Goal: Task Accomplishment & Management: Complete application form

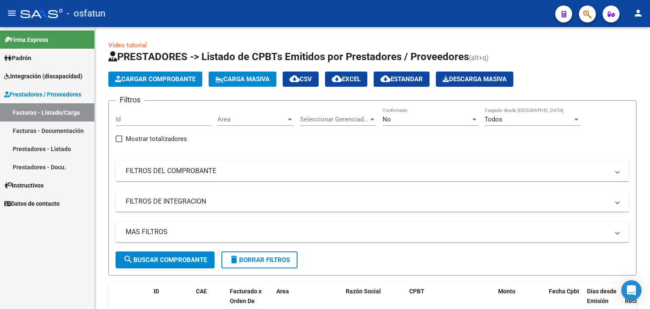
click at [41, 95] on span "Prestadores / Proveedores" at bounding box center [42, 94] width 77 height 9
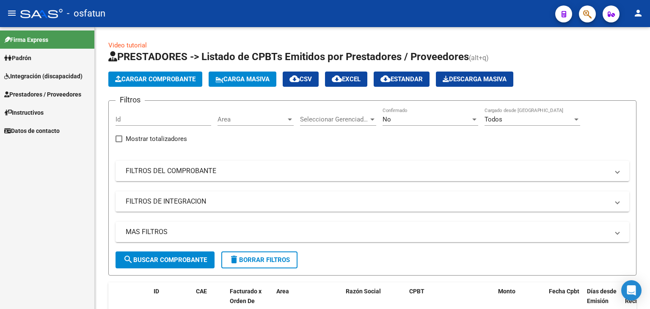
click at [62, 97] on span "Prestadores / Proveedores" at bounding box center [42, 94] width 77 height 9
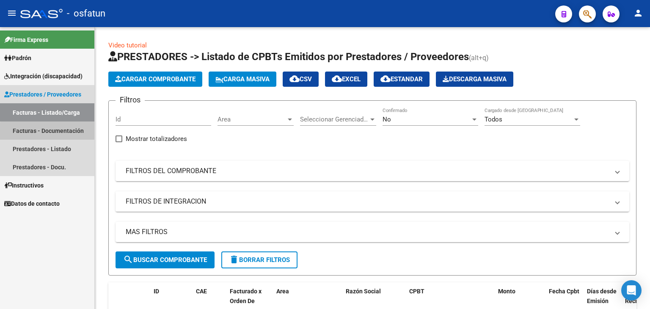
click at [52, 132] on link "Facturas - Documentación" at bounding box center [47, 130] width 94 height 18
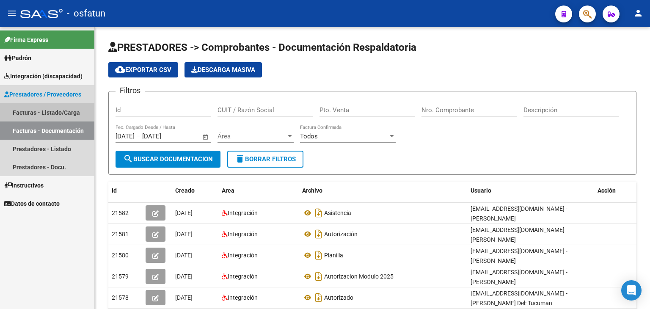
click at [53, 109] on link "Facturas - Listado/Carga" at bounding box center [47, 112] width 94 height 18
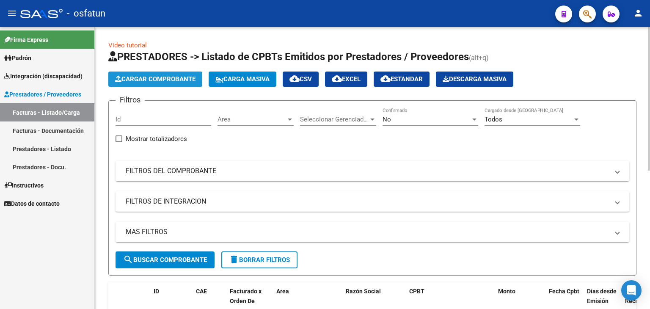
click at [154, 77] on span "Cargar Comprobante" at bounding box center [155, 79] width 80 height 8
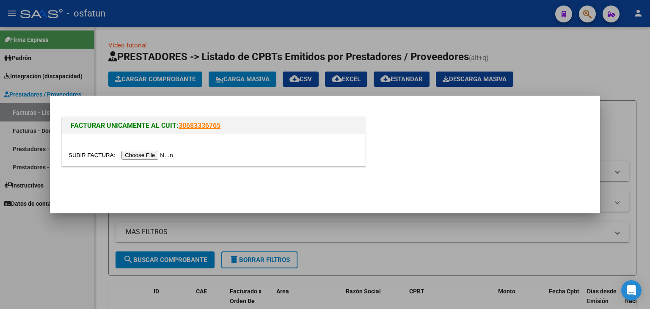
drag, startPoint x: 154, startPoint y: 77, endPoint x: 151, endPoint y: 145, distance: 68.6
click at [151, 145] on div "FACTURAR UNICAMENTE AL CUIT: 30683336765" at bounding box center [325, 154] width 650 height 309
click at [152, 158] on input "file" at bounding box center [122, 155] width 107 height 9
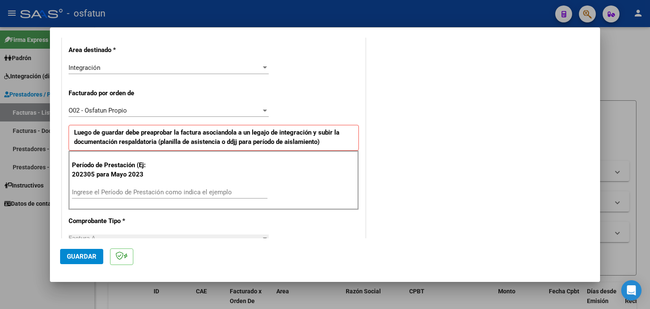
scroll to position [211, 0]
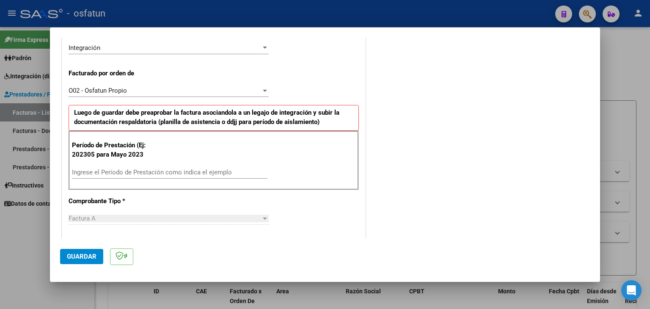
click at [149, 167] on div "Ingrese el Período de Prestación como indica el ejemplo" at bounding box center [169, 172] width 195 height 13
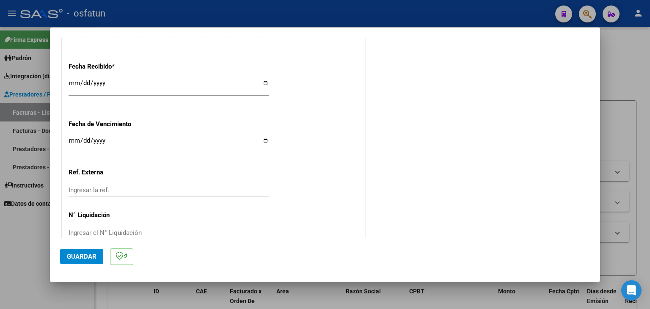
scroll to position [633, 0]
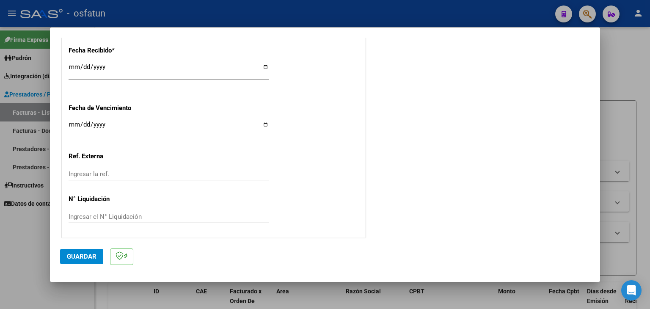
type input "202507"
drag, startPoint x: 85, startPoint y: 252, endPoint x: 423, endPoint y: 227, distance: 338.4
click at [88, 251] on button "Guardar" at bounding box center [81, 256] width 43 height 15
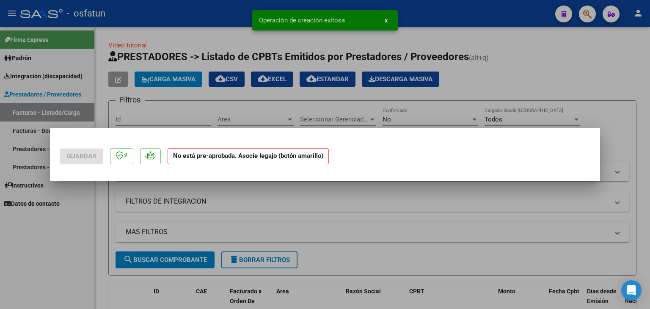
scroll to position [0, 0]
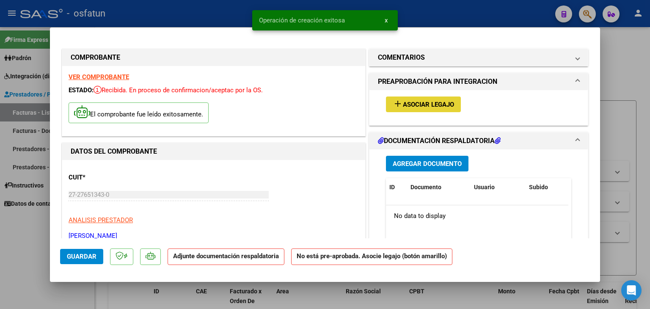
click at [435, 104] on span "Asociar Legajo" at bounding box center [428, 105] width 51 height 8
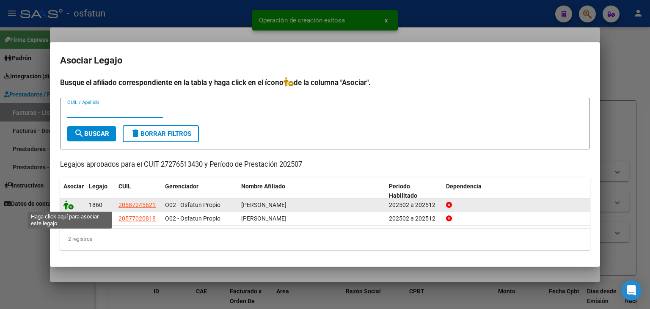
click at [65, 207] on icon at bounding box center [68, 204] width 10 height 9
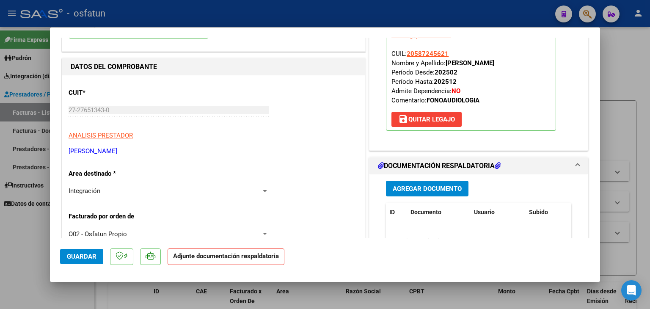
scroll to position [127, 0]
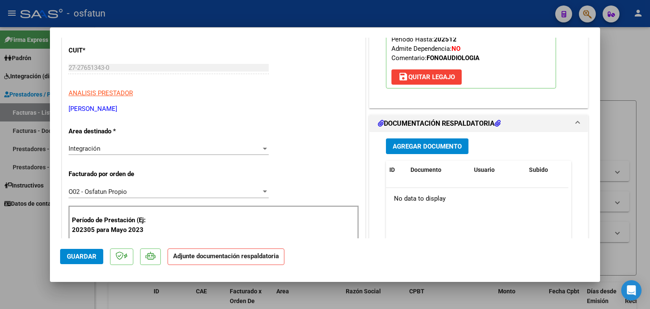
click at [422, 150] on button "Agregar Documento" at bounding box center [427, 146] width 82 height 16
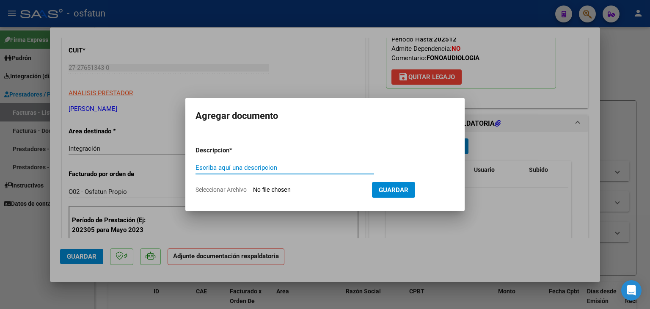
click at [259, 168] on input "Escriba aquí una descripcion" at bounding box center [284, 168] width 178 height 8
type input "O"
type input "PLANILLA ASISTENCIA"
click at [294, 192] on input "Seleccionar Archivo" at bounding box center [309, 190] width 112 height 8
type input "C:\fakepath\PLANILLA ASISTENCIA - FONO - [DATE].pdf"
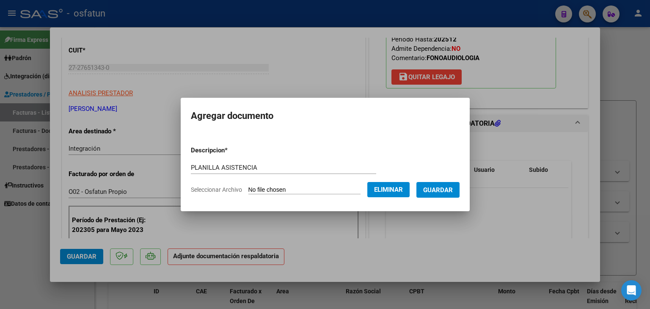
click at [447, 192] on span "Guardar" at bounding box center [438, 190] width 30 height 8
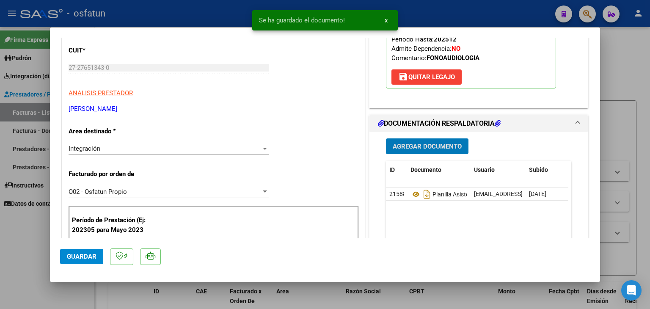
click at [437, 148] on span "Agregar Documento" at bounding box center [426, 147] width 69 height 8
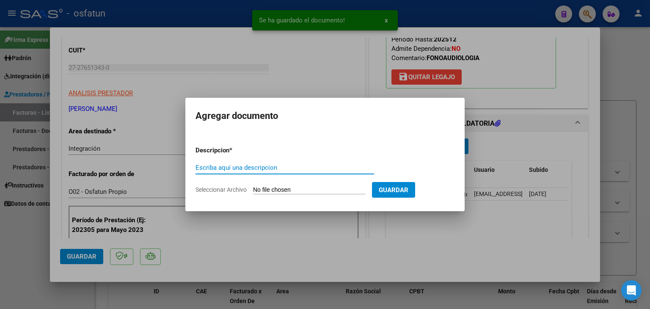
click at [275, 170] on input "Escriba aquí una descripcion" at bounding box center [284, 168] width 178 height 8
drag, startPoint x: 343, startPoint y: 60, endPoint x: 339, endPoint y: 82, distance: 21.8
click at [342, 60] on div at bounding box center [325, 154] width 650 height 309
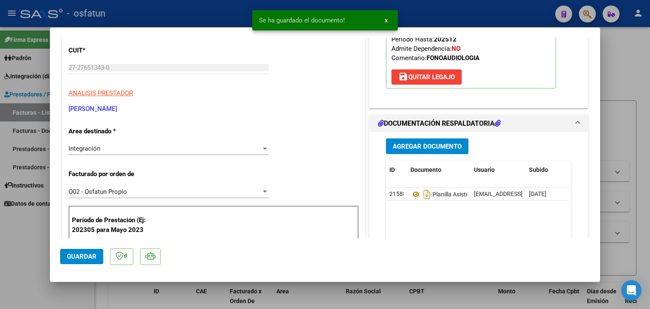
click at [410, 149] on button "Agregar Documento" at bounding box center [427, 146] width 82 height 16
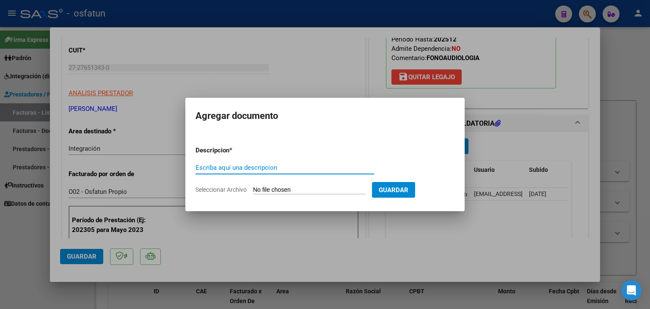
click at [277, 169] on input "Escriba aquí una descripcion" at bounding box center [284, 168] width 178 height 8
type input "AUTORIZACIÓN"
click at [295, 189] on input "Seleccionar Archivo" at bounding box center [309, 190] width 112 height 8
type input "C:\fakepath\PRESUPUESTO AUTORIZADO - FONO - 2025.pdf"
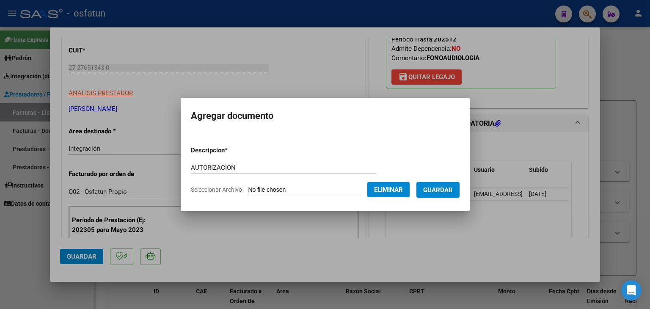
click at [446, 190] on span "Guardar" at bounding box center [438, 190] width 30 height 8
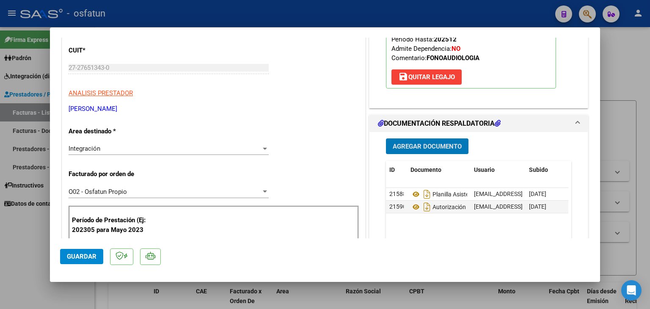
click at [291, 19] on div at bounding box center [325, 154] width 650 height 309
type input "$ 0,00"
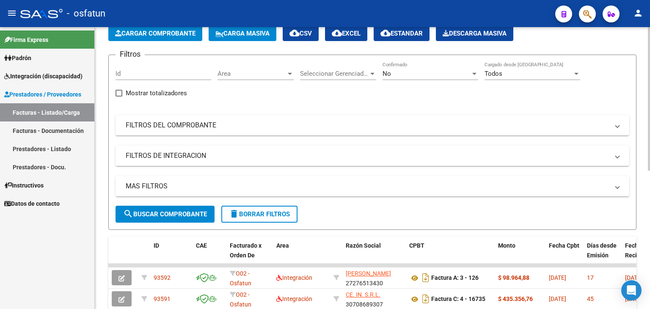
scroll to position [0, 0]
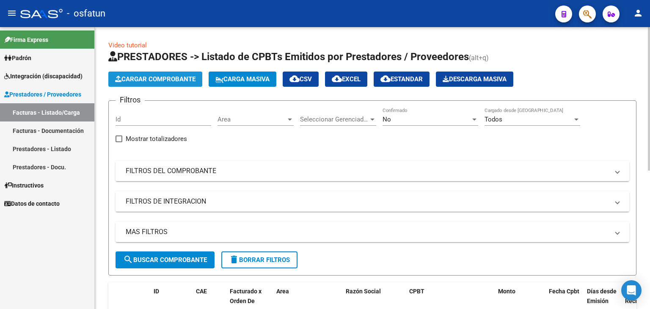
click at [179, 86] on button "Cargar Comprobante" at bounding box center [155, 78] width 94 height 15
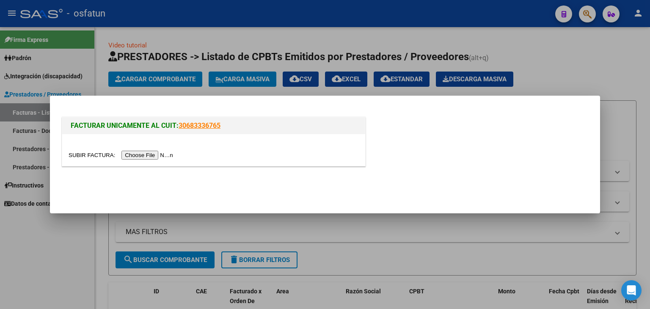
click at [166, 154] on input "file" at bounding box center [122, 155] width 107 height 9
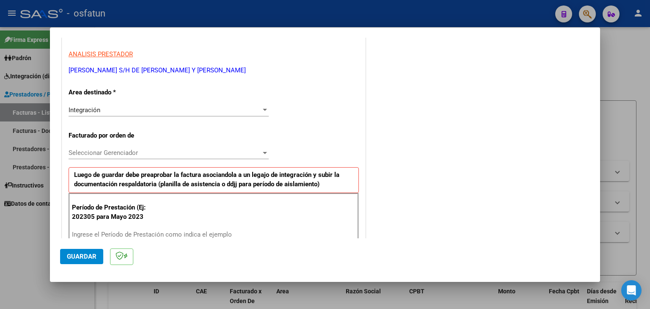
scroll to position [169, 0]
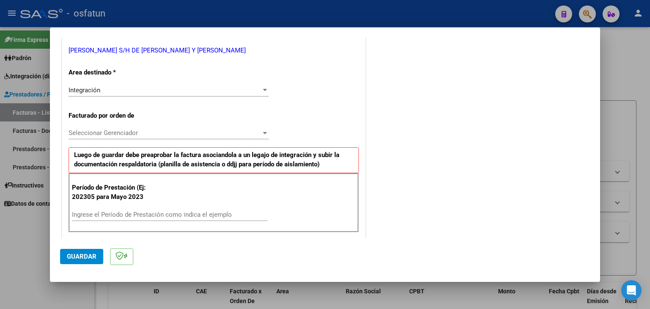
click at [208, 130] on span "Seleccionar Gerenciador" at bounding box center [165, 133] width 192 height 8
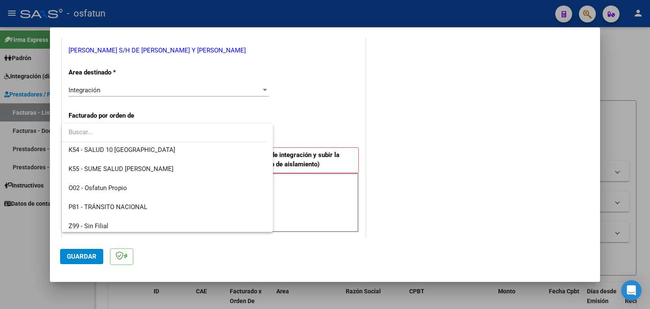
scroll to position [443, 0]
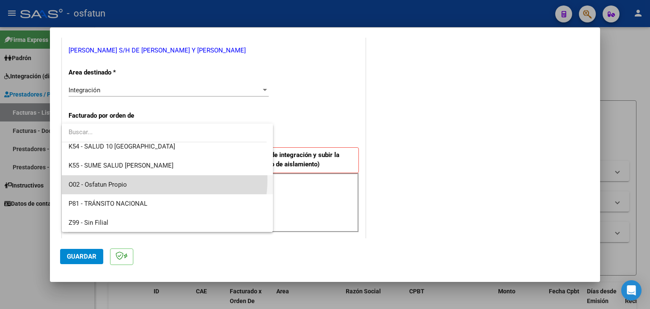
click at [152, 179] on span "O02 - Osfatun Propio" at bounding box center [168, 184] width 198 height 19
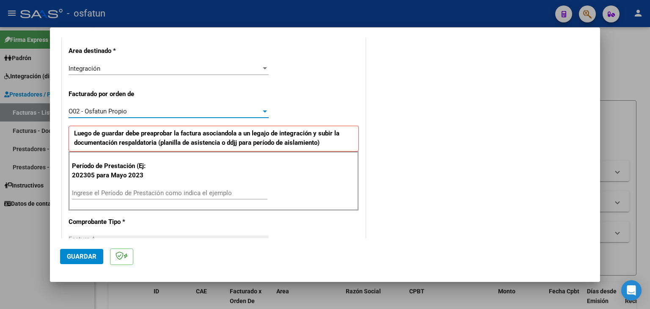
scroll to position [211, 0]
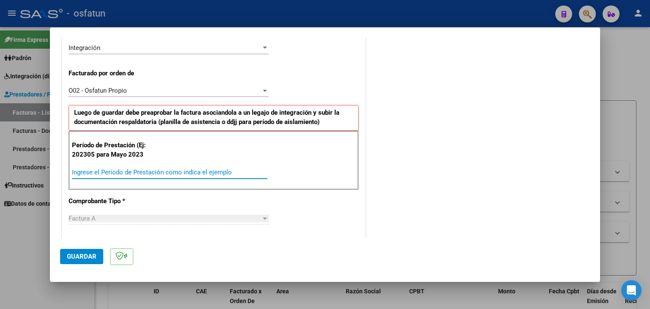
click at [154, 170] on input "Ingrese el Período de Prestación como indica el ejemplo" at bounding box center [169, 172] width 195 height 8
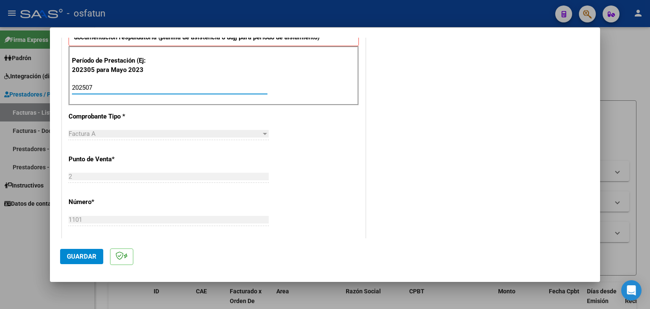
type input "202507"
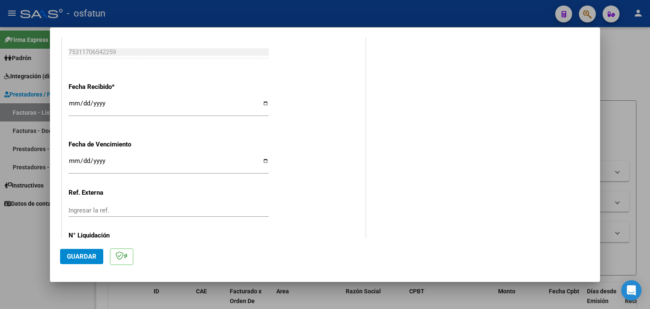
scroll to position [633, 0]
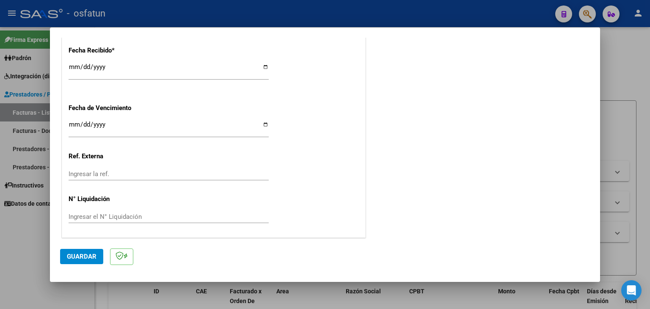
click at [91, 247] on mat-dialog-actions "Guardar" at bounding box center [324, 254] width 529 height 33
drag, startPoint x: 82, startPoint y: 255, endPoint x: 195, endPoint y: 186, distance: 131.3
click at [83, 255] on span "Guardar" at bounding box center [82, 256] width 30 height 8
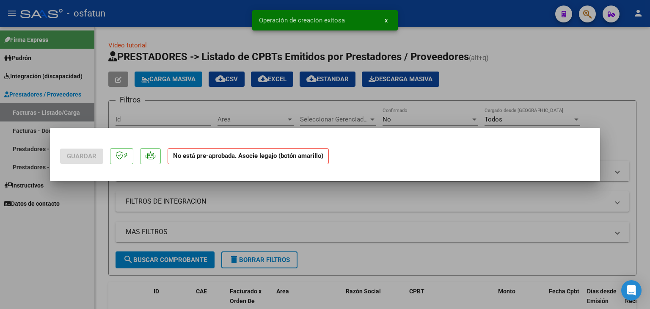
scroll to position [0, 0]
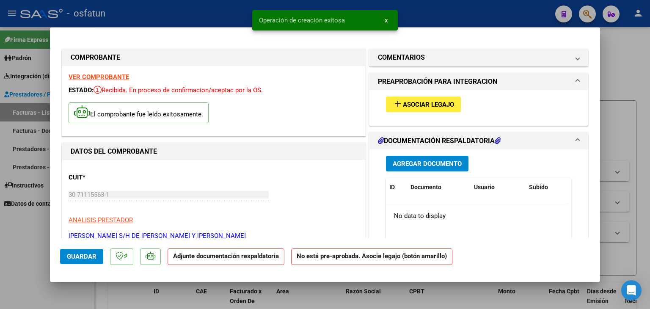
click at [422, 110] on button "add Asociar Legajo" at bounding box center [423, 104] width 75 height 16
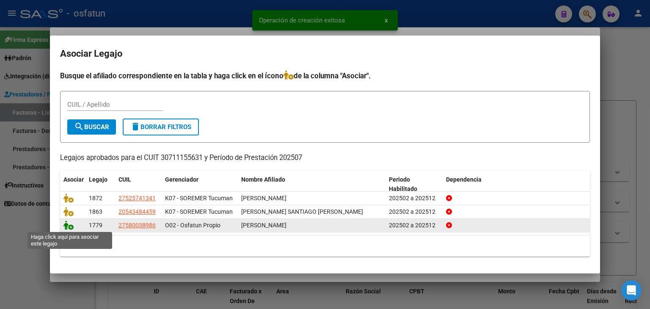
click at [65, 228] on icon at bounding box center [68, 224] width 10 height 9
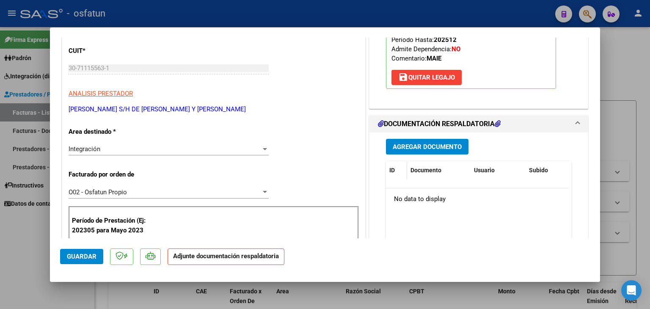
scroll to position [127, 0]
click at [447, 150] on button "Agregar Documento" at bounding box center [427, 146] width 82 height 16
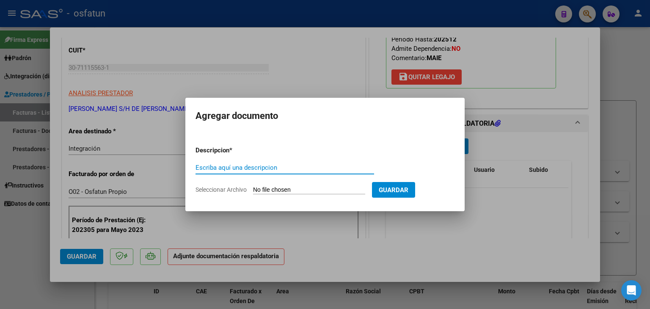
click at [279, 168] on input "Escriba aquí una descripcion" at bounding box center [284, 168] width 178 height 8
type input "PLANILLA ASISTENCIA"
click at [306, 191] on input "Seleccionar Archivo" at bounding box center [309, 190] width 112 height 8
type input "C:\fakepath\PLANILLA ASISTENCIA - MOD INT ESC - [DATE].pdf"
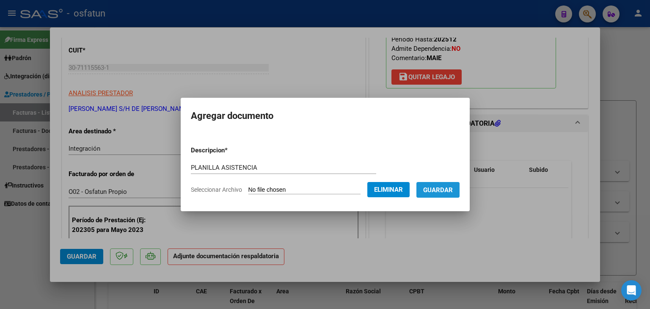
click at [432, 193] on span "Guardar" at bounding box center [438, 190] width 30 height 8
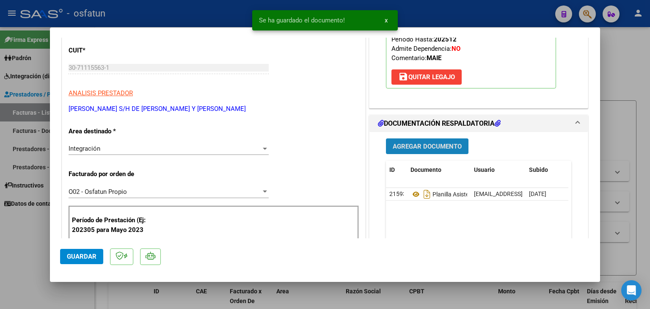
click at [400, 149] on span "Agregar Documento" at bounding box center [426, 147] width 69 height 8
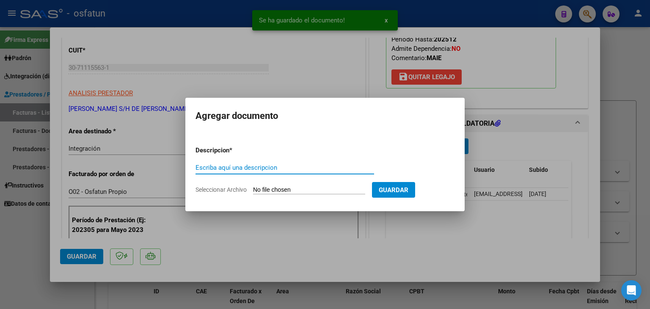
click at [320, 170] on input "Escriba aquí una descripcion" at bounding box center [284, 168] width 178 height 8
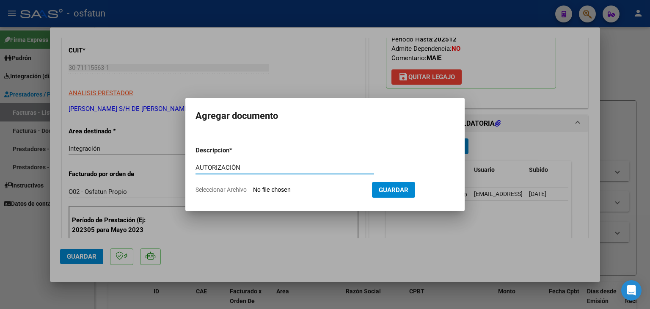
type input "AUTORIZACIÓN"
click at [315, 190] on input "Seleccionar Archivo" at bounding box center [309, 190] width 112 height 8
type input "C:\fakepath\PRESUPUESTO AUTORIZADO - MOD INT ESC - 2025.pdf"
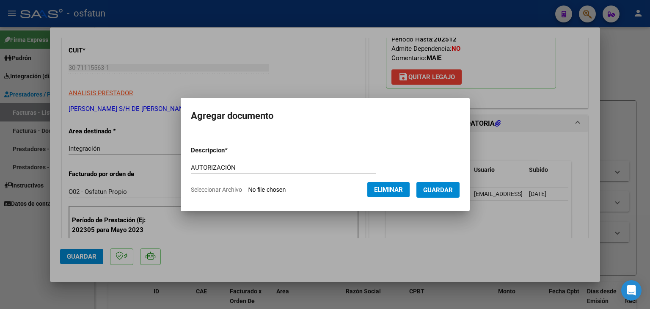
click at [426, 184] on button "Guardar" at bounding box center [437, 190] width 43 height 16
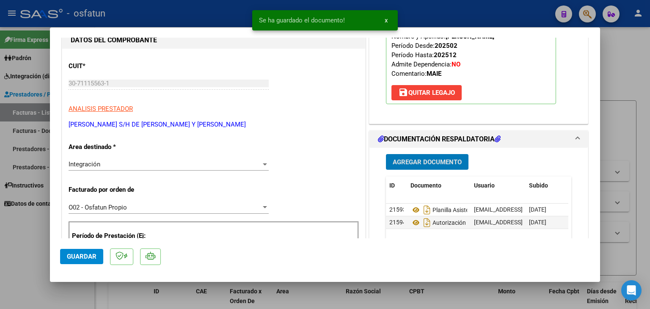
scroll to position [85, 0]
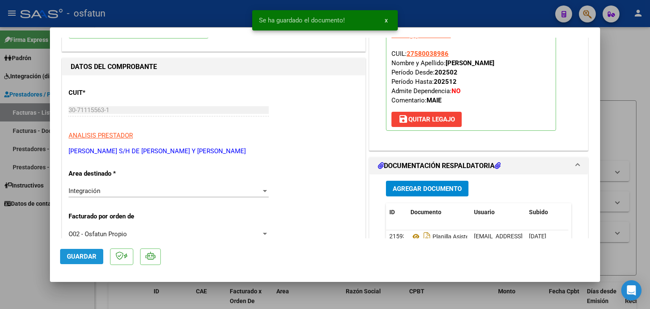
click at [78, 254] on span "Guardar" at bounding box center [82, 256] width 30 height 8
click at [223, 14] on div at bounding box center [325, 154] width 650 height 309
type input "$ 0,00"
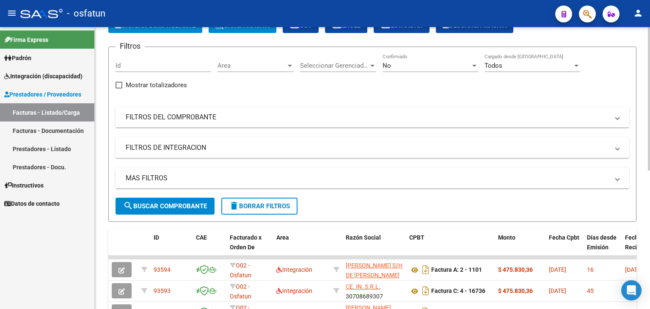
scroll to position [0, 0]
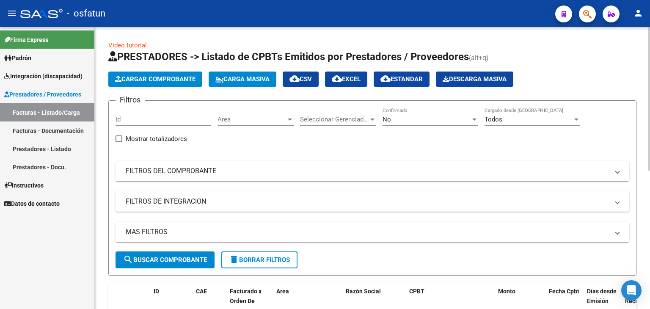
click at [179, 83] on button "Cargar Comprobante" at bounding box center [155, 78] width 94 height 15
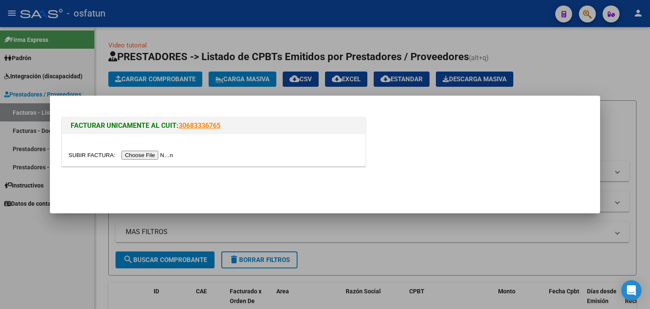
click at [170, 158] on input "file" at bounding box center [122, 155] width 107 height 9
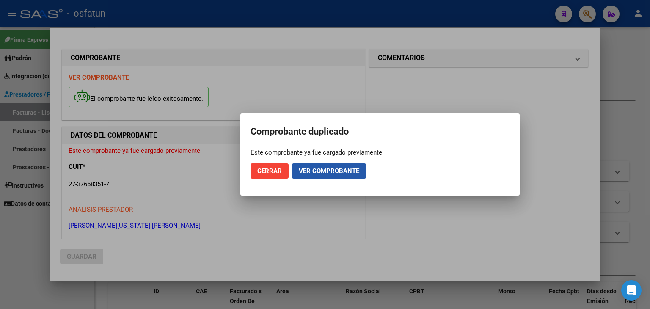
click at [330, 170] on span "Ver comprobante" at bounding box center [329, 171] width 60 height 8
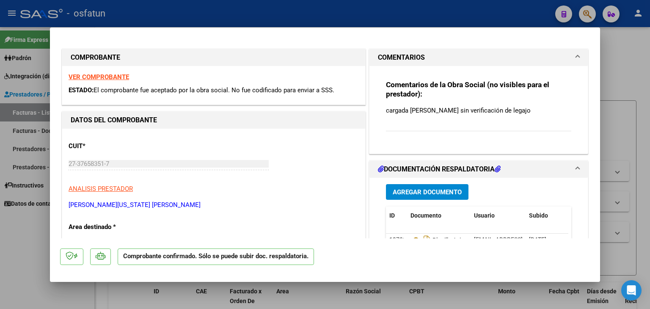
drag, startPoint x: 304, startPoint y: 9, endPoint x: 295, endPoint y: 39, distance: 31.3
click at [303, 9] on div at bounding box center [325, 154] width 650 height 309
type input "$ 0,00"
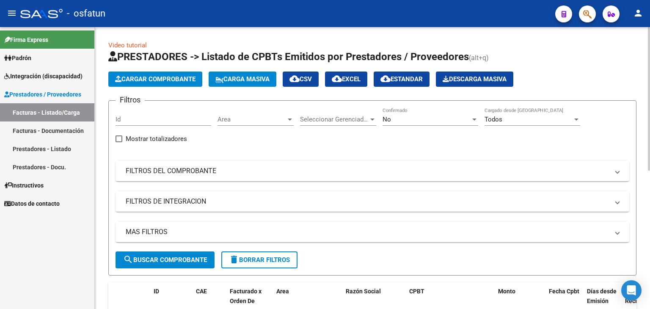
click at [156, 82] on span "Cargar Comprobante" at bounding box center [155, 79] width 80 height 8
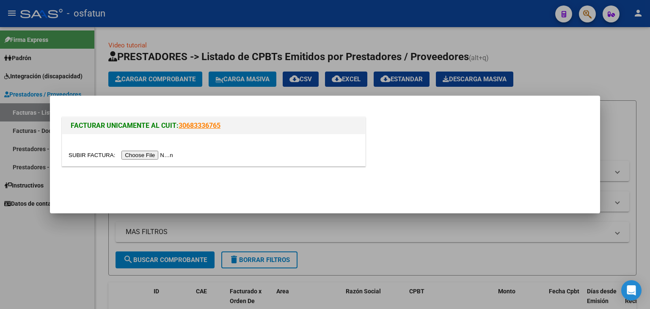
click at [161, 150] on div at bounding box center [214, 155] width 290 height 10
click at [163, 156] on input "file" at bounding box center [122, 155] width 107 height 9
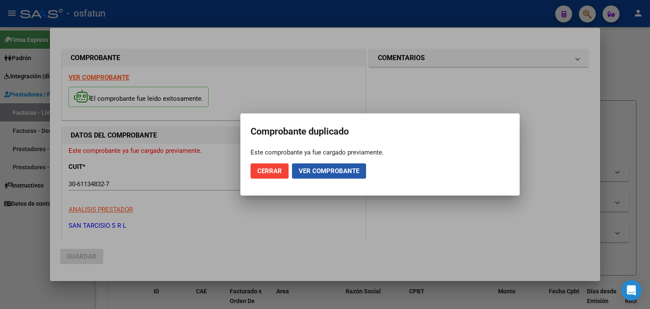
click at [346, 178] on mat-dialog-actions "Cerrar Ver comprobante" at bounding box center [379, 170] width 259 height 29
click at [345, 170] on span "Ver comprobante" at bounding box center [329, 171] width 60 height 8
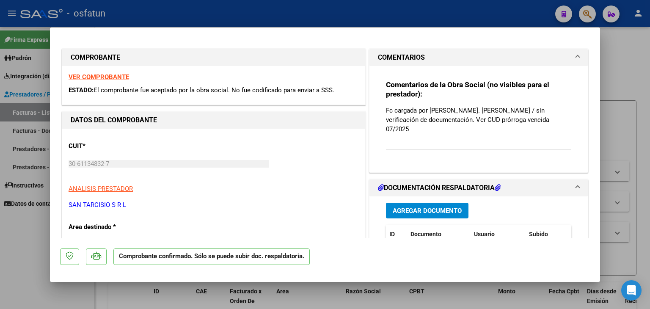
click at [186, 9] on div at bounding box center [325, 154] width 650 height 309
type input "$ 0,00"
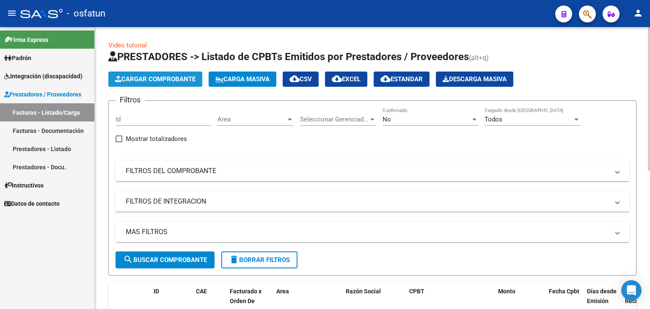
click at [175, 81] on span "Cargar Comprobante" at bounding box center [155, 79] width 80 height 8
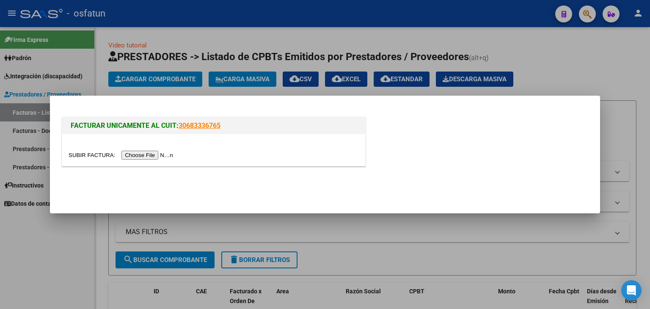
click at [158, 164] on div at bounding box center [213, 150] width 303 height 32
click at [159, 156] on input "file" at bounding box center [122, 155] width 107 height 9
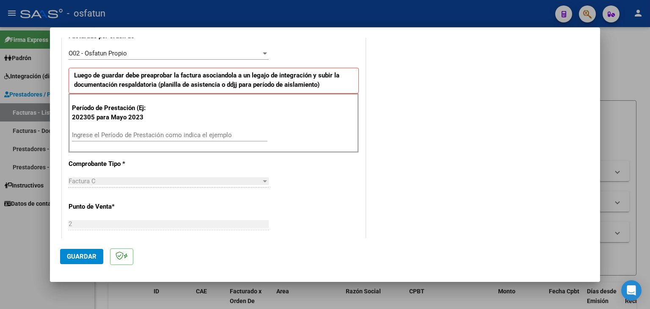
scroll to position [254, 0]
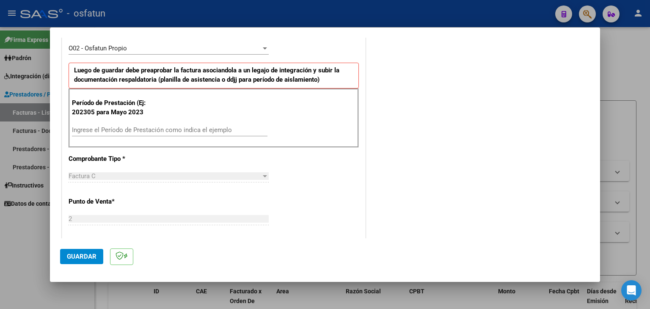
click at [126, 128] on input "Ingrese el Período de Prestación como indica el ejemplo" at bounding box center [169, 130] width 195 height 8
type input "202507"
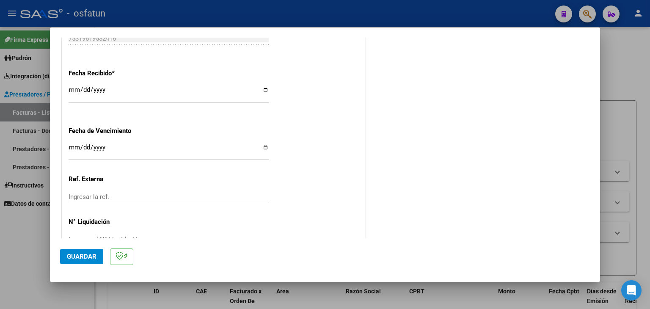
scroll to position [633, 0]
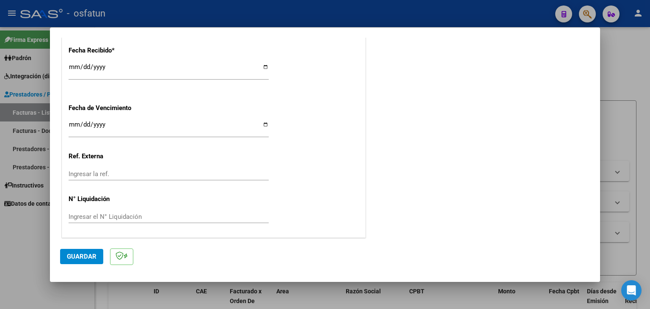
click at [81, 255] on span "Guardar" at bounding box center [82, 256] width 30 height 8
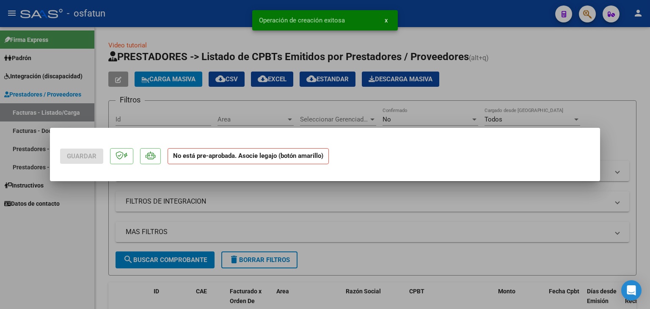
scroll to position [0, 0]
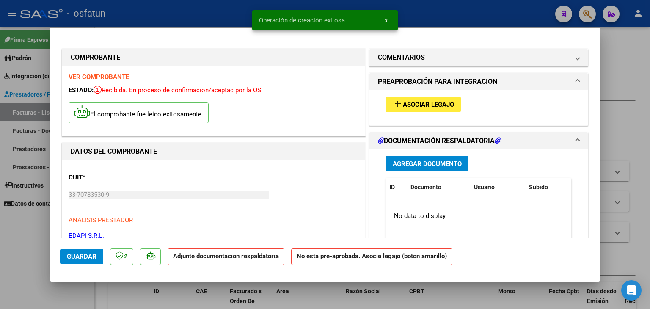
click at [433, 98] on button "add Asociar Legajo" at bounding box center [423, 104] width 75 height 16
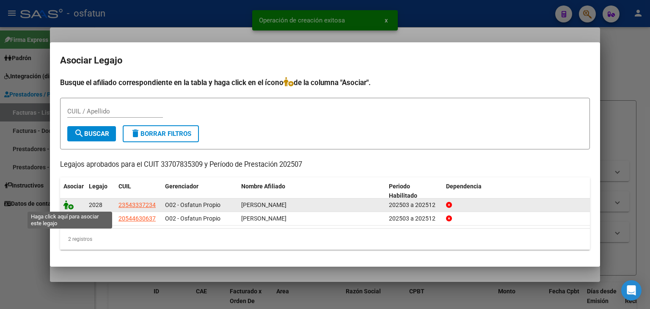
click at [71, 205] on icon at bounding box center [68, 204] width 10 height 9
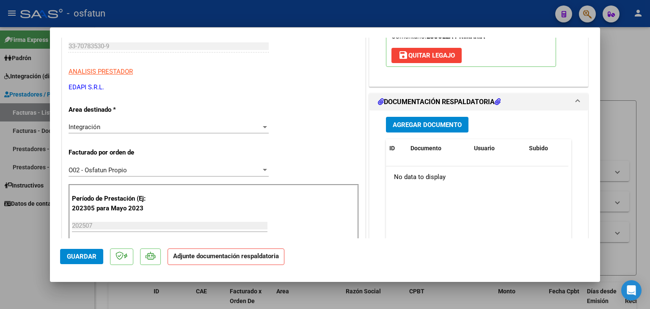
scroll to position [169, 0]
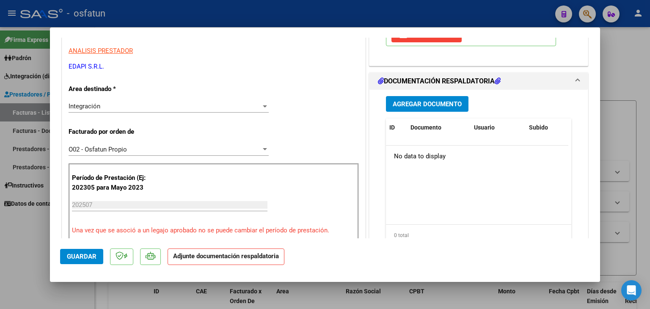
click at [394, 108] on button "Agregar Documento" at bounding box center [427, 104] width 82 height 16
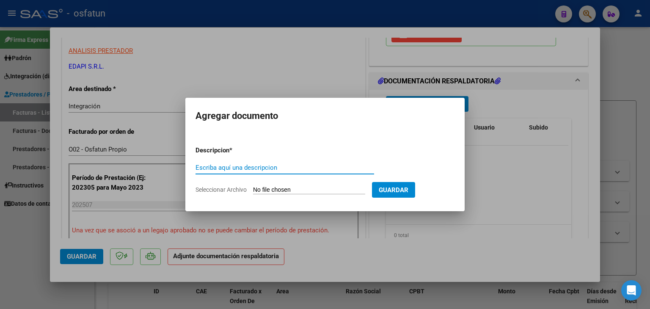
click at [239, 170] on input "Escriba aquí una descripcion" at bounding box center [284, 168] width 178 height 8
type input "PLANILLA ASISTENCIA"
click at [312, 188] on input "Seleccionar Archivo" at bounding box center [309, 190] width 112 height 8
type input "C:\fakepath\PLANILLA ASISTENCIA - JORNADA SIMPLE - [DATE].pdf"
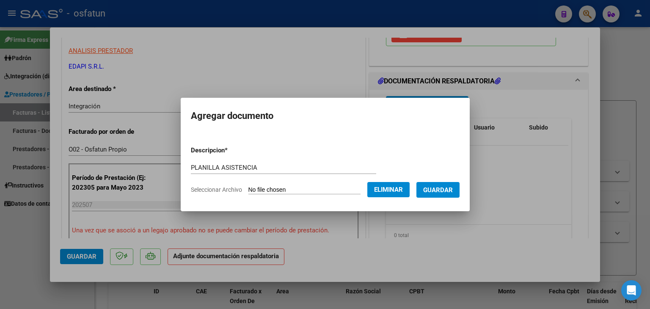
click at [441, 190] on span "Guardar" at bounding box center [438, 190] width 30 height 8
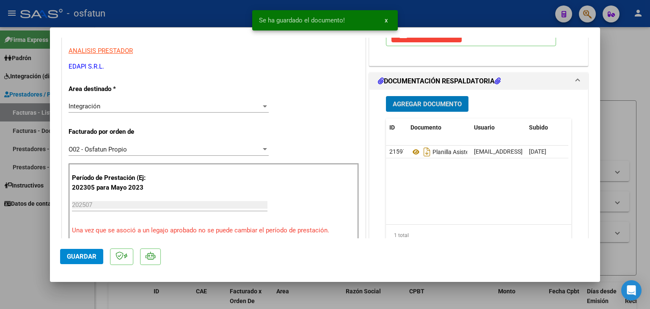
click at [425, 100] on span "Agregar Documento" at bounding box center [426, 104] width 69 height 8
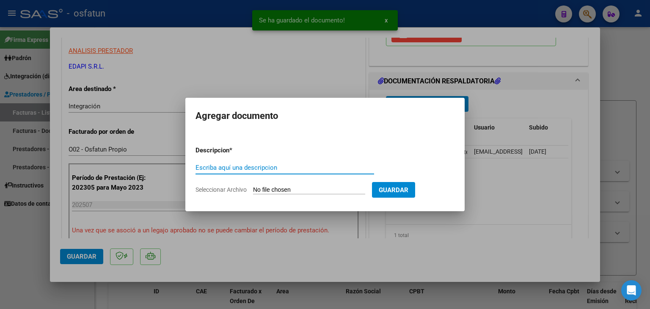
click at [221, 169] on input "Escriba aquí una descripcion" at bounding box center [284, 168] width 178 height 8
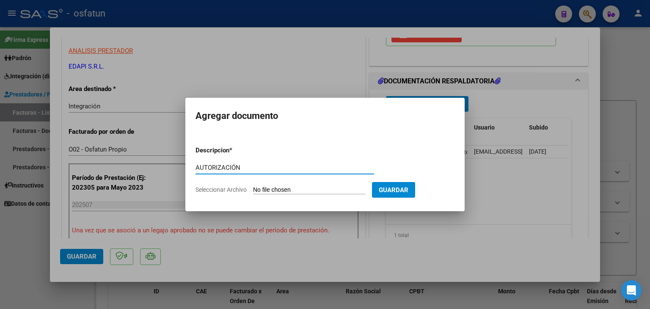
type input "AUTORIZACIÓN"
click at [309, 188] on input "Seleccionar Archivo" at bounding box center [309, 190] width 112 height 8
click at [305, 190] on input "Seleccionar Archivo" at bounding box center [309, 190] width 112 height 8
type input "C:\fakepath\PRESUPUESTO AUTORIZADO - JORNADA SIMPLE - 2025.pdf"
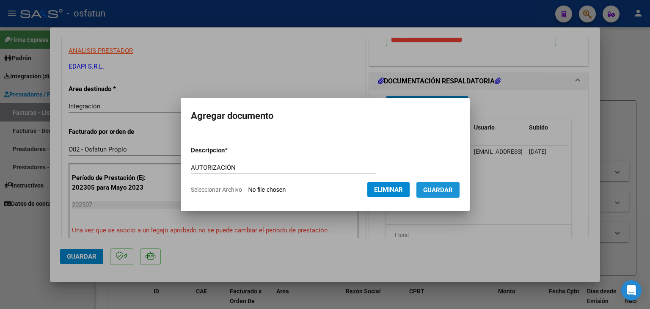
click at [442, 188] on span "Guardar" at bounding box center [438, 190] width 30 height 8
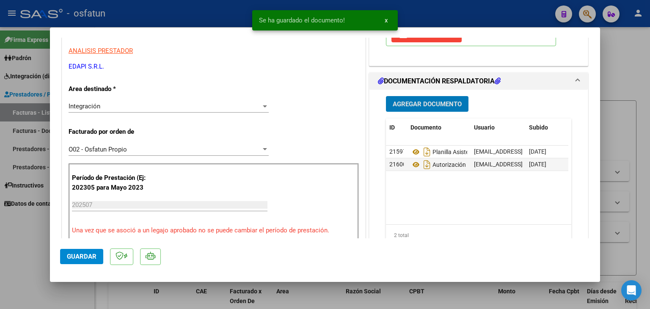
click at [433, 104] on span "Agregar Documento" at bounding box center [426, 104] width 69 height 8
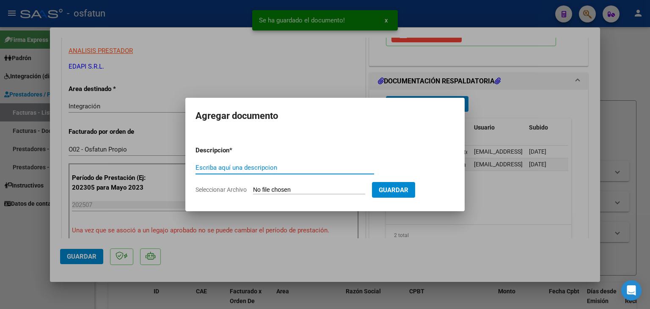
click at [247, 166] on input "Escriba aquí una descripcion" at bounding box center [284, 168] width 178 height 8
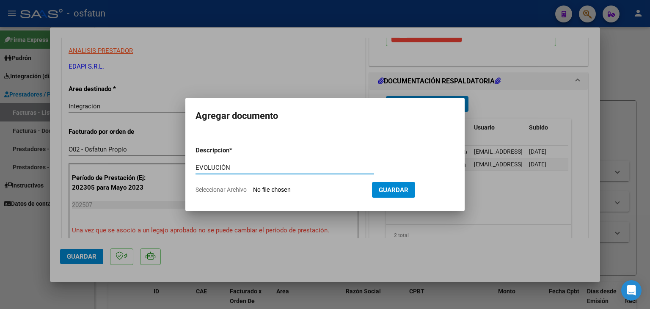
type input "EVOLUCIÓN"
click at [265, 189] on input "Seleccionar Archivo" at bounding box center [309, 190] width 112 height 8
type input "C:\fakepath\EVOLUCIÓN - JORNADA SIMPLE - [DATE].pdf"
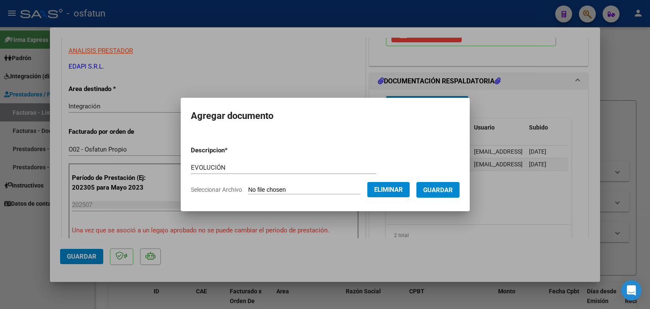
click at [441, 195] on button "Guardar" at bounding box center [437, 190] width 43 height 16
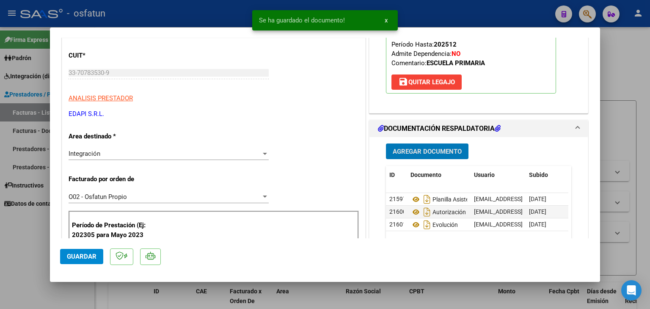
scroll to position [42, 0]
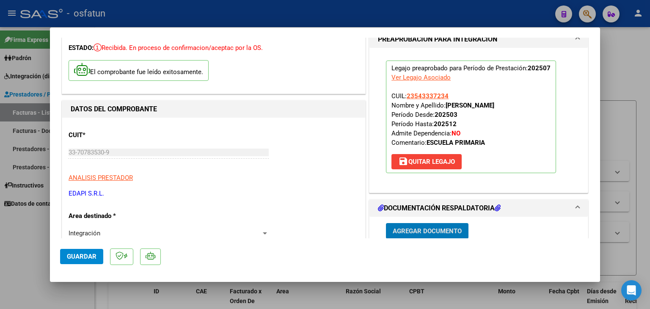
click at [91, 254] on span "Guardar" at bounding box center [82, 256] width 30 height 8
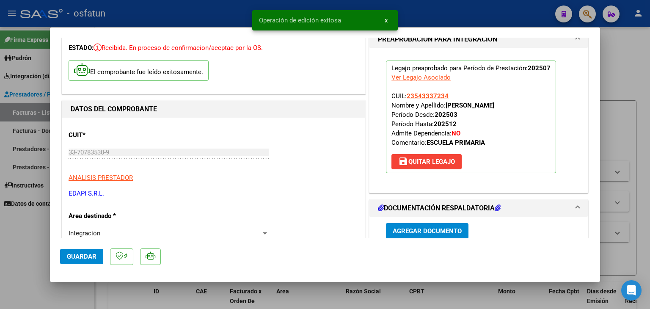
click at [222, 19] on div at bounding box center [325, 154] width 650 height 309
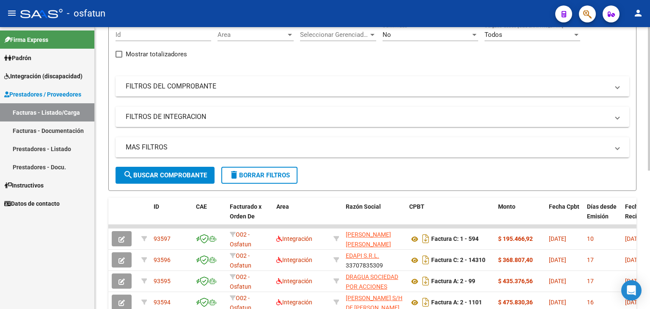
scroll to position [0, 0]
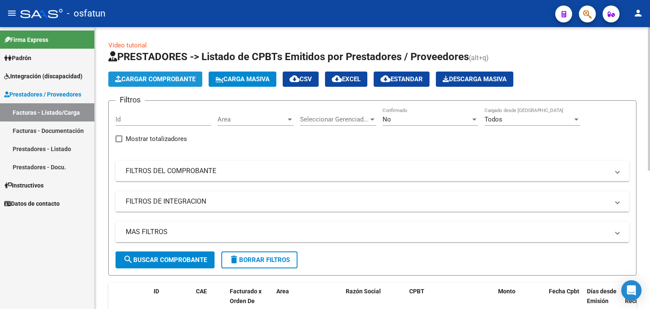
click at [167, 84] on button "Cargar Comprobante" at bounding box center [155, 78] width 94 height 15
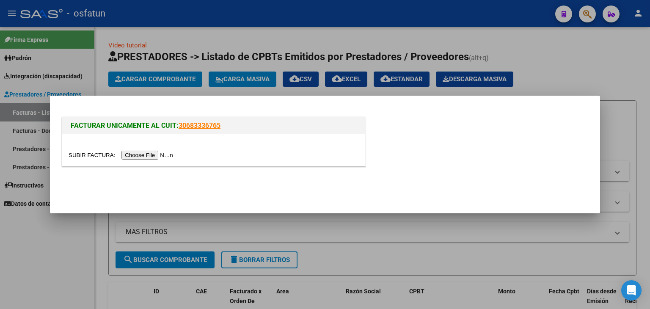
click at [160, 152] on input "file" at bounding box center [122, 155] width 107 height 9
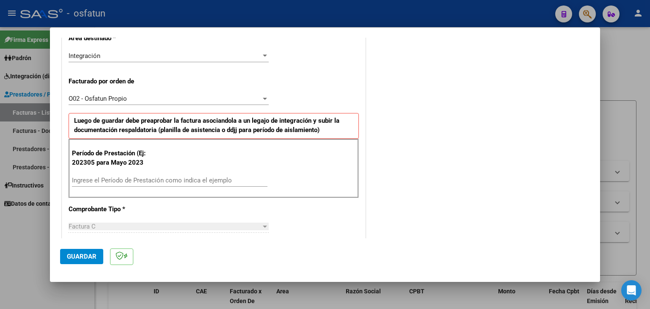
scroll to position [211, 0]
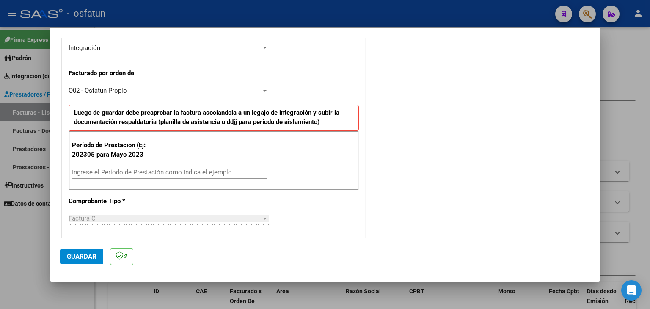
click at [151, 174] on input "Ingrese el Período de Prestación como indica el ejemplo" at bounding box center [169, 172] width 195 height 8
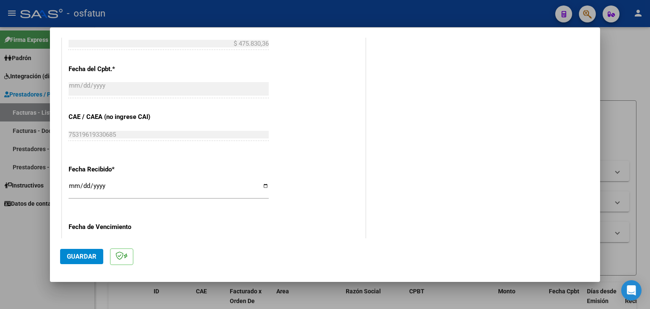
scroll to position [633, 0]
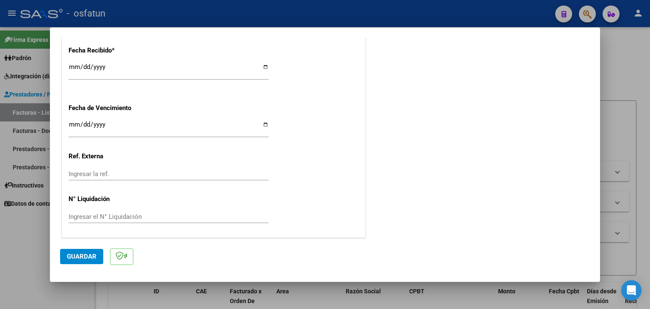
type input "202507"
click at [88, 259] on span "Guardar" at bounding box center [82, 256] width 30 height 8
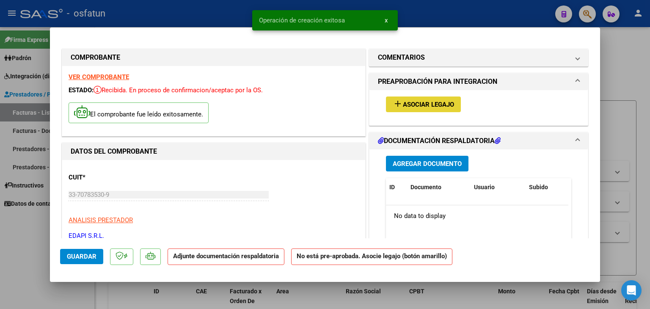
click at [428, 108] on span "Asociar Legajo" at bounding box center [428, 105] width 51 height 8
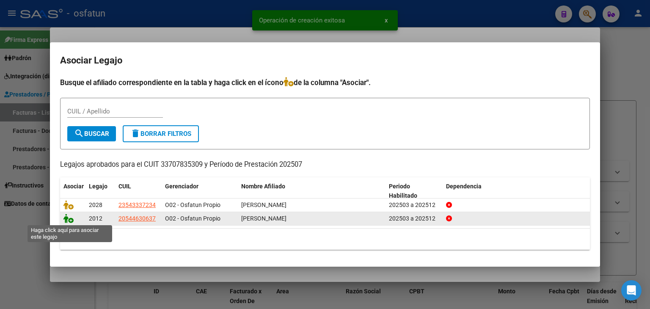
click at [65, 217] on icon at bounding box center [68, 218] width 10 height 9
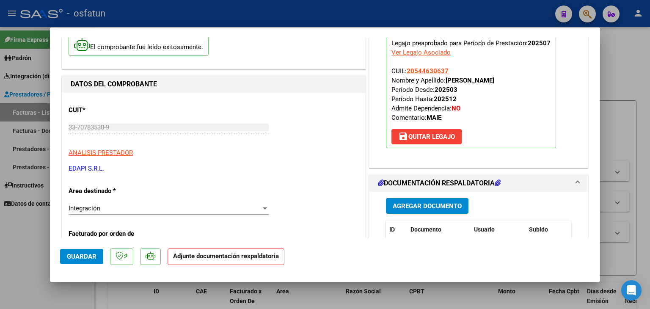
scroll to position [85, 0]
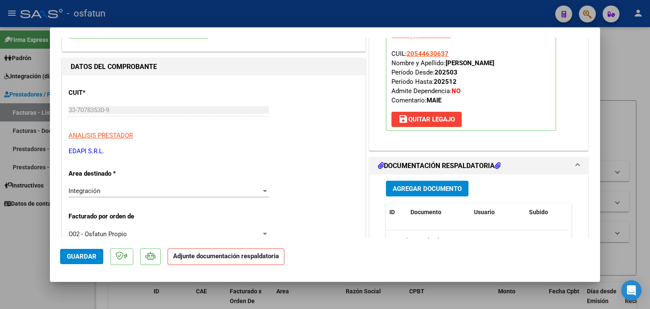
click at [421, 171] on mat-expansion-panel-header "DOCUMENTACIÓN RESPALDATORIA" at bounding box center [478, 165] width 218 height 17
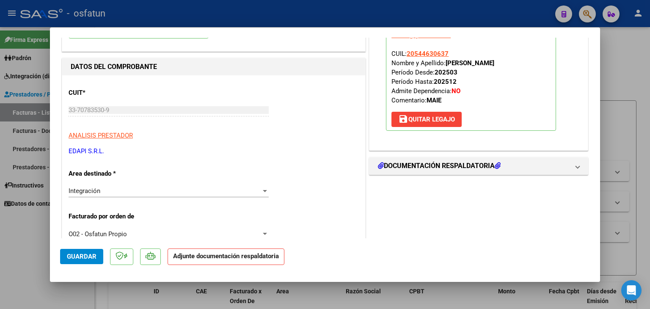
click at [402, 161] on h1 "DOCUMENTACIÓN RESPALDATORIA" at bounding box center [439, 166] width 123 height 10
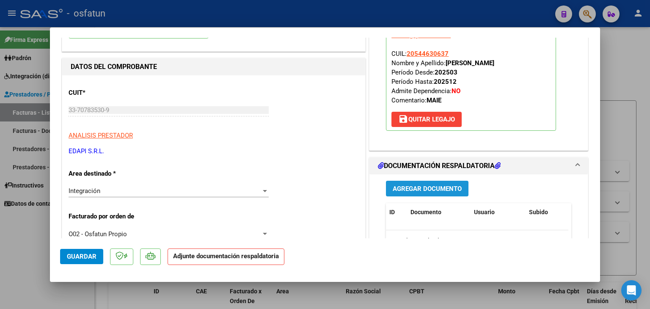
click at [411, 192] on button "Agregar Documento" at bounding box center [427, 189] width 82 height 16
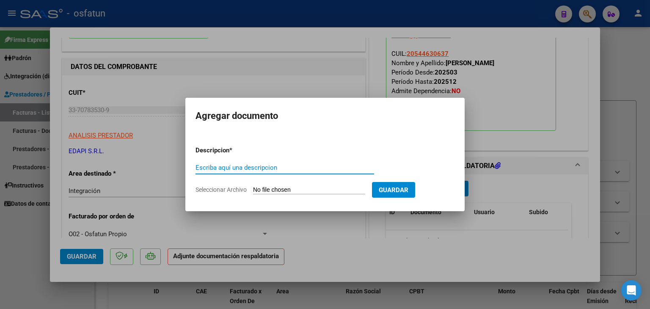
click at [281, 173] on div "Escriba aquí una descripcion" at bounding box center [284, 167] width 178 height 13
type input "PLANILLA ASISTENCIA"
click at [284, 189] on input "Seleccionar Archivo" at bounding box center [309, 190] width 112 height 8
type input "C:\fakepath\PLANILLA ASISTENCIA - MOD INT ESC - [DATE].pdf"
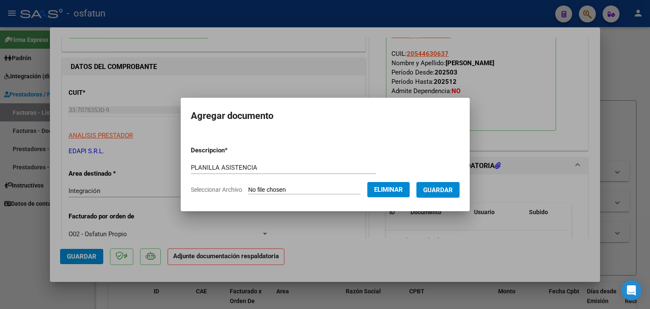
click at [452, 185] on button "Guardar" at bounding box center [437, 190] width 43 height 16
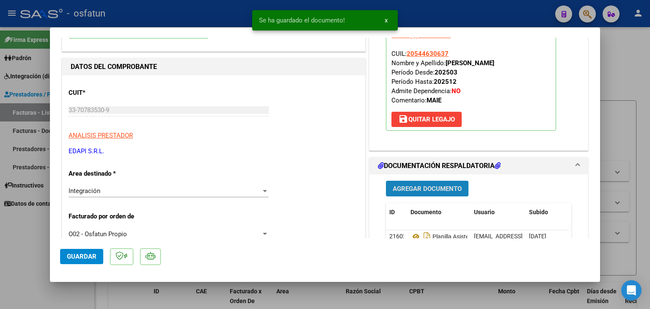
click at [416, 191] on span "Agregar Documento" at bounding box center [426, 189] width 69 height 8
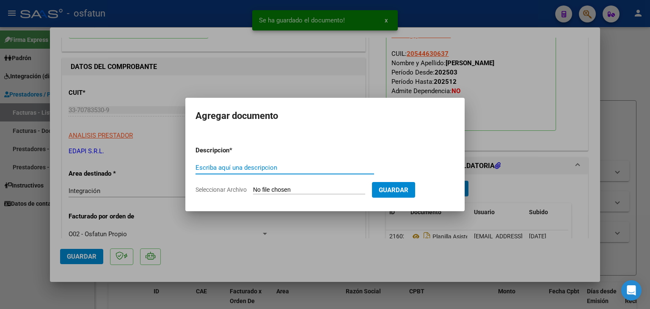
click at [244, 164] on input "Escriba aquí una descripcion" at bounding box center [284, 168] width 178 height 8
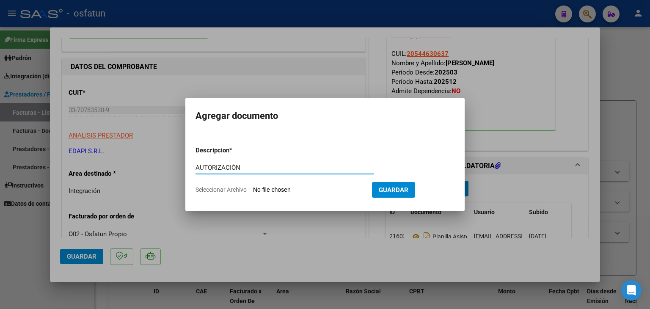
type input "AUTORIZACIÓN"
click at [313, 191] on input "Seleccionar Archivo" at bounding box center [309, 190] width 112 height 8
type input "C:\fakepath\PRESUPUESTO AUTORIZADO - MOD INT ESC - [DATE].pdf"
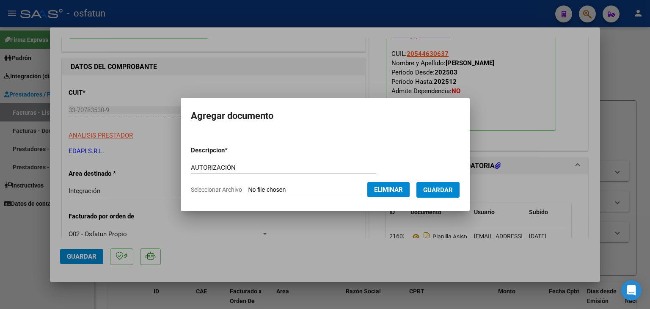
click at [452, 191] on span "Guardar" at bounding box center [438, 190] width 30 height 8
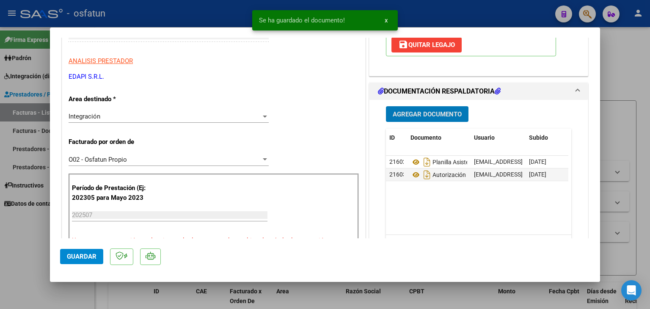
scroll to position [169, 0]
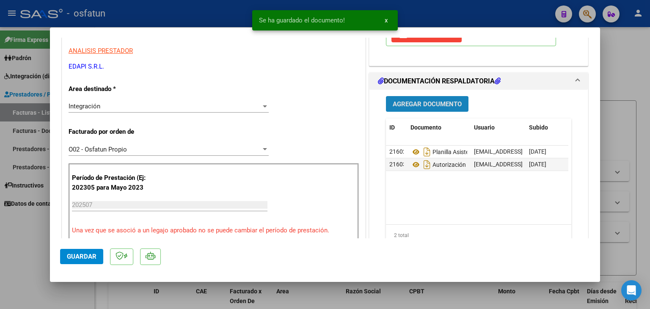
click at [409, 109] on button "Agregar Documento" at bounding box center [427, 104] width 82 height 16
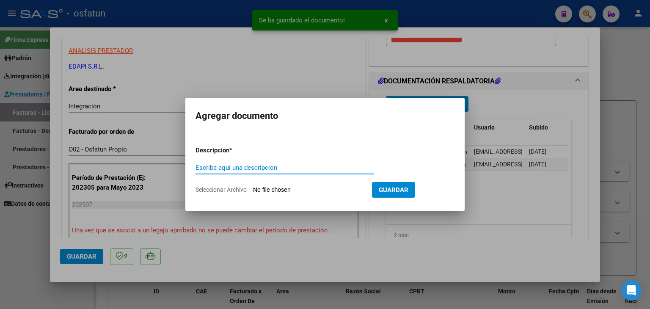
click at [232, 167] on input "Escriba aquí una descripcion" at bounding box center [284, 168] width 178 height 8
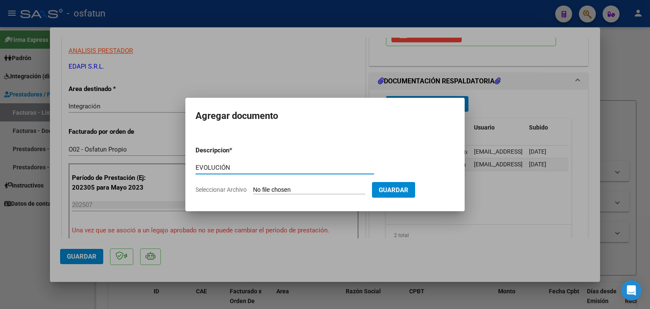
type input "EVOLUCIÓN"
click at [310, 186] on app-file-uploader "Seleccionar Archivo" at bounding box center [283, 190] width 176 height 8
click at [305, 190] on input "Seleccionar Archivo" at bounding box center [309, 190] width 112 height 8
type input "C:\fakepath\EVOLUCIÓN - MOD INT ESC - [DATE].pdf"
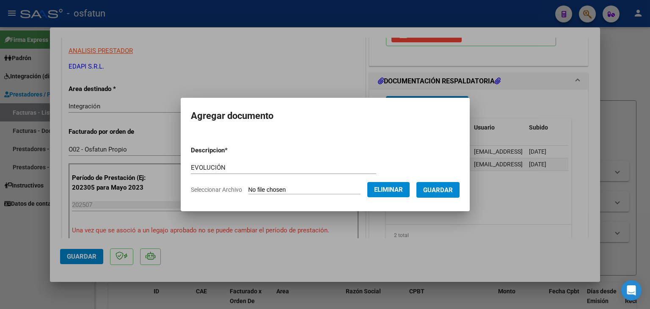
click at [440, 190] on span "Guardar" at bounding box center [438, 190] width 30 height 8
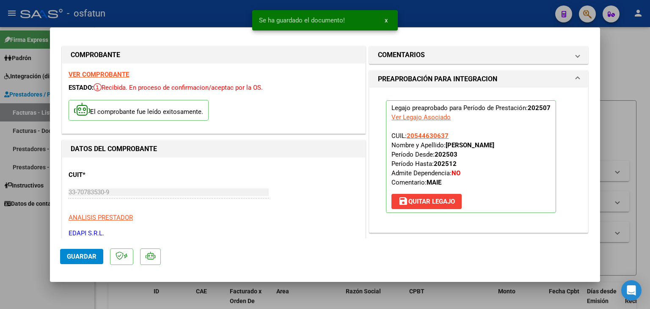
scroll to position [0, 0]
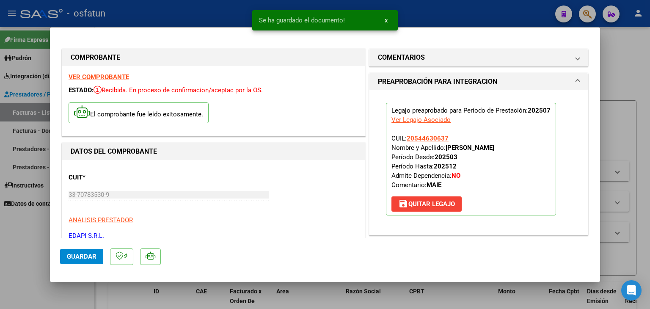
click at [77, 254] on span "Guardar" at bounding box center [82, 256] width 30 height 8
click at [204, 13] on div at bounding box center [325, 154] width 650 height 309
type input "$ 0,00"
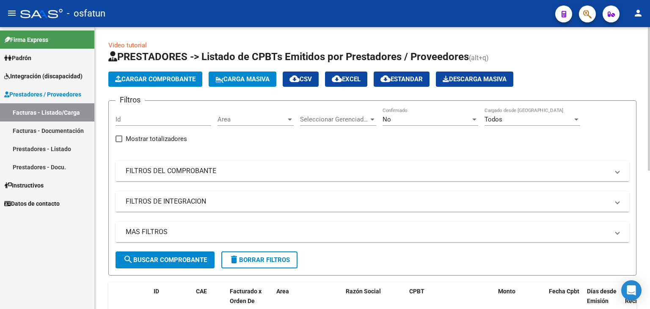
click at [144, 85] on button "Cargar Comprobante" at bounding box center [155, 78] width 94 height 15
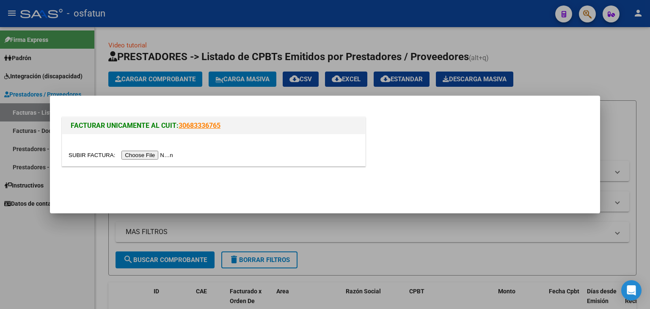
click at [154, 156] on input "file" at bounding box center [122, 155] width 107 height 9
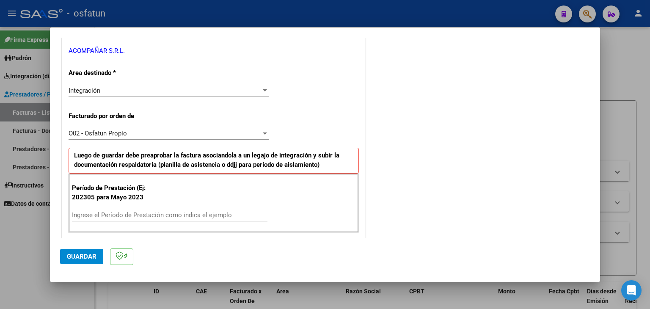
scroll to position [169, 0]
click at [161, 208] on div "Ingrese el Período de Prestación como indica el ejemplo" at bounding box center [169, 214] width 195 height 13
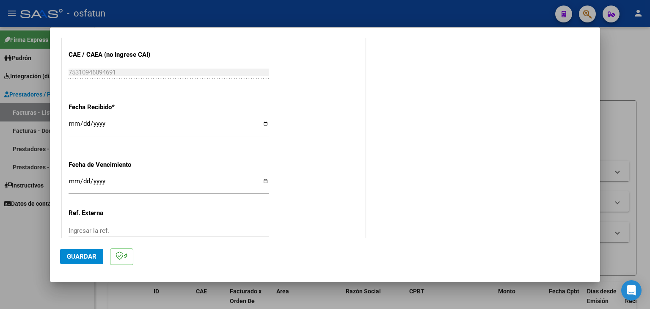
scroll to position [633, 0]
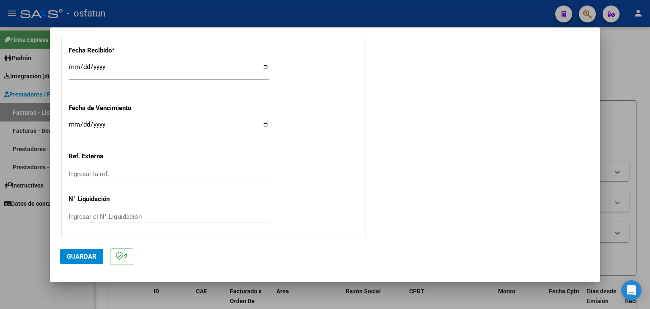
type input "202507"
click at [80, 256] on span "Guardar" at bounding box center [82, 256] width 30 height 8
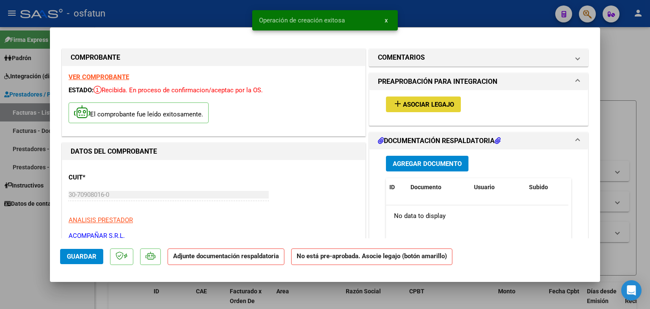
click at [410, 108] on button "add Asociar Legajo" at bounding box center [423, 104] width 75 height 16
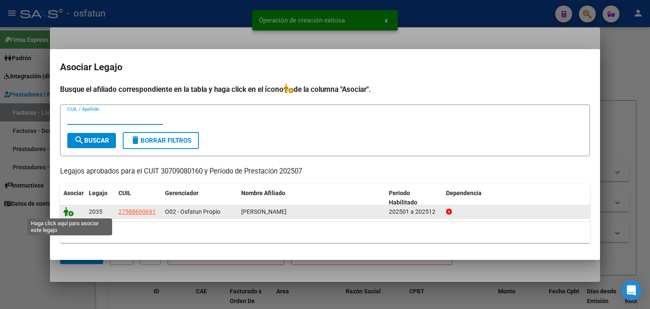
click at [68, 212] on icon at bounding box center [68, 211] width 10 height 9
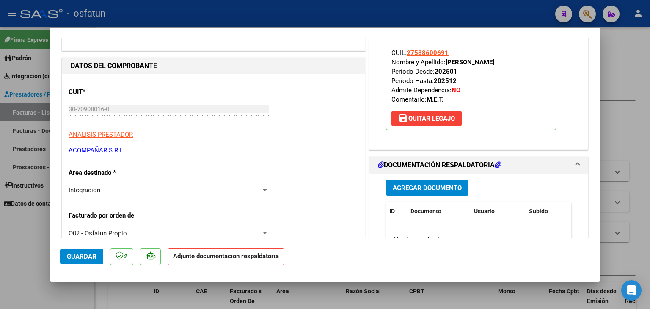
scroll to position [127, 0]
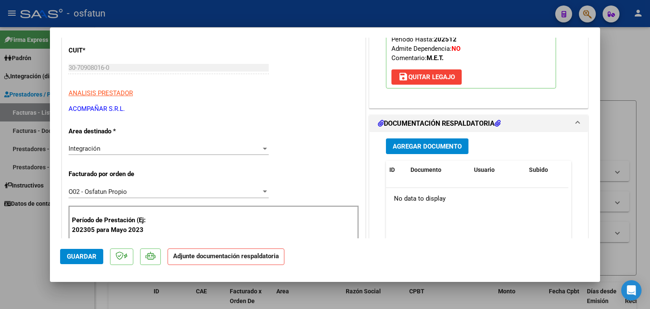
click at [437, 144] on span "Agregar Documento" at bounding box center [426, 147] width 69 height 8
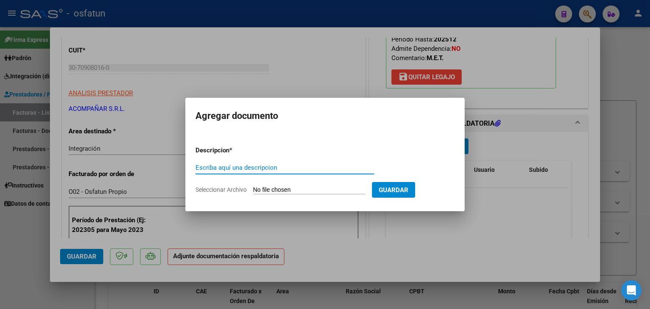
click at [241, 168] on input "Escriba aquí una descripcion" at bounding box center [284, 168] width 178 height 8
type input "PLANILLA ASISTENCIA"
click at [294, 189] on input "Seleccionar Archivo" at bounding box center [309, 190] width 112 height 8
type input "C:\fakepath\PLANILLA ASISTENCIA - ESTIMULACIÓM TEMP - [DATE].pdf"
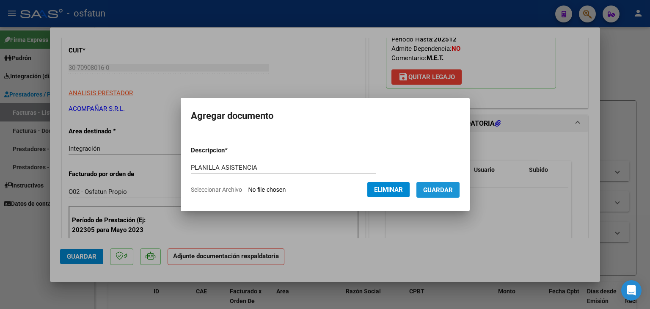
click at [447, 195] on button "Guardar" at bounding box center [437, 190] width 43 height 16
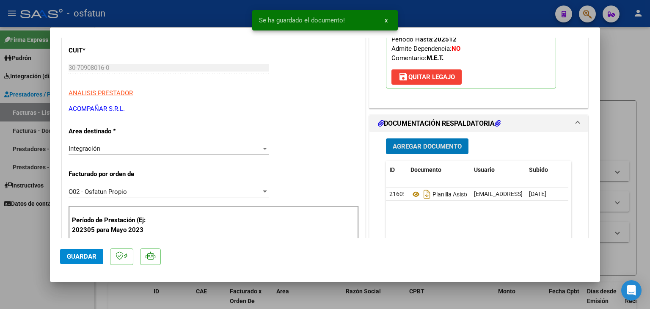
click at [401, 146] on span "Agregar Documento" at bounding box center [426, 147] width 69 height 8
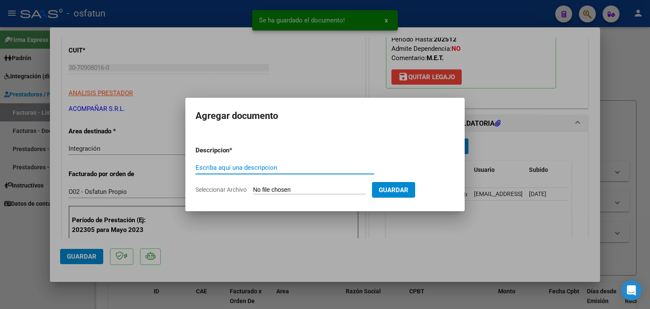
click at [249, 170] on input "Escriba aquí una descripcion" at bounding box center [284, 168] width 178 height 8
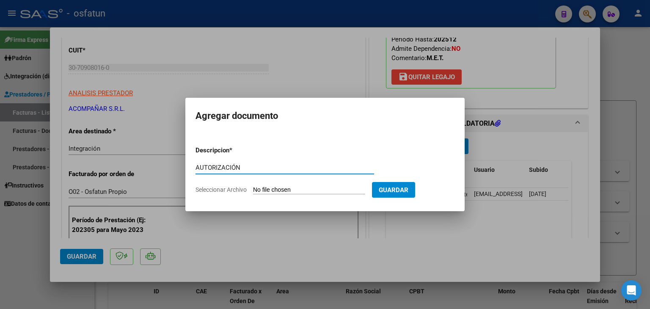
type input "AUTORIZACIÓN"
click at [318, 189] on input "Seleccionar Archivo" at bounding box center [309, 190] width 112 height 8
type input "C:\fakepath\PRESUPUESTO AUTORIZADO - ESTIMULACIÓN TEMP - 2025.pdf"
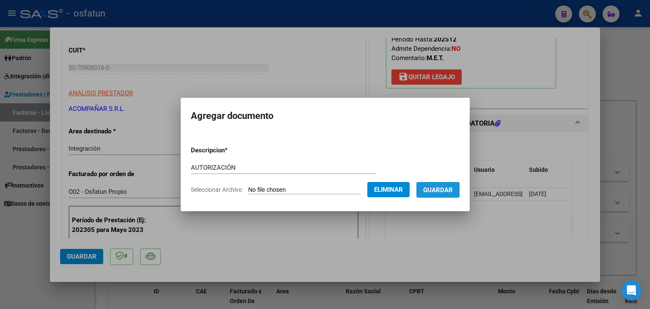
click at [439, 193] on span "Guardar" at bounding box center [438, 190] width 30 height 8
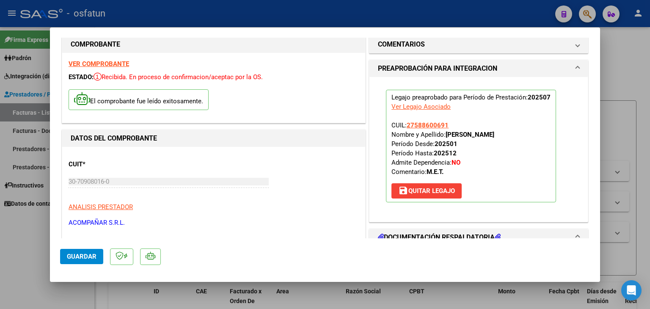
scroll to position [0, 0]
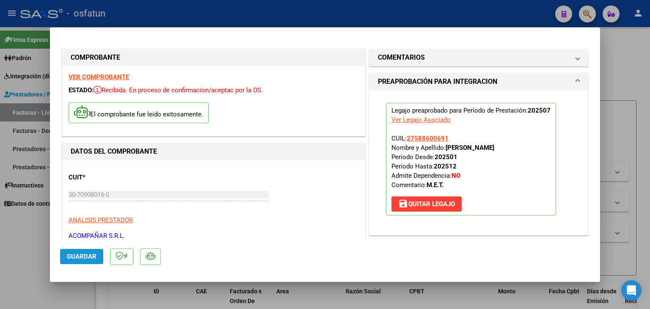
click at [89, 257] on span "Guardar" at bounding box center [82, 256] width 30 height 8
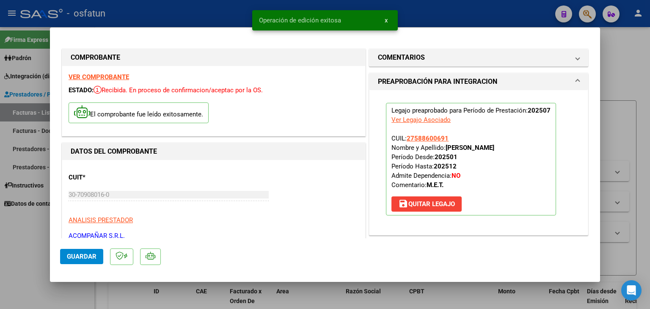
click at [416, 10] on div at bounding box center [325, 154] width 650 height 309
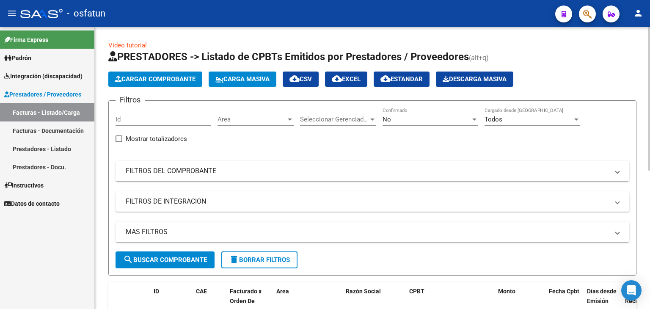
click at [161, 75] on span "Cargar Comprobante" at bounding box center [155, 79] width 80 height 8
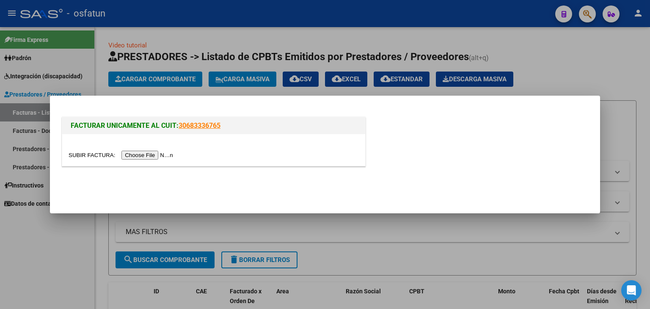
click at [164, 146] on div at bounding box center [213, 150] width 303 height 32
click at [158, 151] on input "file" at bounding box center [122, 155] width 107 height 9
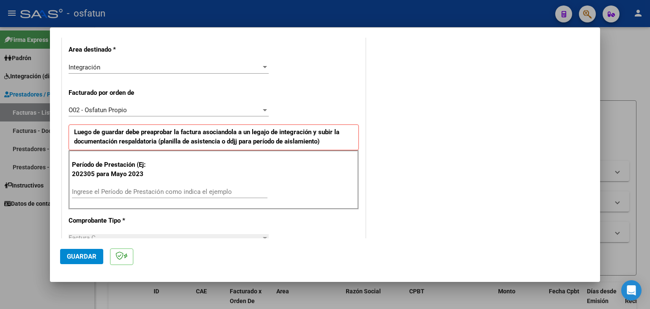
scroll to position [211, 0]
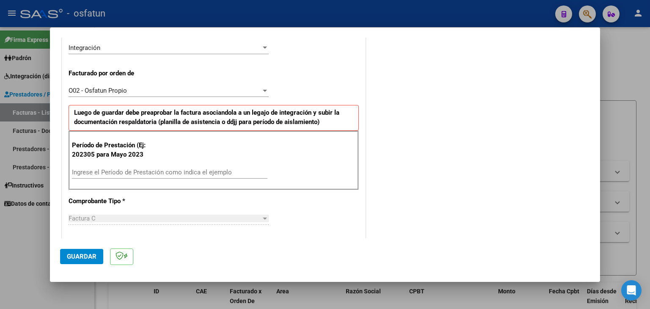
click at [161, 166] on div "Ingrese el Período de Prestación como indica el ejemplo" at bounding box center [169, 172] width 195 height 13
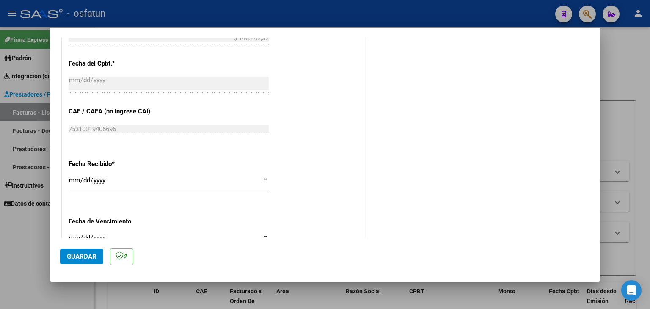
scroll to position [592, 0]
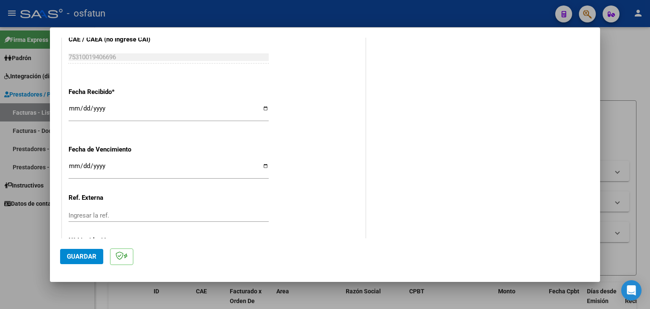
type input "202507"
drag, startPoint x: 94, startPoint y: 252, endPoint x: 157, endPoint y: 243, distance: 64.1
click at [94, 253] on span "Guardar" at bounding box center [82, 256] width 30 height 8
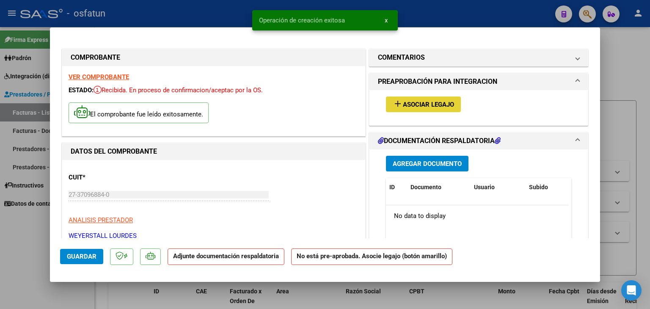
click at [412, 101] on span "Asociar Legajo" at bounding box center [428, 105] width 51 height 8
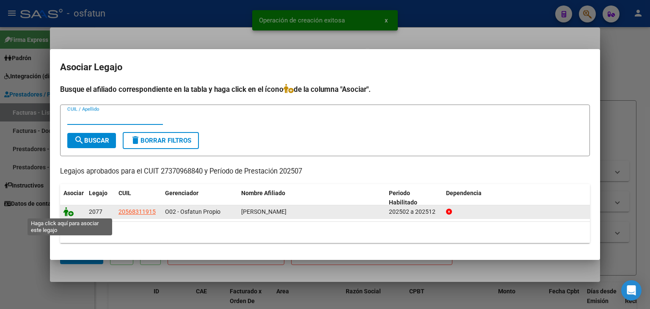
click at [71, 213] on icon at bounding box center [68, 211] width 10 height 9
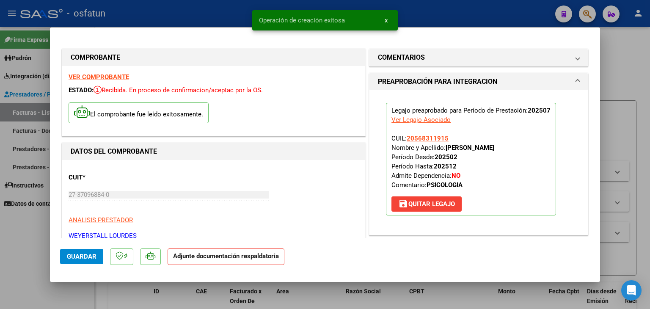
scroll to position [127, 0]
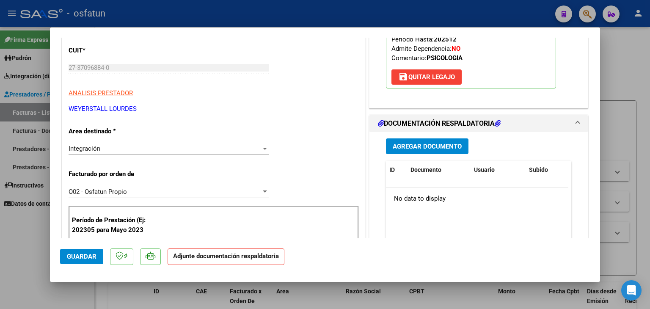
click at [435, 140] on button "Agregar Documento" at bounding box center [427, 146] width 82 height 16
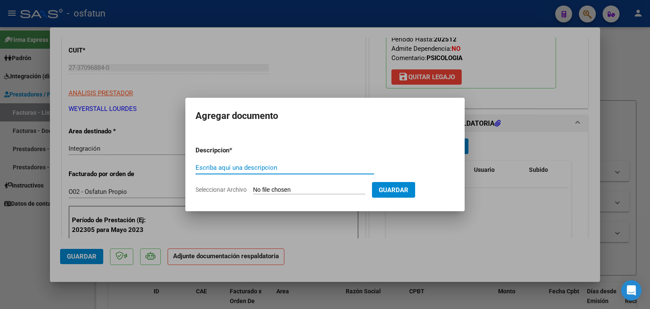
click at [266, 169] on input "Escriba aquí una descripcion" at bounding box center [284, 168] width 178 height 8
type input "PLANILLA ASISTENCIA"
click at [294, 181] on div "PLANILLA ASISTENCIA Escriba aquí una descripcion" at bounding box center [284, 171] width 178 height 21
click at [293, 186] on input "Seleccionar Archivo" at bounding box center [309, 190] width 112 height 8
click at [270, 194] on input "Seleccionar Archivo" at bounding box center [309, 190] width 112 height 8
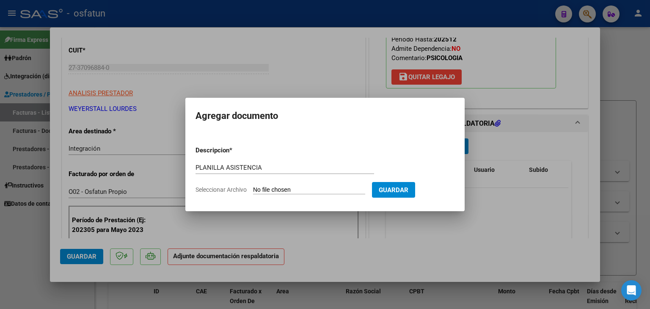
type input "C:\fakepath\PLANILLA ASISTENCIA - PSICO - [DATE].jpeg"
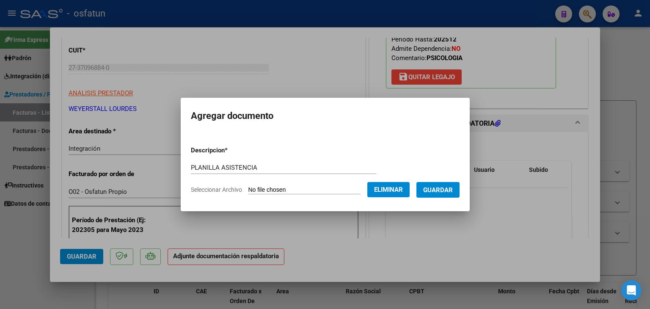
click at [447, 193] on span "Guardar" at bounding box center [438, 190] width 30 height 8
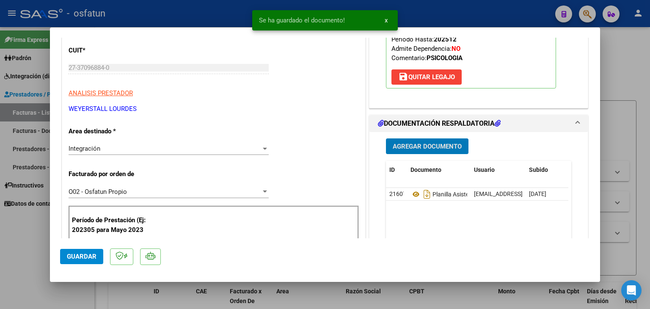
click at [399, 140] on button "Agregar Documento" at bounding box center [427, 146] width 82 height 16
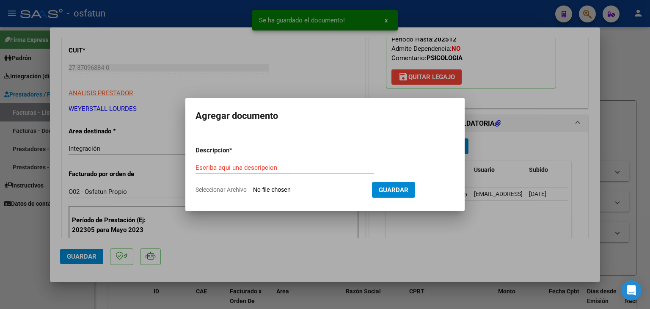
click at [248, 173] on div "Escriba aquí una descripcion" at bounding box center [284, 167] width 178 height 13
click at [251, 166] on input "Escriba aquí una descripcion" at bounding box center [284, 168] width 178 height 8
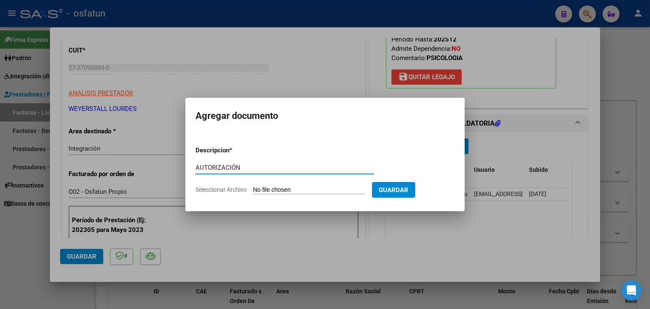
type input "AUTORIZACIÓN"
click at [300, 192] on input "Seleccionar Archivo" at bounding box center [309, 190] width 112 height 8
type input "C:\fakepath\PRESUPUESTO AUTORIZADO - PSICO - [DATE].pdf"
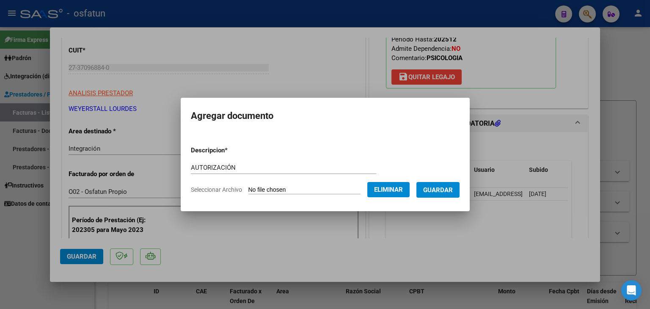
click at [442, 188] on span "Guardar" at bounding box center [438, 190] width 30 height 8
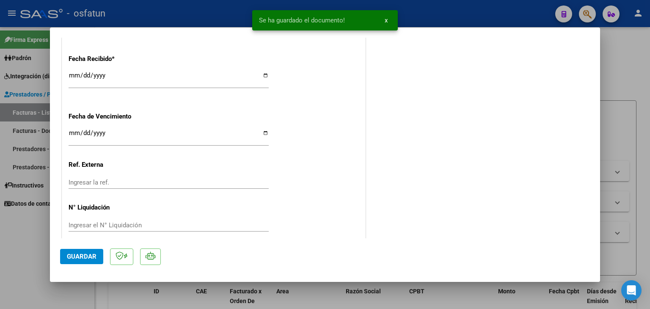
scroll to position [646, 0]
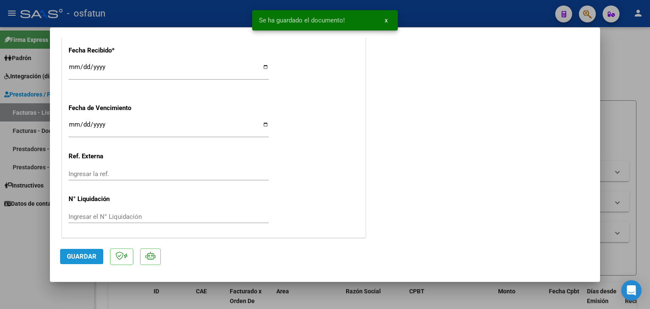
click at [89, 253] on span "Guardar" at bounding box center [82, 256] width 30 height 8
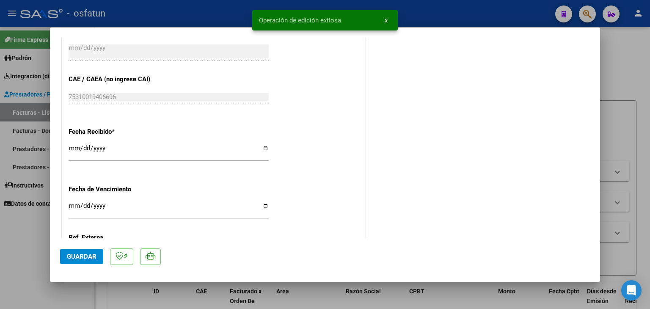
scroll to position [435, 0]
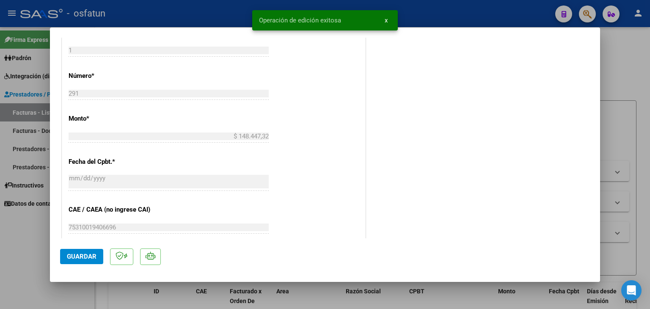
click at [244, 2] on div "Operación de edición exitosa x" at bounding box center [325, 20] width 166 height 41
click at [250, 3] on div "Operación de edición exitosa x" at bounding box center [325, 20] width 166 height 41
click at [223, 19] on div at bounding box center [325, 154] width 650 height 309
type input "$ 0,00"
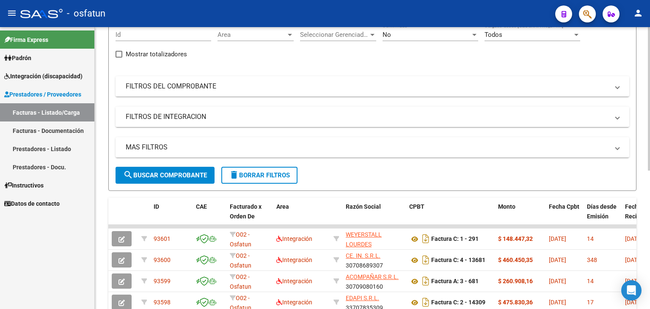
scroll to position [0, 0]
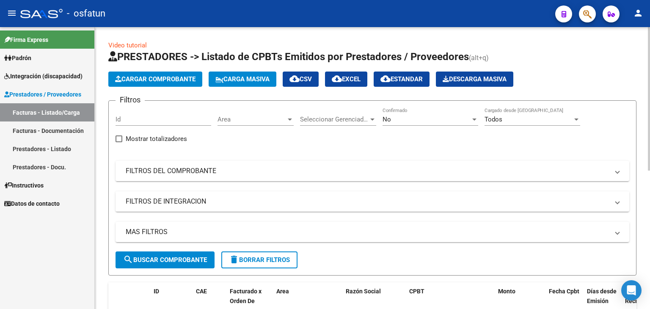
click at [188, 74] on button "Cargar Comprobante" at bounding box center [155, 78] width 94 height 15
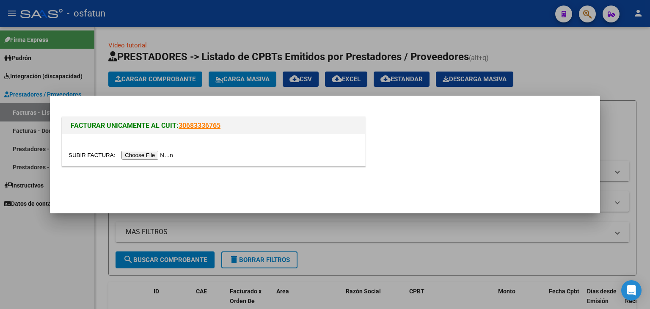
click at [156, 154] on input "file" at bounding box center [122, 155] width 107 height 9
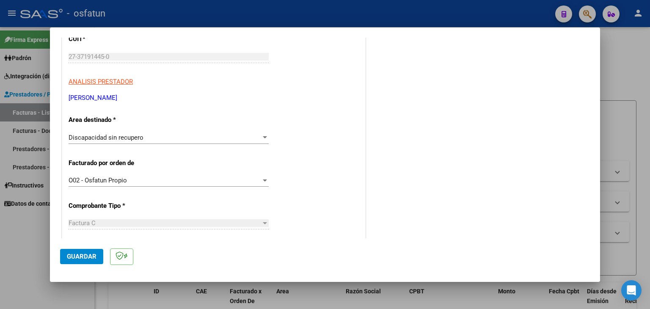
scroll to position [127, 0]
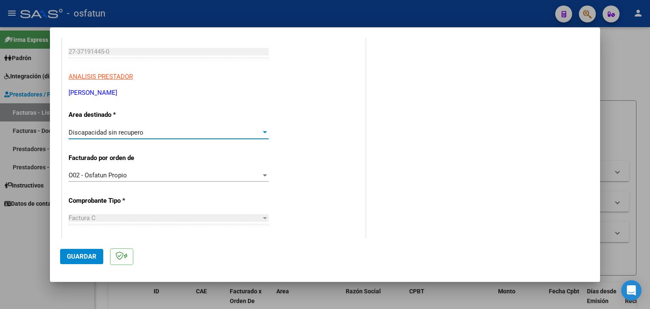
click at [262, 134] on div at bounding box center [265, 132] width 8 height 7
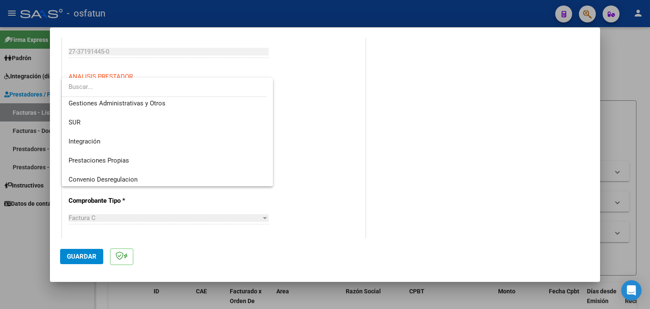
scroll to position [0, 0]
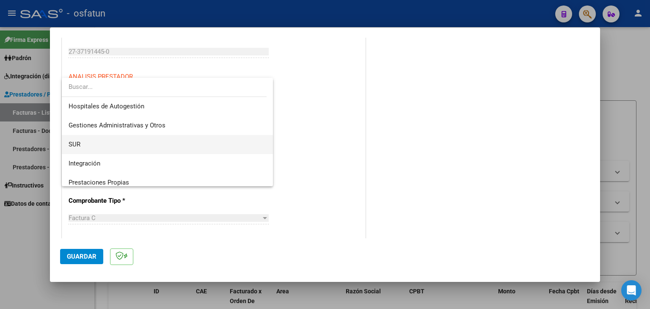
click at [203, 151] on span "SUR" at bounding box center [168, 144] width 198 height 19
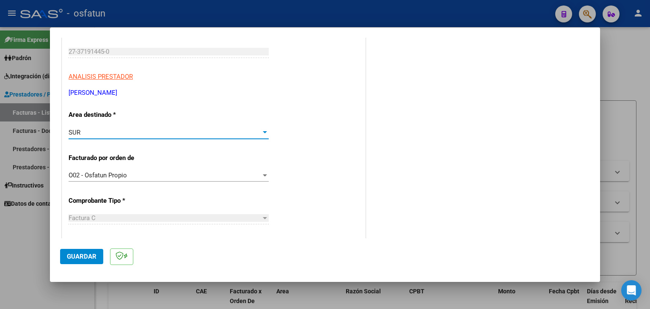
click at [210, 135] on div "SUR" at bounding box center [165, 133] width 192 height 8
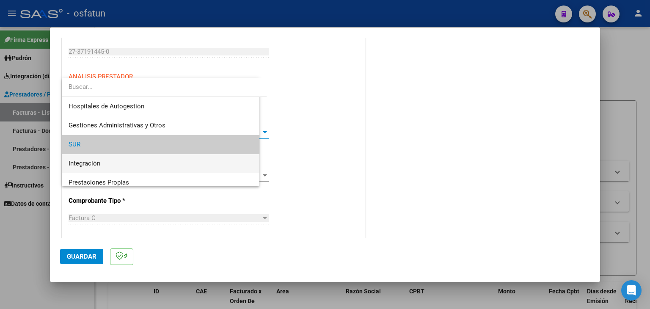
scroll to position [12, 0]
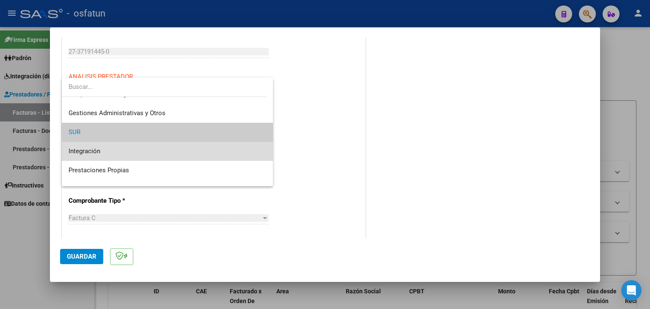
click at [197, 154] on span "Integración" at bounding box center [168, 151] width 198 height 19
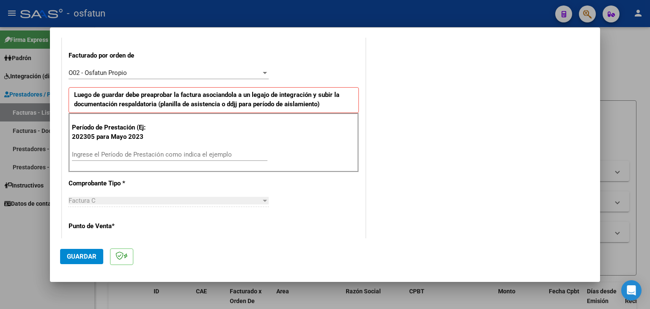
scroll to position [296, 0]
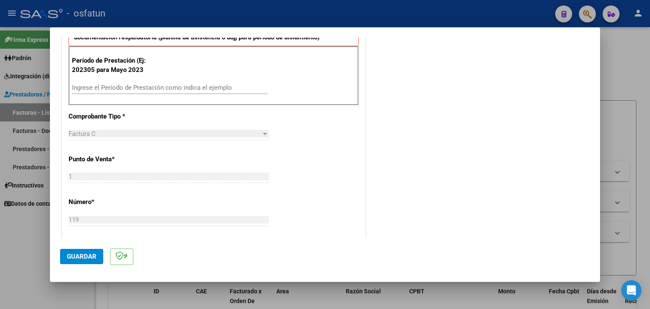
click at [164, 87] on input "Ingrese el Período de Prestación como indica el ejemplo" at bounding box center [169, 88] width 195 height 8
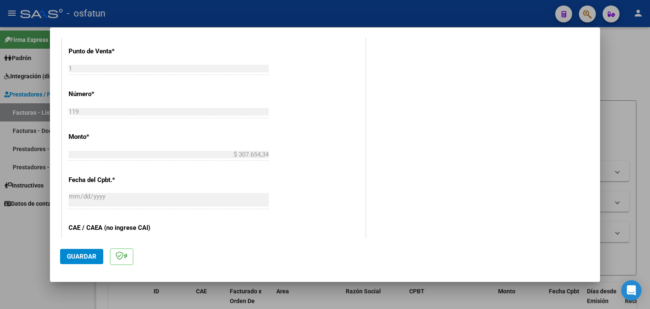
scroll to position [423, 0]
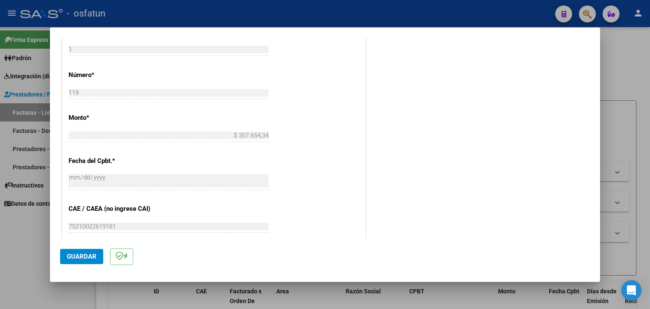
type input "202507"
click at [72, 259] on span "Guardar" at bounding box center [82, 256] width 30 height 8
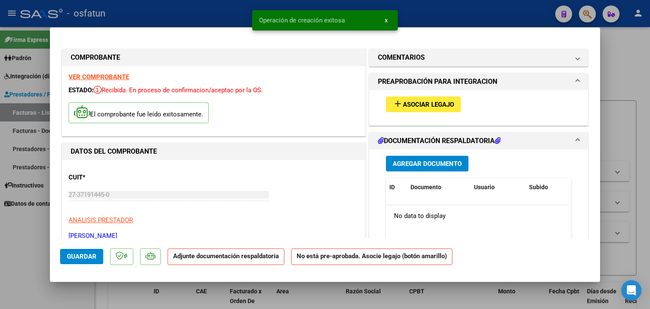
click at [421, 106] on span "Asociar Legajo" at bounding box center [428, 105] width 51 height 8
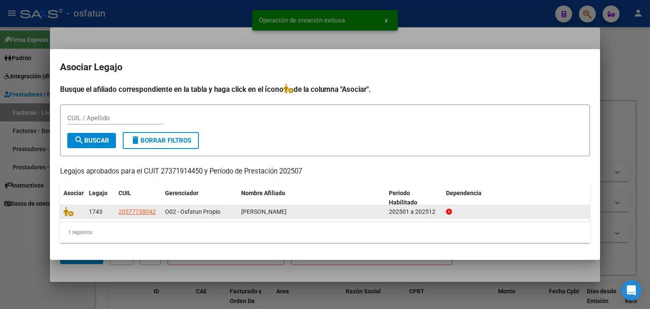
click at [71, 216] on datatable-body-cell at bounding box center [72, 211] width 25 height 13
click at [69, 210] on icon at bounding box center [68, 211] width 10 height 9
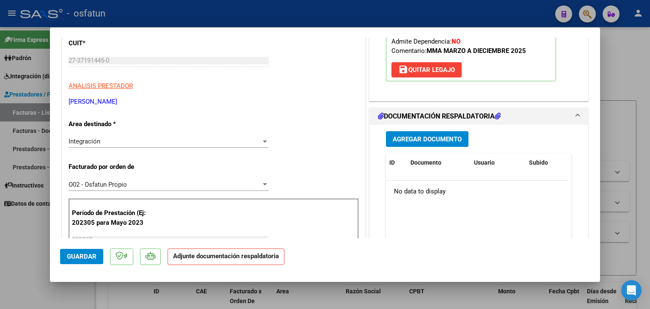
scroll to position [169, 0]
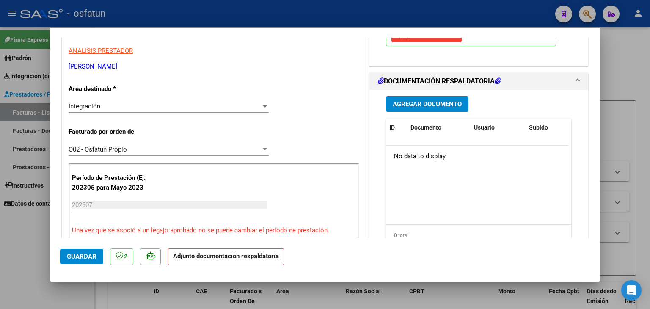
click at [417, 109] on button "Agregar Documento" at bounding box center [427, 104] width 82 height 16
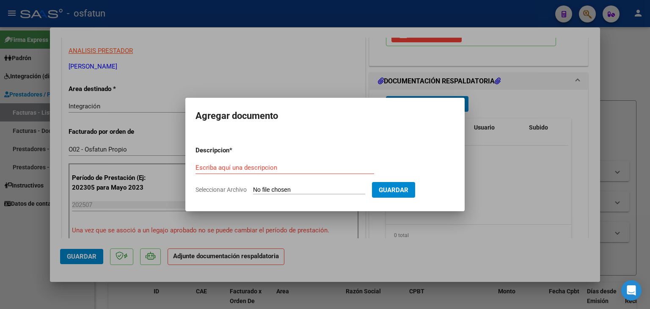
click at [254, 172] on div "Escriba aquí una descripcion" at bounding box center [284, 167] width 178 height 13
click at [253, 169] on input "Escriba aquí una descripcion" at bounding box center [284, 168] width 178 height 8
type input "PLANILLA ASISTENCIA"
click at [316, 187] on input "Seleccionar Archivo" at bounding box center [309, 190] width 112 height 8
type input "C:\fakepath\PLANILLA ASISTENCIA - MAESTRA DE AP - [DATE].pdf"
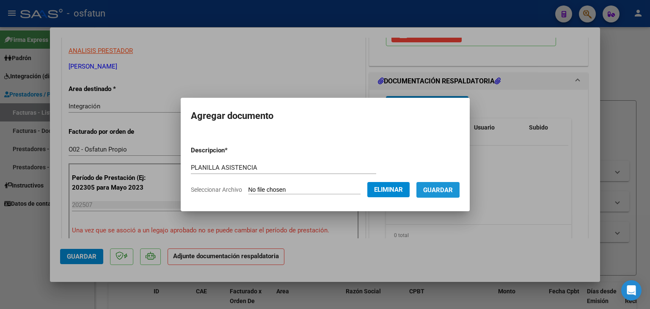
click at [430, 188] on span "Guardar" at bounding box center [438, 190] width 30 height 8
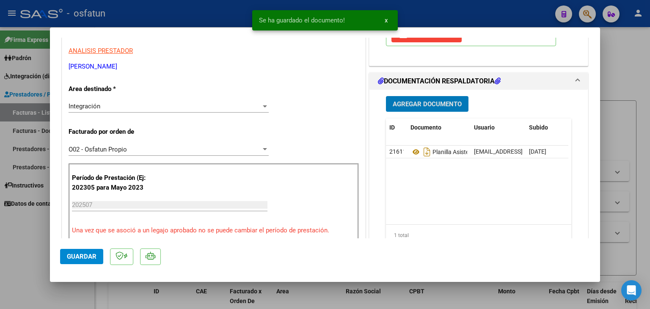
click at [417, 101] on span "Agregar Documento" at bounding box center [426, 104] width 69 height 8
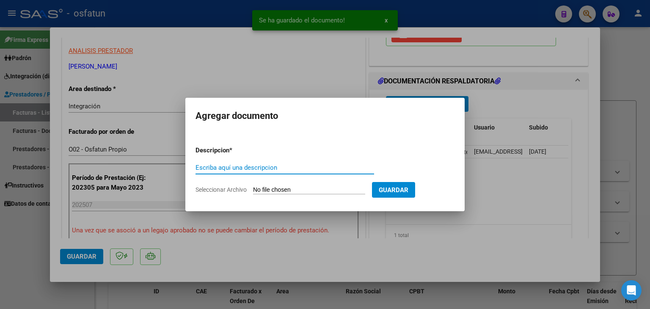
click at [231, 166] on input "Escriba aquí una descripcion" at bounding box center [284, 168] width 178 height 8
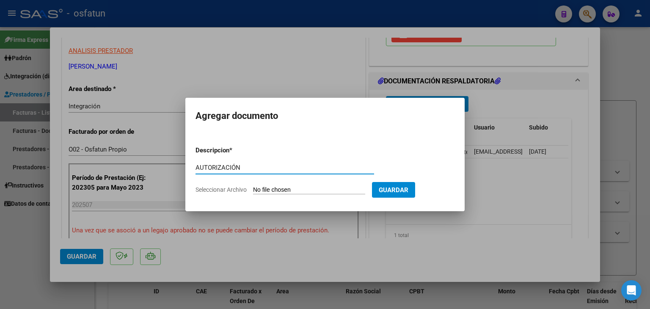
type input "AUTORIZACIÓN"
click at [269, 189] on input "Seleccionar Archivo" at bounding box center [309, 190] width 112 height 8
click at [291, 51] on div at bounding box center [325, 154] width 650 height 309
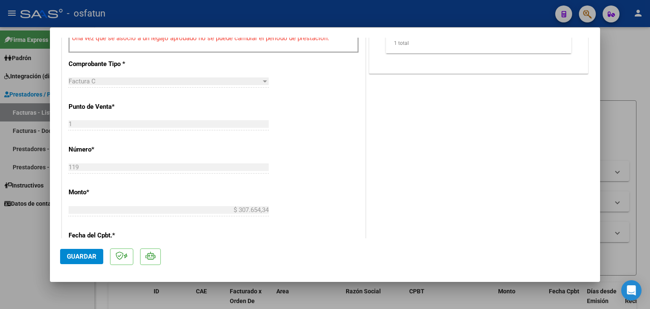
scroll to position [423, 0]
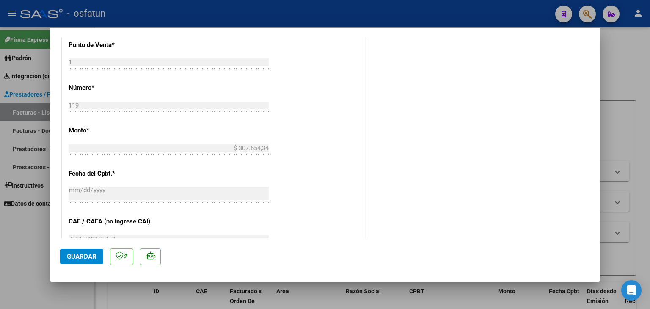
click at [70, 261] on button "Guardar" at bounding box center [81, 256] width 43 height 15
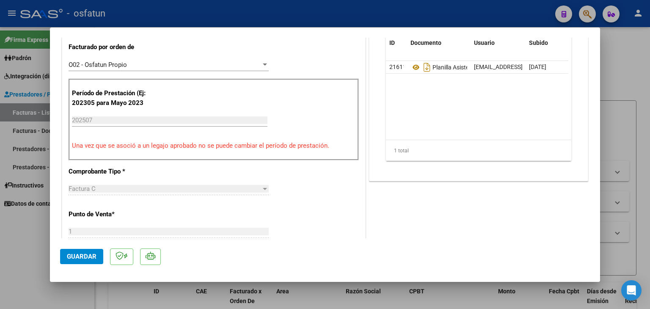
scroll to position [169, 0]
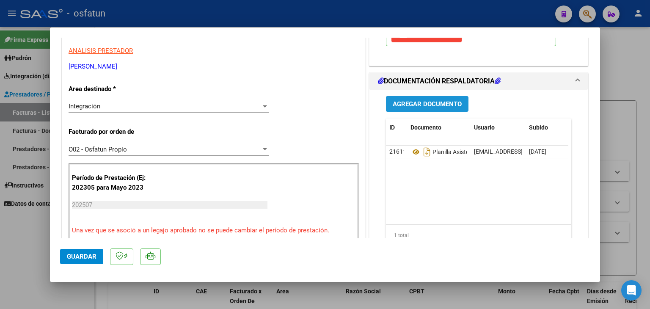
click at [419, 110] on button "Agregar Documento" at bounding box center [427, 104] width 82 height 16
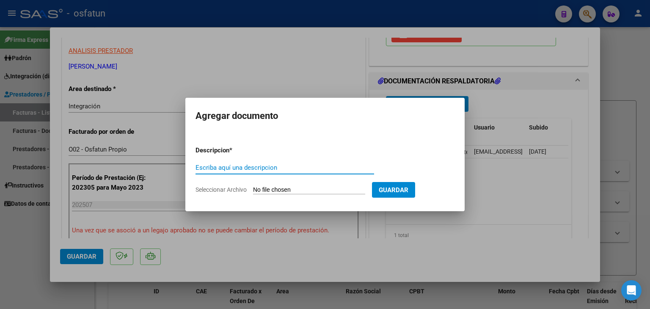
click at [235, 165] on input "Escriba aquí una descripcion" at bounding box center [284, 168] width 178 height 8
type input "AUTORIZACIÓN"
click at [277, 186] on input "Seleccionar Archivo" at bounding box center [309, 190] width 112 height 8
type input "C:\fakepath\PRESUPUESTO AUTORIZADO - MAESTRA DE AP - [DATE].pdf"
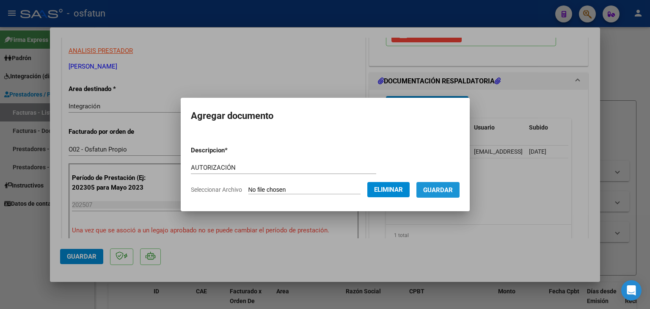
click at [437, 192] on span "Guardar" at bounding box center [438, 190] width 30 height 8
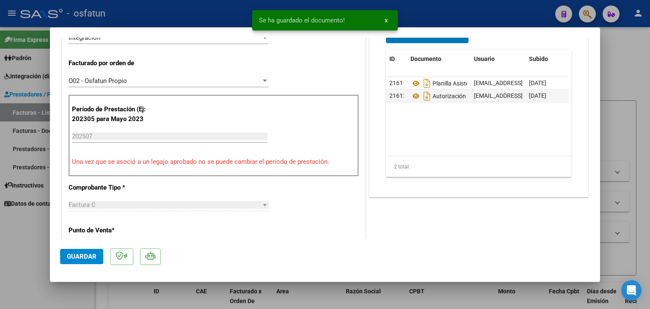
scroll to position [254, 0]
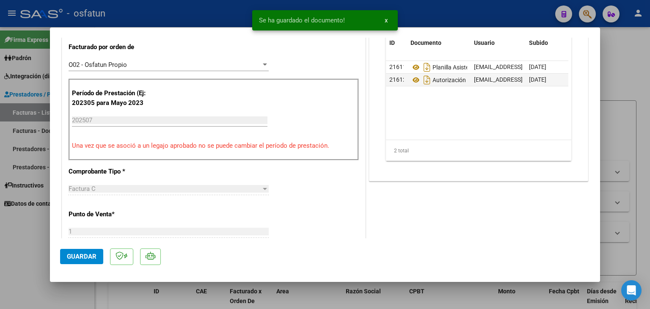
click at [93, 252] on span "Guardar" at bounding box center [82, 256] width 30 height 8
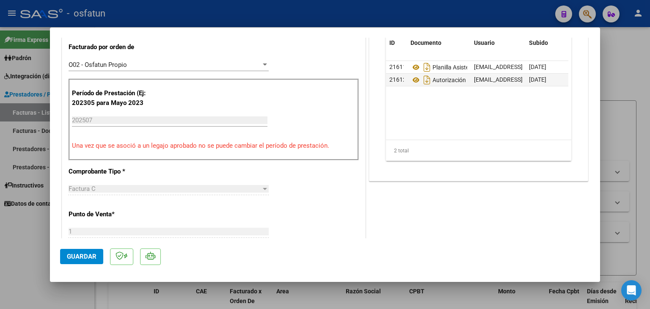
click at [195, 12] on div at bounding box center [325, 154] width 650 height 309
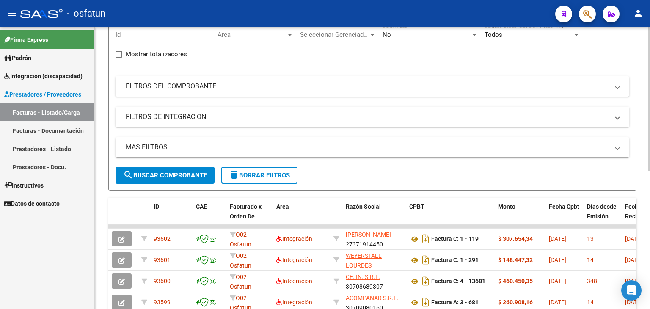
scroll to position [0, 0]
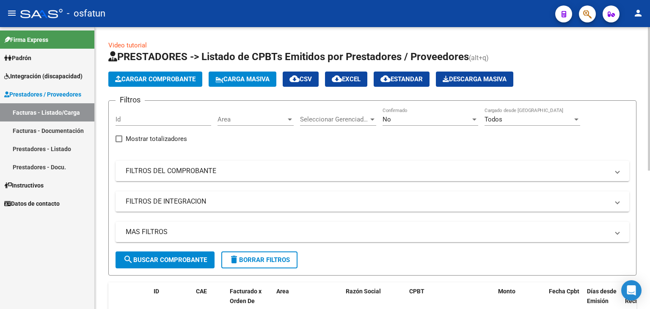
click at [170, 81] on span "Cargar Comprobante" at bounding box center [155, 79] width 80 height 8
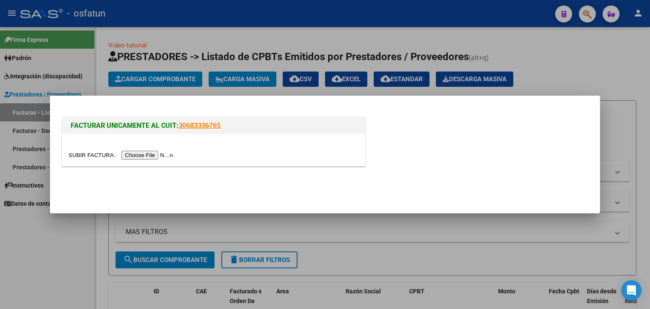
click at [164, 157] on input "file" at bounding box center [122, 155] width 107 height 9
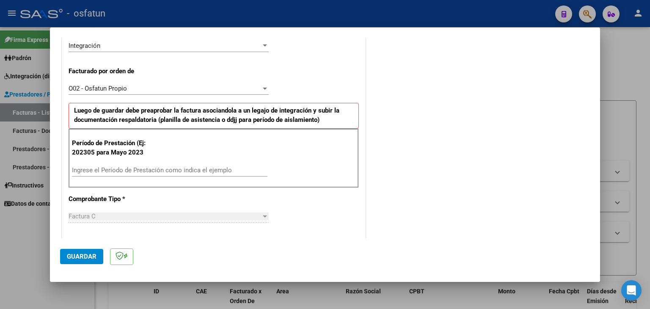
scroll to position [254, 0]
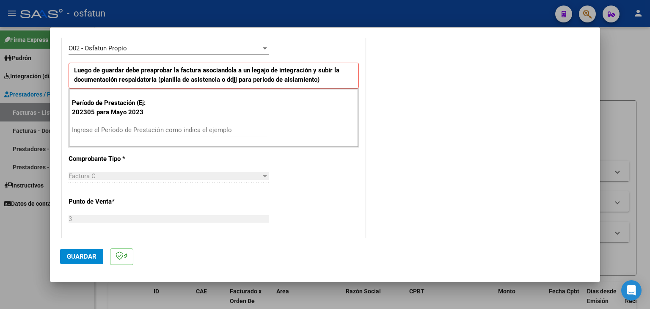
click at [151, 132] on input "Ingrese el Período de Prestación como indica el ejemplo" at bounding box center [169, 130] width 195 height 8
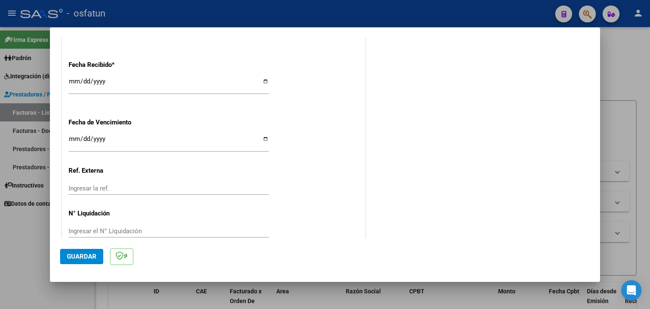
scroll to position [633, 0]
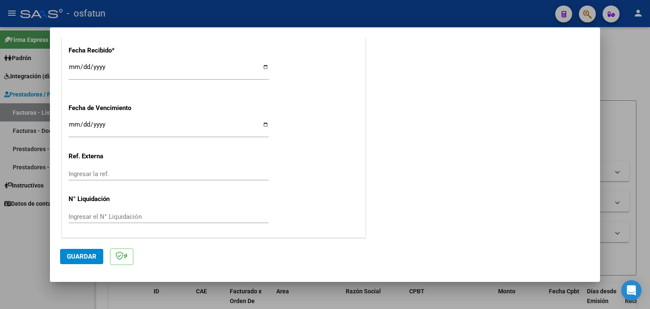
type input "202507"
click at [83, 256] on span "Guardar" at bounding box center [82, 256] width 30 height 8
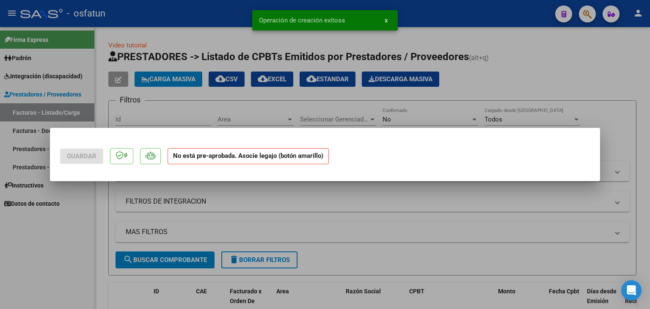
scroll to position [0, 0]
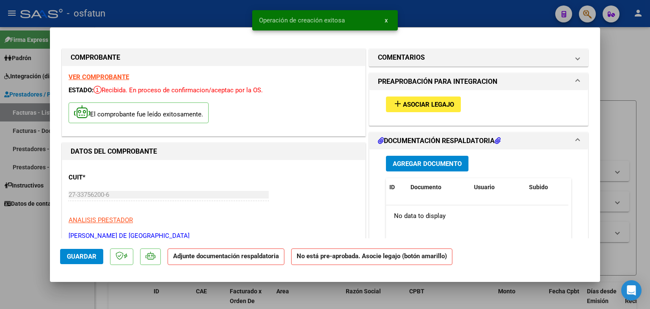
click at [419, 93] on div "add Asociar Legajo" at bounding box center [478, 104] width 198 height 28
click at [412, 104] on span "Asociar Legajo" at bounding box center [428, 105] width 51 height 8
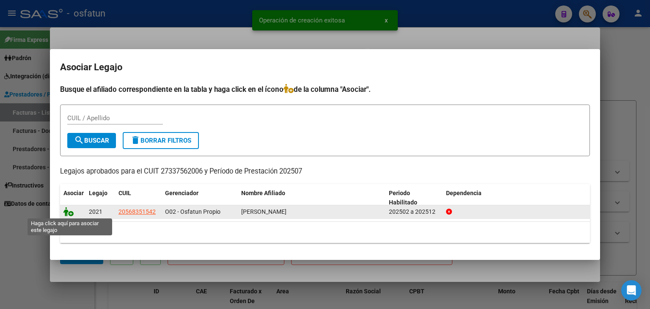
click at [66, 211] on icon at bounding box center [68, 211] width 10 height 9
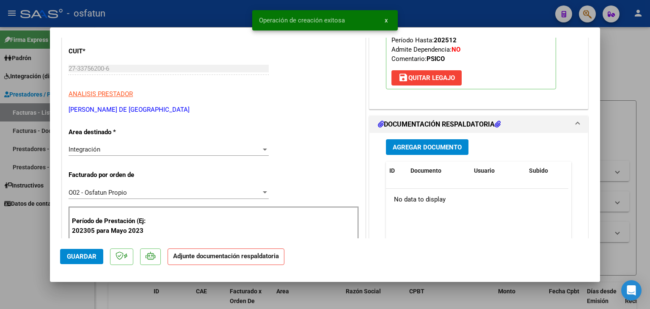
scroll to position [127, 0]
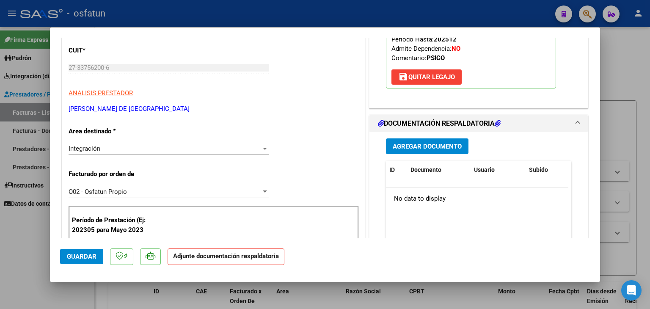
click at [421, 139] on button "Agregar Documento" at bounding box center [427, 146] width 82 height 16
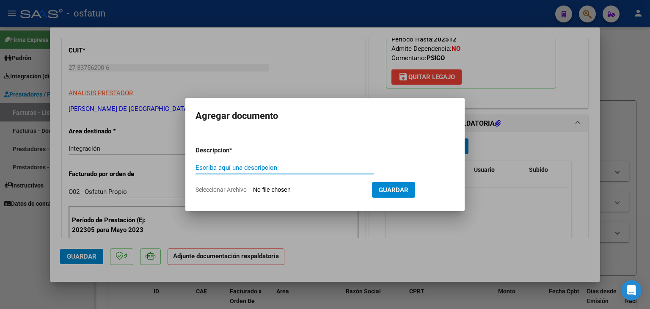
click at [255, 164] on input "Escriba aquí una descripcion" at bounding box center [284, 168] width 178 height 8
type input "PLANILLA ASISTENCIA"
click at [302, 191] on input "Seleccionar Archivo" at bounding box center [309, 190] width 112 height 8
type input "C:\fakepath\PLANILLA ASISTENCIA - PSICO - [DATE].pdf"
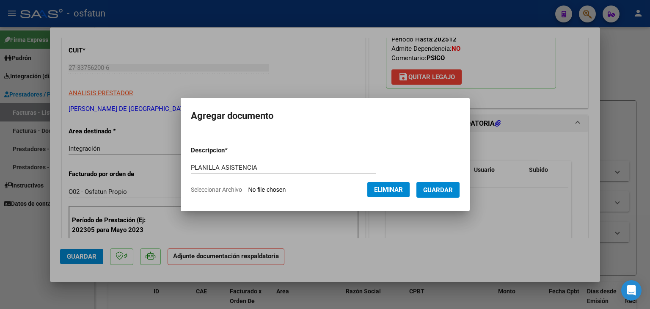
click at [448, 180] on form "Descripcion * PLANILLA ASISTENCIA Escriba aquí una descripcion Seleccionar Arch…" at bounding box center [325, 170] width 269 height 62
click at [439, 186] on span "Guardar" at bounding box center [438, 190] width 30 height 8
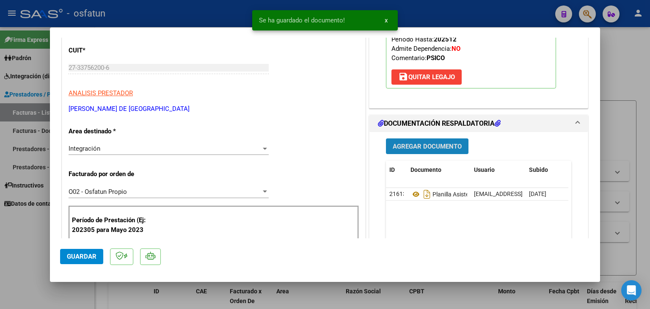
click at [419, 138] on button "Agregar Documento" at bounding box center [427, 146] width 82 height 16
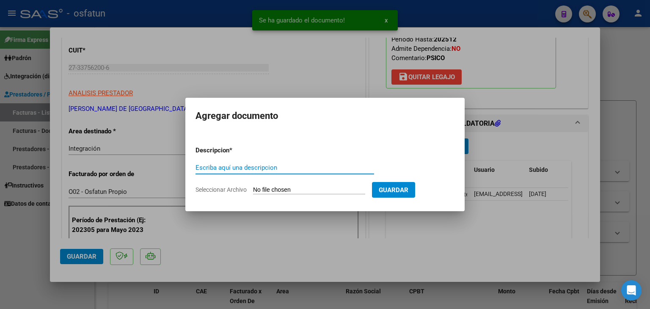
click at [255, 170] on input "Escriba aquí una descripcion" at bounding box center [284, 168] width 178 height 8
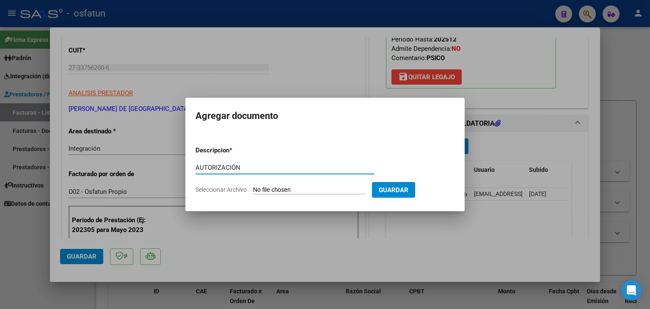
type input "AUTORIZACIÓN"
click at [305, 192] on input "Seleccionar Archivo" at bounding box center [309, 190] width 112 height 8
type input "C:\fakepath\PRESUPUESTO AUTORIZADO - PSICO - [DATE].pdf"
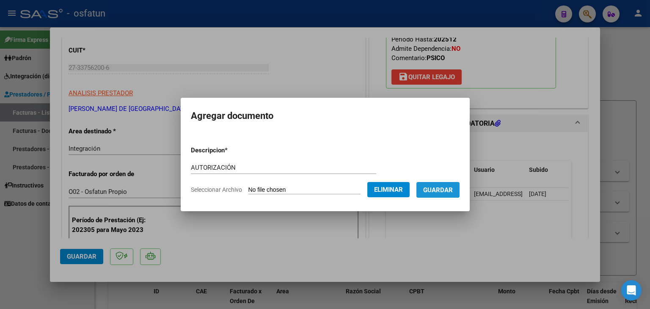
click at [447, 187] on span "Guardar" at bounding box center [438, 190] width 30 height 8
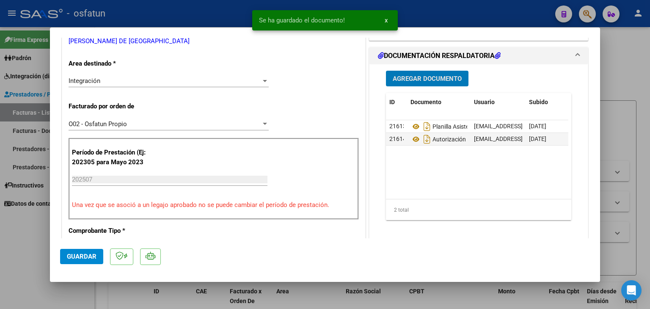
scroll to position [211, 0]
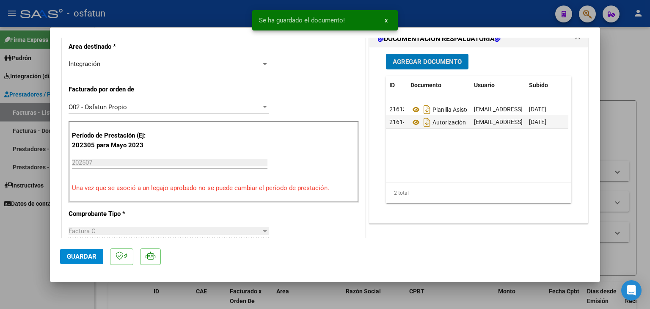
click at [79, 260] on span "Guardar" at bounding box center [82, 256] width 30 height 8
click at [189, 11] on div at bounding box center [325, 154] width 650 height 309
type input "$ 0,00"
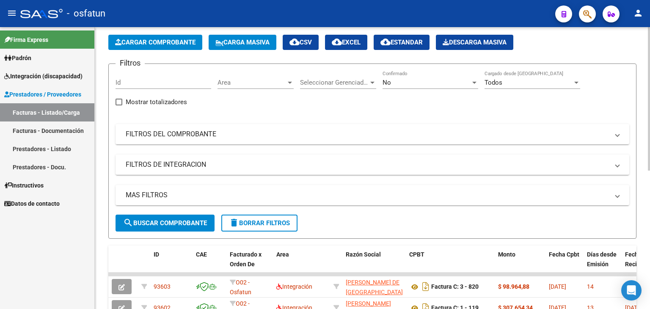
scroll to position [0, 0]
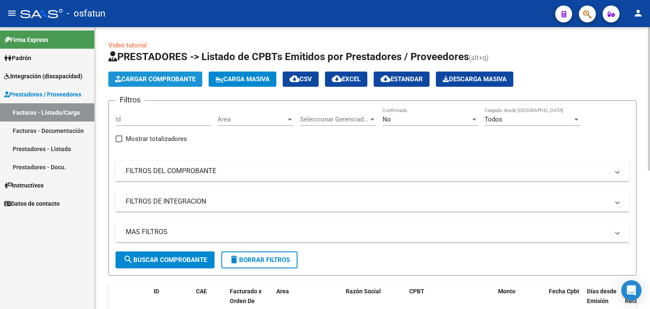
click at [188, 83] on button "Cargar Comprobante" at bounding box center [155, 78] width 94 height 15
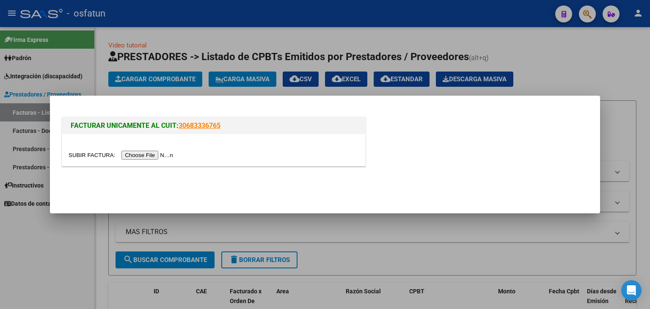
click at [173, 158] on input "file" at bounding box center [122, 155] width 107 height 9
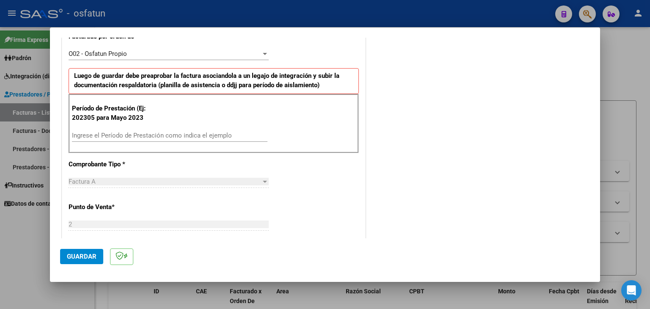
scroll to position [254, 0]
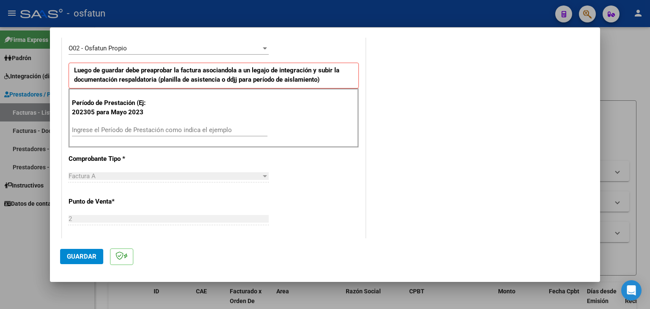
click at [170, 131] on input "Ingrese el Período de Prestación como indica el ejemplo" at bounding box center [169, 130] width 195 height 8
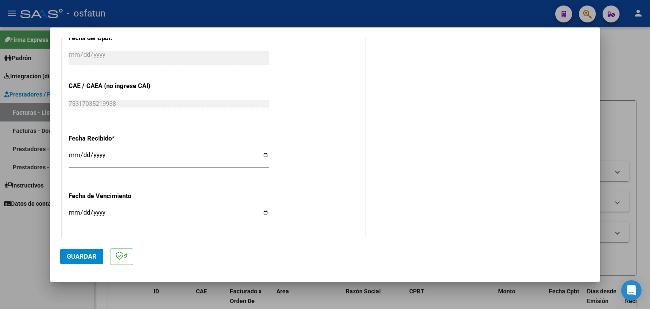
scroll to position [592, 0]
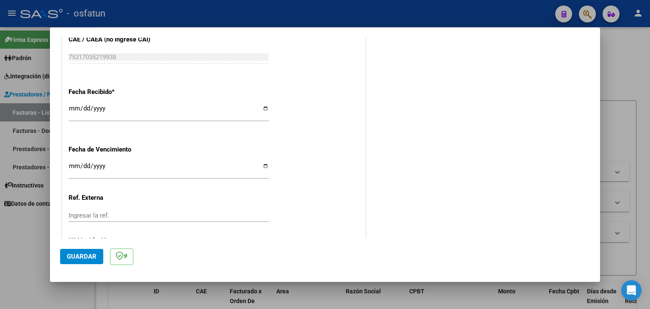
type input "202507"
click at [78, 258] on span "Guardar" at bounding box center [82, 256] width 30 height 8
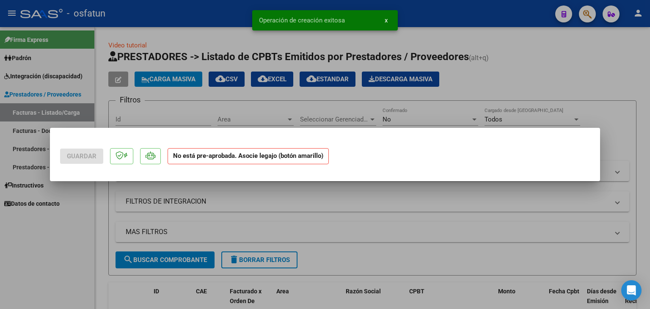
scroll to position [0, 0]
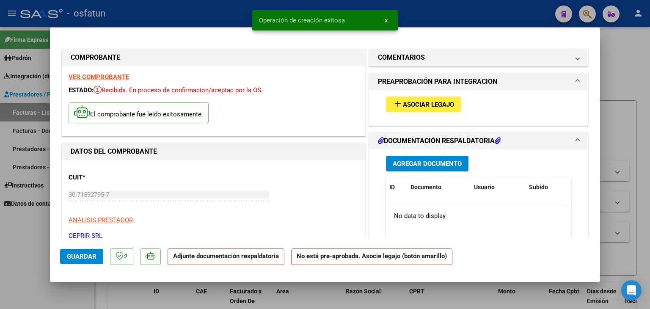
click at [404, 107] on span "Asociar Legajo" at bounding box center [428, 105] width 51 height 8
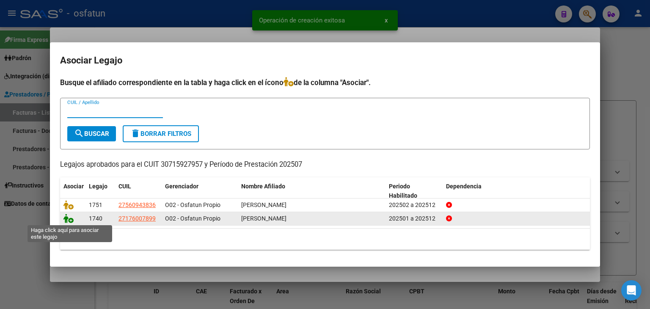
click at [66, 220] on icon at bounding box center [68, 218] width 10 height 9
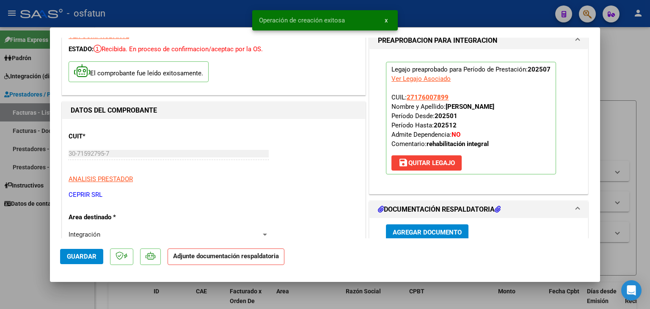
scroll to position [85, 0]
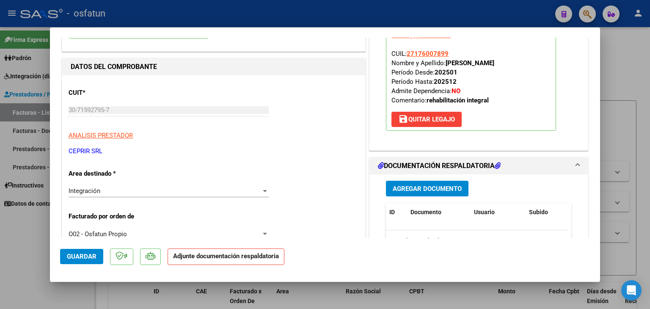
click at [408, 181] on button "Agregar Documento" at bounding box center [427, 189] width 82 height 16
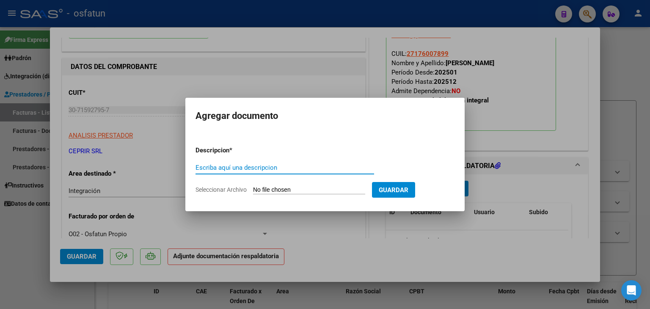
click at [238, 168] on input "Escriba aquí una descripcion" at bounding box center [284, 168] width 178 height 8
type input "PLANILLA ASISTENCIA"
click at [282, 186] on input "Seleccionar Archivo" at bounding box center [309, 190] width 112 height 8
type input "C:\fakepath\PLANILLA ASISTENCIA - MOD INT INT - [DATE].pdf"
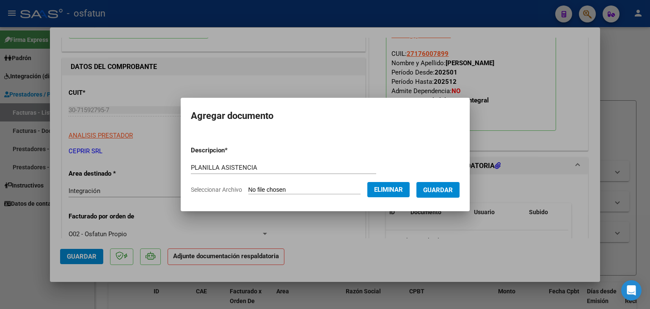
click at [451, 192] on span "Guardar" at bounding box center [438, 190] width 30 height 8
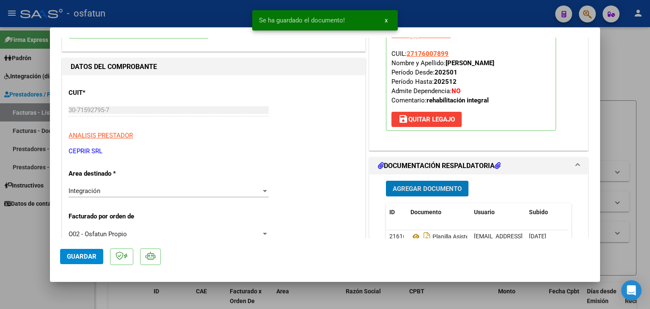
click at [436, 195] on button "Agregar Documento" at bounding box center [427, 189] width 82 height 16
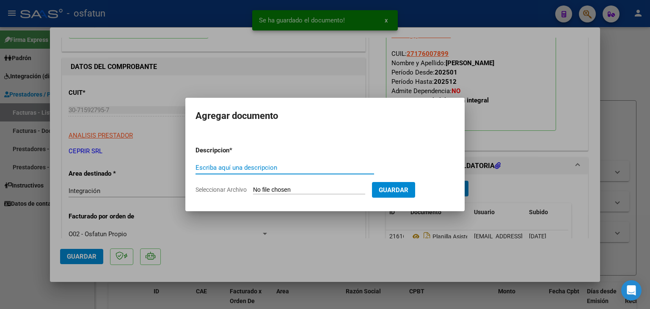
click at [238, 169] on input "Escriba aquí una descripcion" at bounding box center [284, 168] width 178 height 8
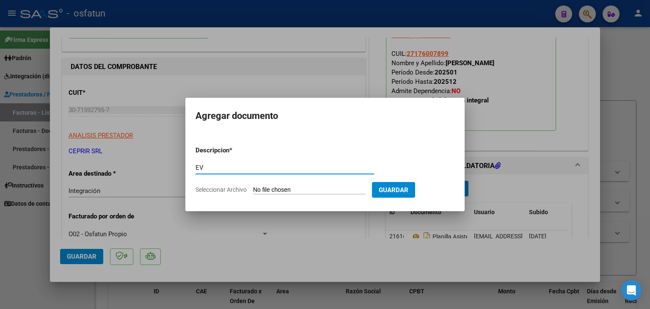
type input "E"
type input "AUTORIZACIÓN"
click at [266, 189] on input "Seleccionar Archivo" at bounding box center [309, 190] width 112 height 8
type input "C:\fakepath\PRESUPUESTO AUTORIZADO - MOD INT INT - 2025.pdf"
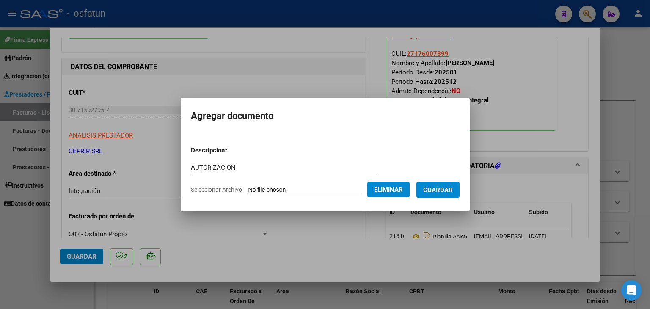
drag, startPoint x: 438, startPoint y: 189, endPoint x: 525, endPoint y: 302, distance: 142.3
click at [438, 190] on span "Guardar" at bounding box center [438, 190] width 30 height 8
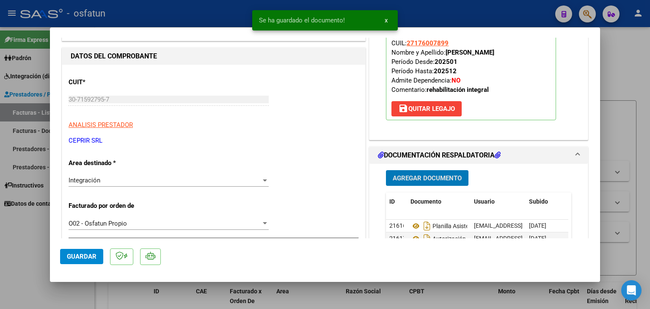
scroll to position [169, 0]
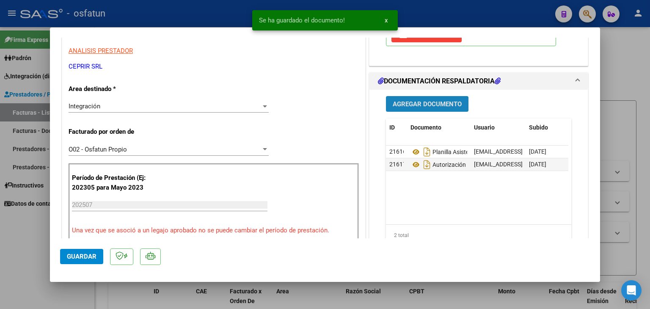
click at [412, 104] on span "Agregar Documento" at bounding box center [426, 104] width 69 height 8
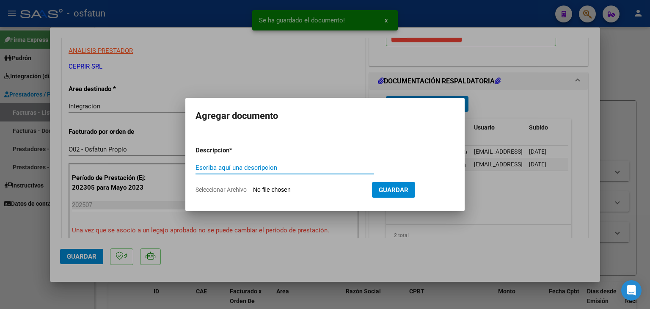
click at [222, 167] on input "Escriba aquí una descripcion" at bounding box center [284, 168] width 178 height 8
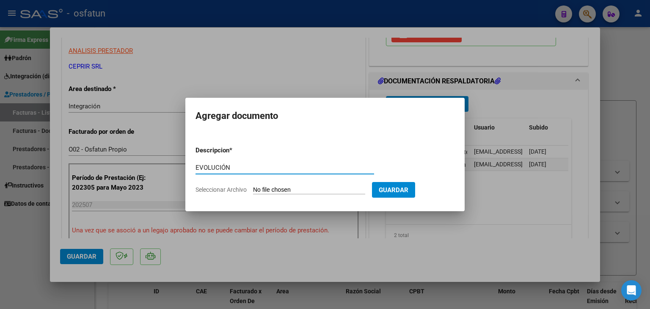
type input "EVOLUCIÓN"
click at [316, 192] on input "Seleccionar Archivo" at bounding box center [309, 190] width 112 height 8
type input "C:\fakepath\EVOLUCIÓN - MOD INT INT - [DATE].pdf"
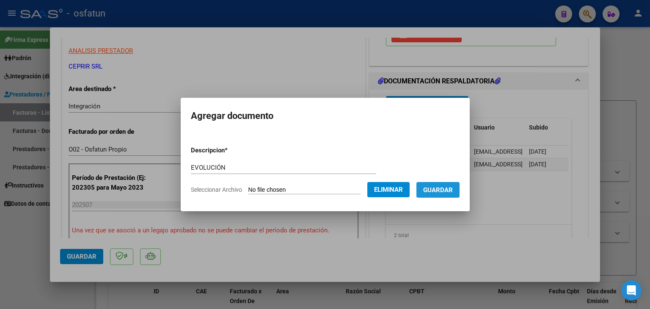
click at [433, 185] on button "Guardar" at bounding box center [437, 190] width 43 height 16
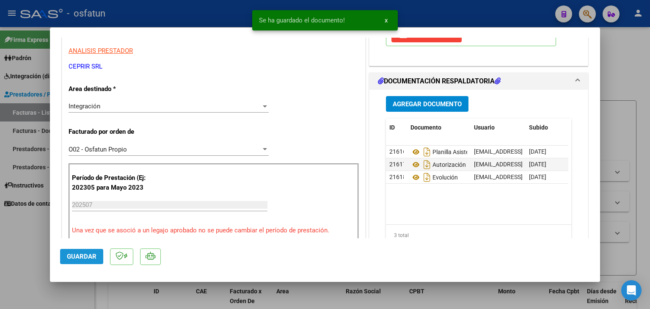
click at [85, 249] on button "Guardar" at bounding box center [81, 256] width 43 height 15
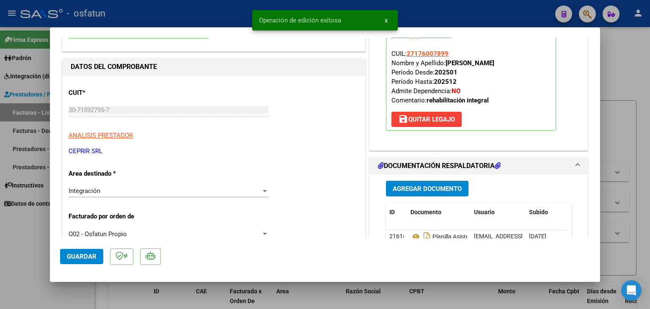
scroll to position [0, 0]
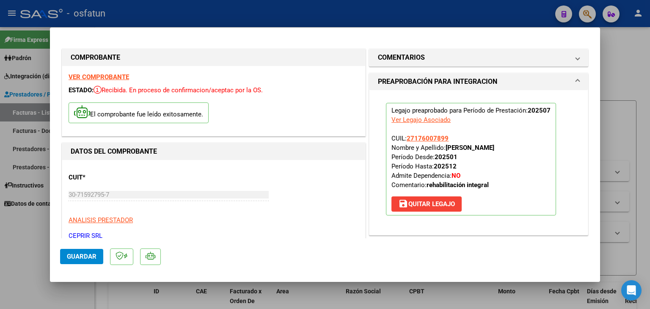
click at [366, 10] on div at bounding box center [325, 154] width 650 height 309
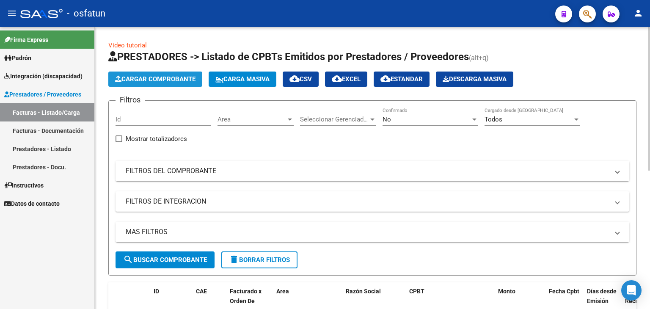
click at [164, 79] on span "Cargar Comprobante" at bounding box center [155, 79] width 80 height 8
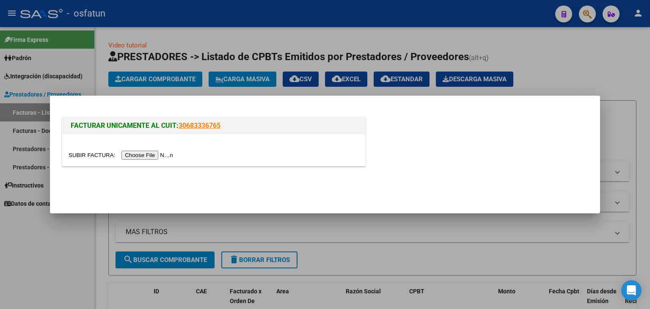
click at [162, 156] on input "file" at bounding box center [122, 155] width 107 height 9
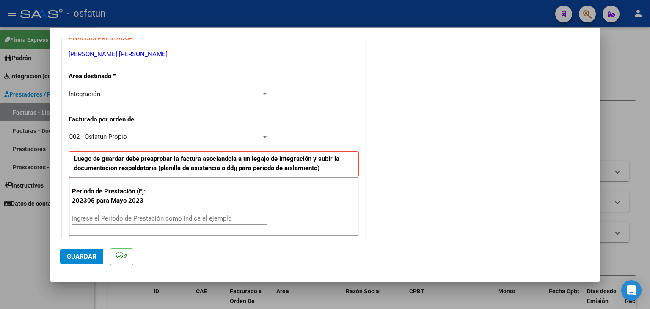
scroll to position [211, 0]
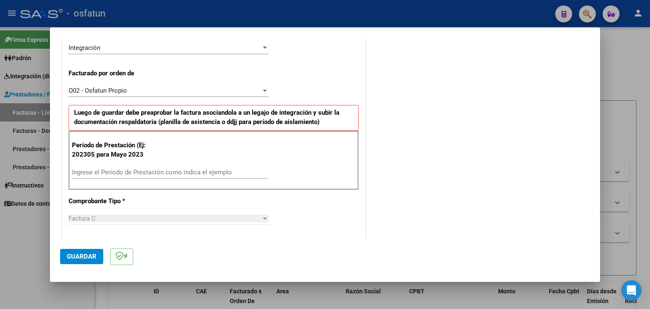
click at [138, 167] on div "Ingrese el Período de Prestación como indica el ejemplo" at bounding box center [169, 172] width 195 height 13
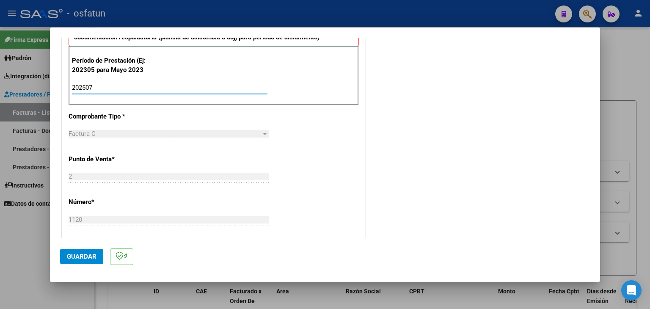
type input "202507"
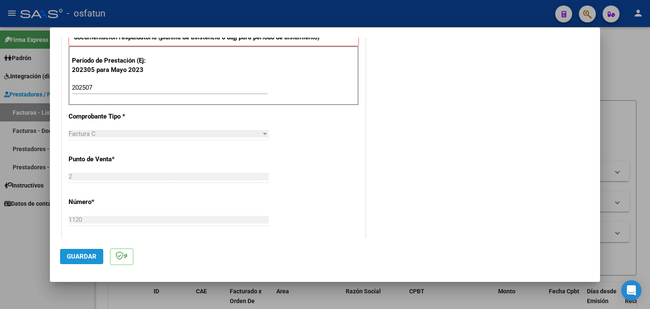
click at [86, 262] on button "Guardar" at bounding box center [81, 256] width 43 height 15
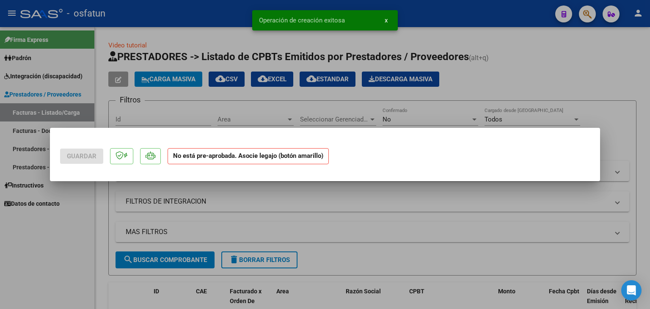
scroll to position [0, 0]
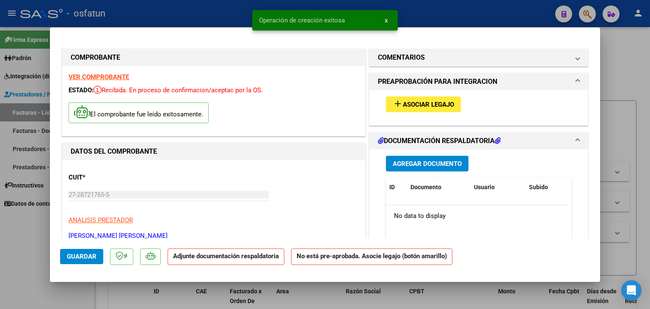
click at [424, 111] on button "add Asociar Legajo" at bounding box center [423, 104] width 75 height 16
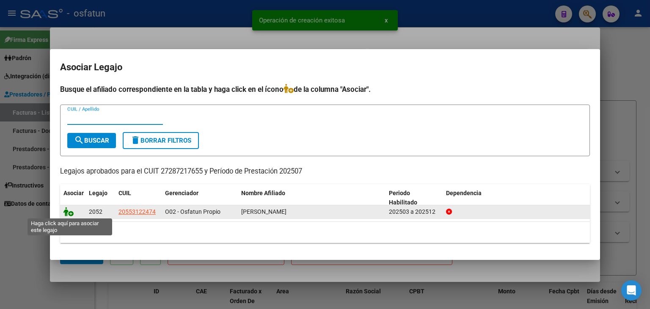
click at [65, 214] on icon at bounding box center [68, 211] width 10 height 9
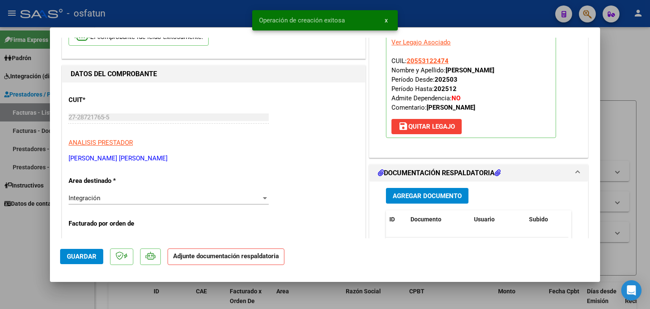
scroll to position [127, 0]
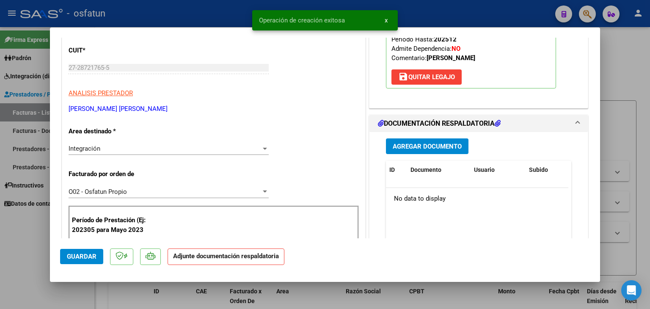
click at [428, 148] on span "Agregar Documento" at bounding box center [426, 147] width 69 height 8
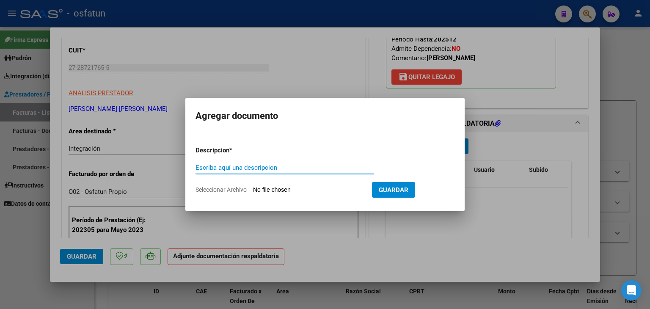
click at [285, 167] on input "Escriba aquí una descripcion" at bounding box center [284, 168] width 178 height 8
type input "PLANILLA ASISTENCIA"
click at [300, 190] on input "Seleccionar Archivo" at bounding box center [309, 190] width 112 height 8
type input "C:\fakepath\PLANILLA ASISTENCIA - FONO - [DATE].pdf"
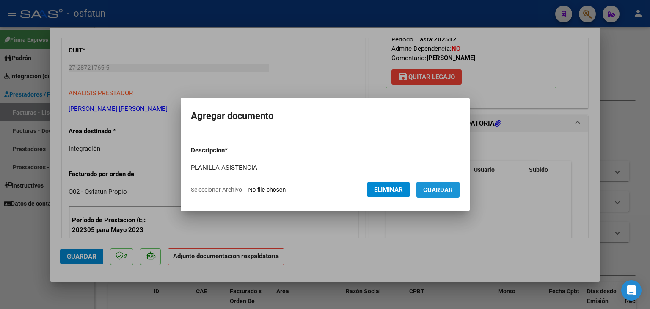
click at [443, 186] on span "Guardar" at bounding box center [438, 190] width 30 height 8
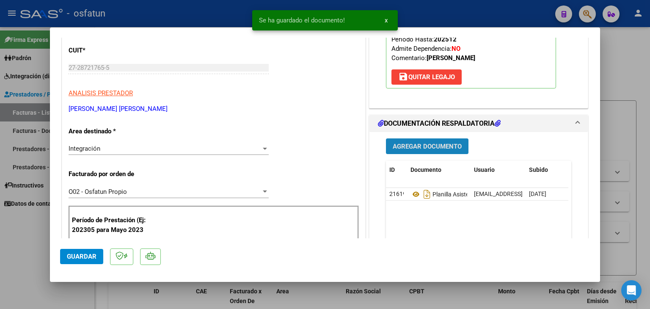
click at [412, 143] on span "Agregar Documento" at bounding box center [426, 147] width 69 height 8
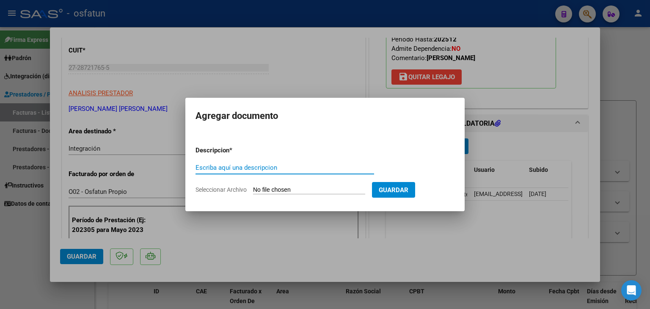
click at [241, 170] on input "Escriba aquí una descripcion" at bounding box center [284, 168] width 178 height 8
type input "AUTORIZACIÓN"
click at [277, 190] on input "Seleccionar Archivo" at bounding box center [309, 190] width 112 height 8
type input "C:\fakepath\PRESUPUESTO AUTORIZADO - FONO - 2025.pdf"
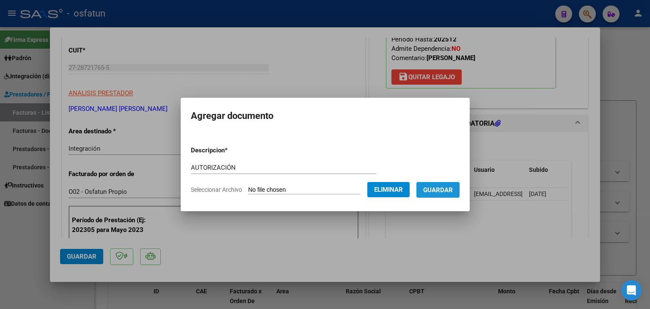
click at [448, 193] on span "Guardar" at bounding box center [438, 190] width 30 height 8
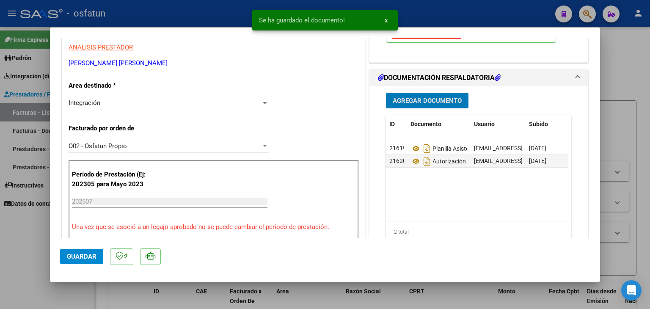
scroll to position [254, 0]
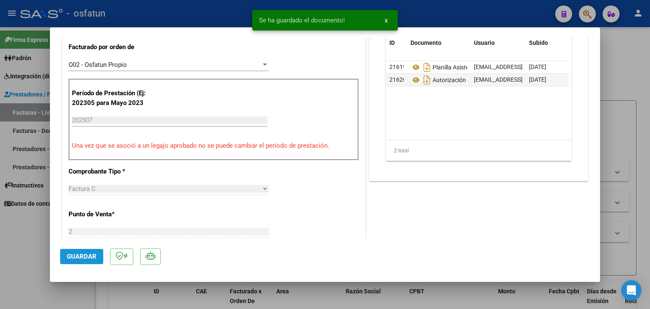
click at [80, 258] on span "Guardar" at bounding box center [82, 256] width 30 height 8
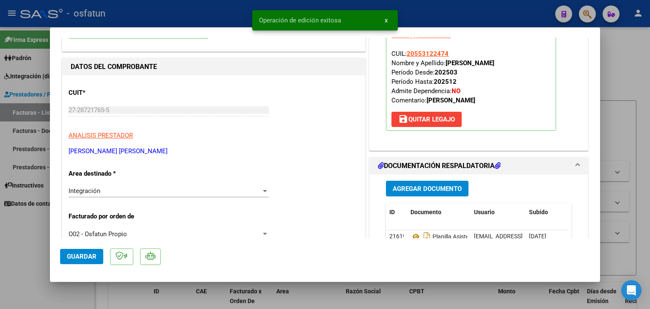
scroll to position [0, 0]
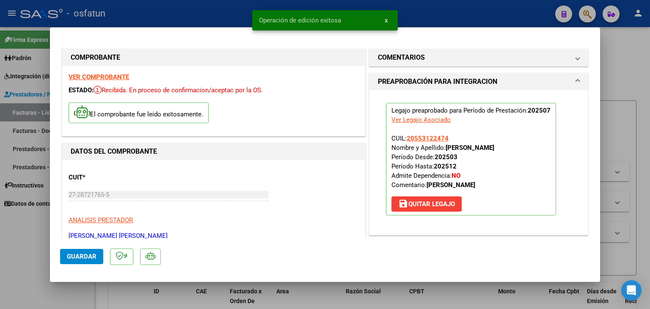
click at [187, 6] on div at bounding box center [325, 154] width 650 height 309
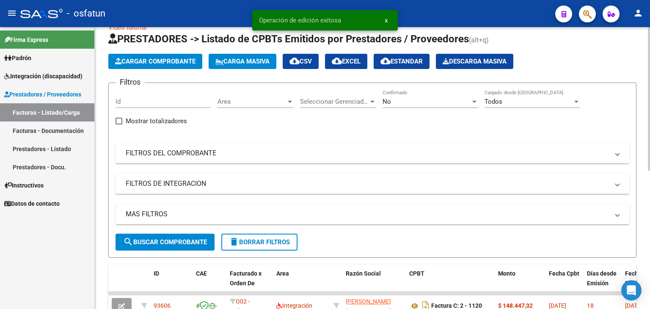
scroll to position [42, 0]
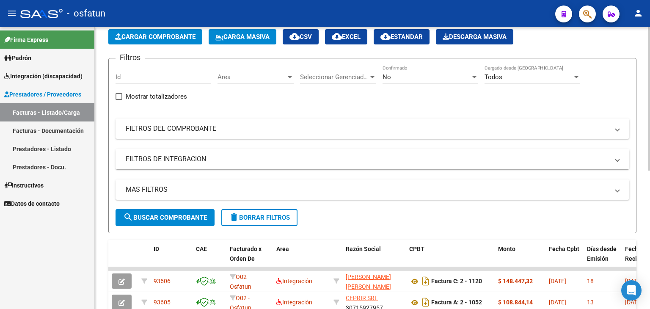
click at [142, 34] on span "Cargar Comprobante" at bounding box center [155, 37] width 80 height 8
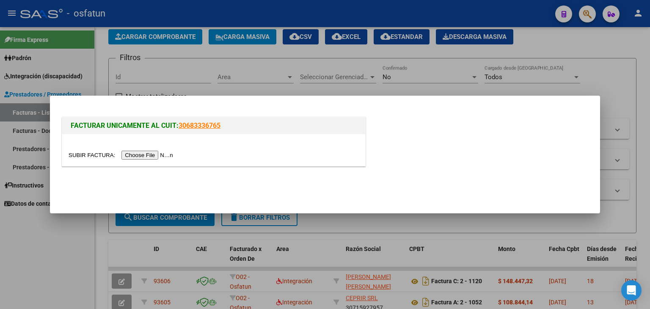
click at [142, 158] on input "file" at bounding box center [122, 155] width 107 height 9
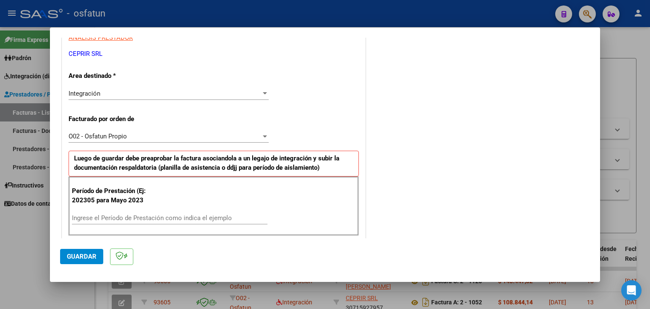
scroll to position [169, 0]
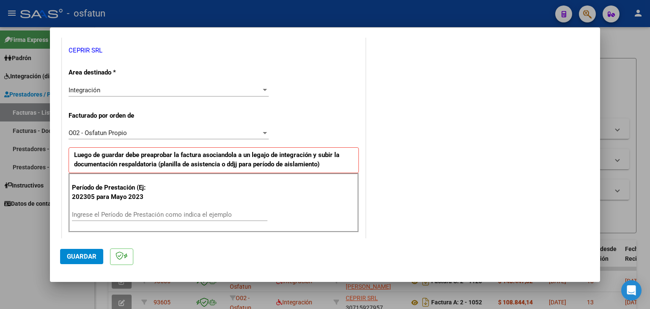
click at [161, 219] on div "Ingrese el Período de Prestación como indica el ejemplo" at bounding box center [169, 214] width 195 height 13
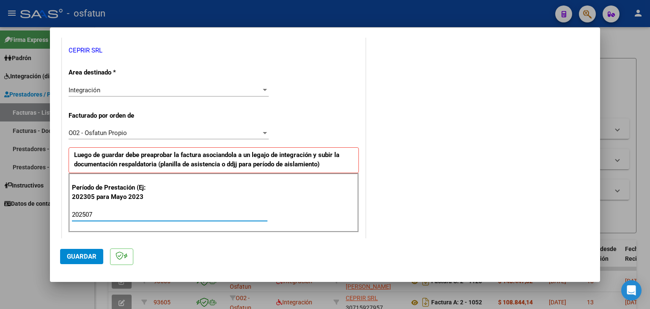
type input "202507"
click at [88, 258] on span "Guardar" at bounding box center [82, 256] width 30 height 8
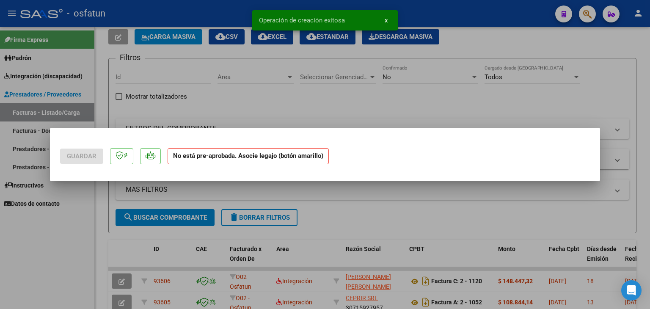
scroll to position [0, 0]
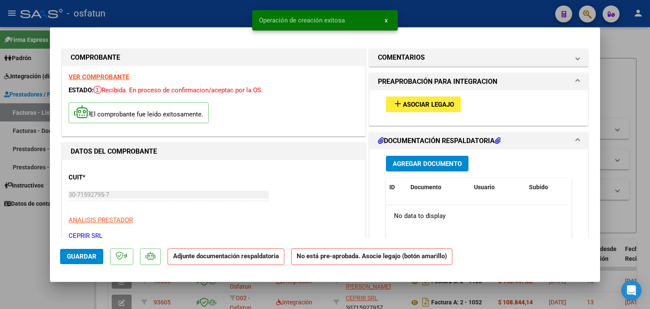
click at [433, 99] on button "add Asociar Legajo" at bounding box center [423, 104] width 75 height 16
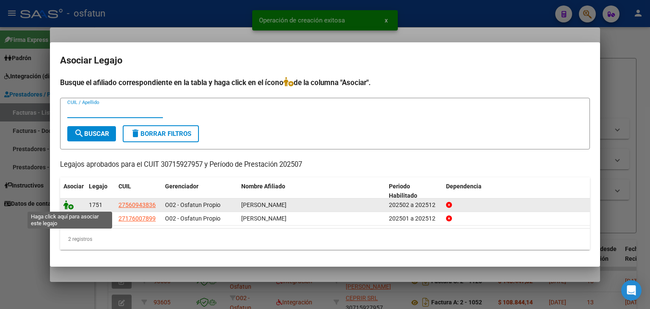
click at [68, 204] on icon at bounding box center [68, 204] width 10 height 9
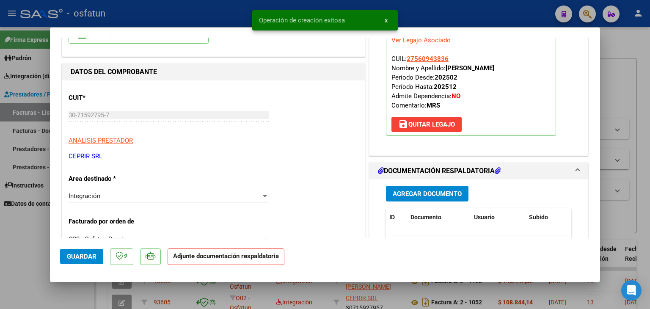
scroll to position [85, 0]
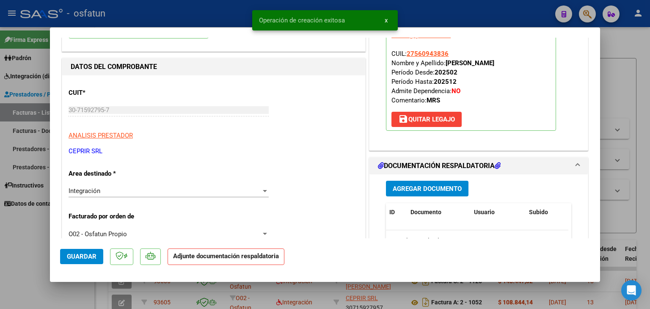
click at [417, 181] on button "Agregar Documento" at bounding box center [427, 189] width 82 height 16
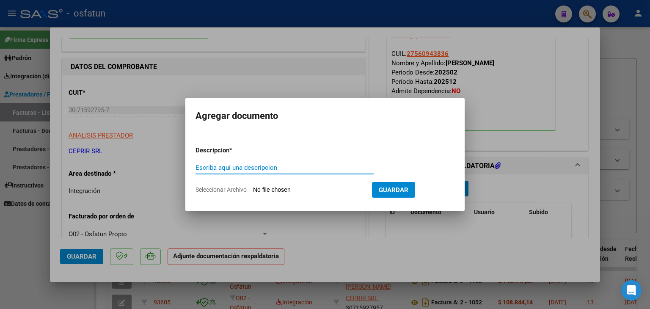
click at [255, 174] on div "Escriba aquí una descripcion" at bounding box center [284, 171] width 178 height 21
click at [255, 172] on div "Escriba aquí una descripcion" at bounding box center [284, 167] width 178 height 13
type input "PLANILLA ASISTENCIA"
click at [258, 184] on form "Descripcion * PLANILLA ASISTENCIA Escriba aquí una descripcion Seleccionar Arch…" at bounding box center [324, 170] width 259 height 62
click at [260, 187] on input "Seleccionar Archivo" at bounding box center [309, 190] width 112 height 8
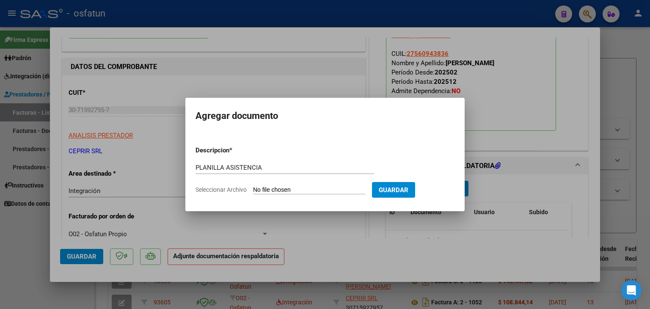
type input "C:\fakepath\PLANILLA ASISTENCIA - MOD INT SIM - [DATE].pdf"
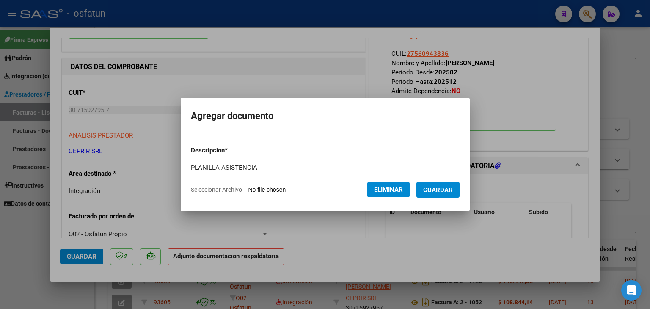
click at [448, 186] on span "Guardar" at bounding box center [438, 190] width 30 height 8
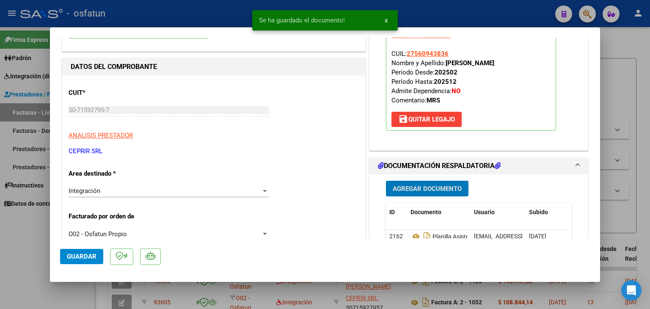
click at [414, 188] on span "Agregar Documento" at bounding box center [426, 189] width 69 height 8
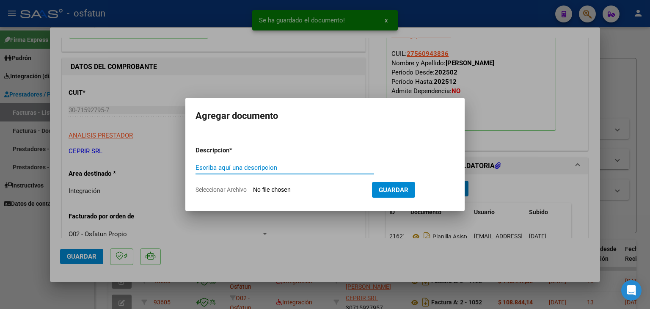
click at [209, 170] on input "Escriba aquí una descripcion" at bounding box center [284, 168] width 178 height 8
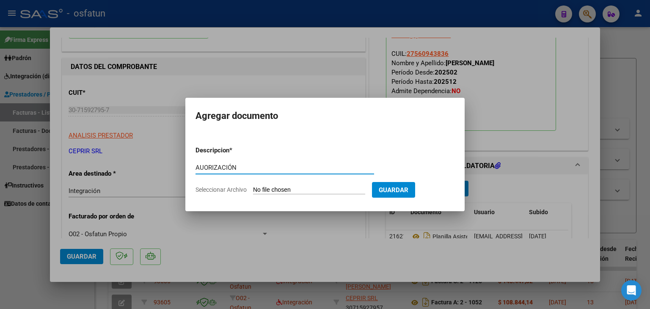
type input "AUORIZACIÓN"
click at [297, 188] on input "Seleccionar Archivo" at bounding box center [309, 190] width 112 height 8
type input "C:\fakepath\PRESUPUESTO AUTORIZADO - MOD INT SIM - 2025.pdf"
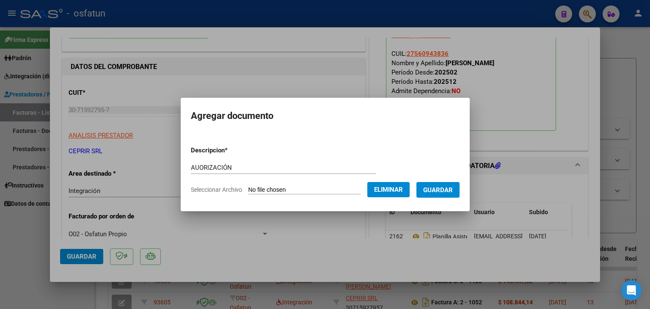
click at [439, 191] on span "Guardar" at bounding box center [438, 190] width 30 height 8
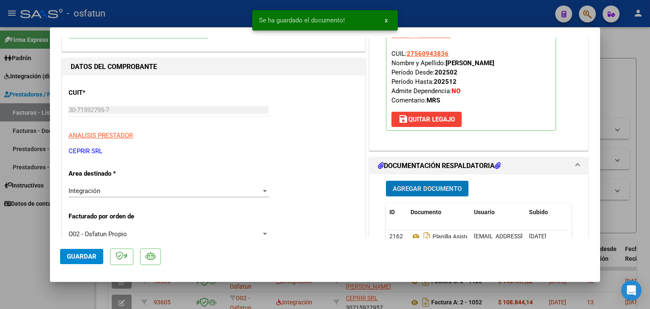
scroll to position [169, 0]
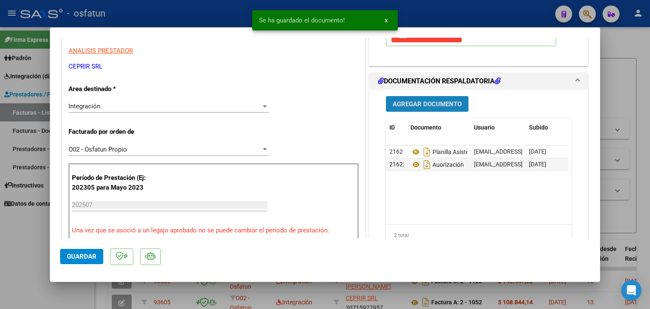
click at [418, 101] on span "Agregar Documento" at bounding box center [426, 104] width 69 height 8
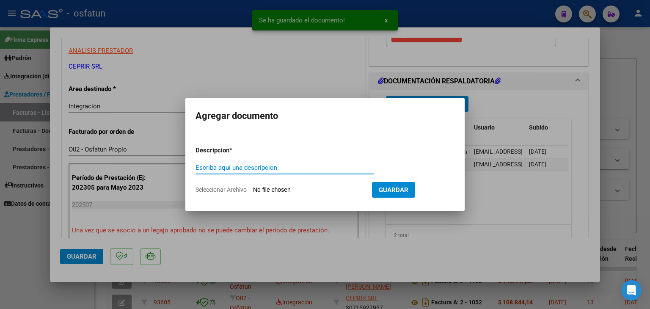
click at [249, 170] on input "Escriba aquí una descripcion" at bounding box center [284, 168] width 178 height 8
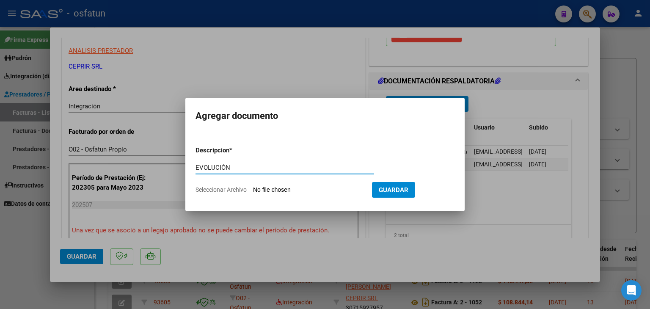
type input "EVOLUCIÓN"
click at [265, 186] on app-file-uploader "Seleccionar Archivo" at bounding box center [283, 190] width 176 height 8
click at [274, 192] on input "Seleccionar Archivo" at bounding box center [309, 190] width 112 height 8
type input "C:\fakepath\EVOLUCIÓN - MOD INT SIM - [DATE].pdf"
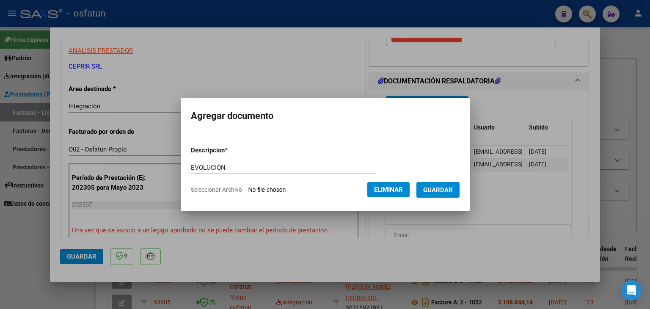
click at [447, 189] on span "Guardar" at bounding box center [438, 190] width 30 height 8
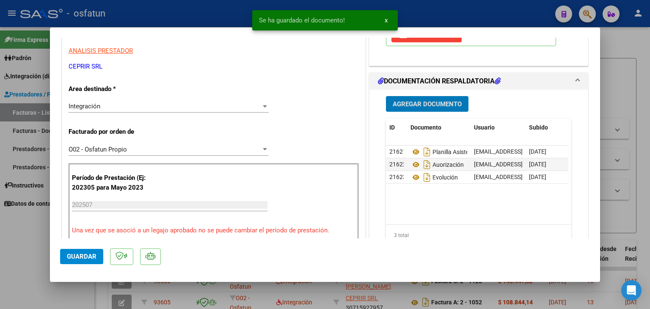
scroll to position [0, 0]
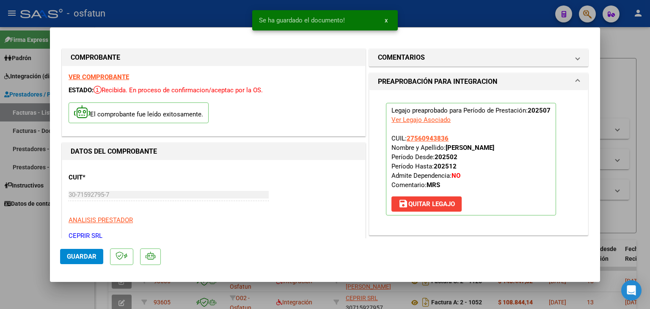
click at [227, 4] on div at bounding box center [325, 154] width 650 height 309
type input "$ 0,00"
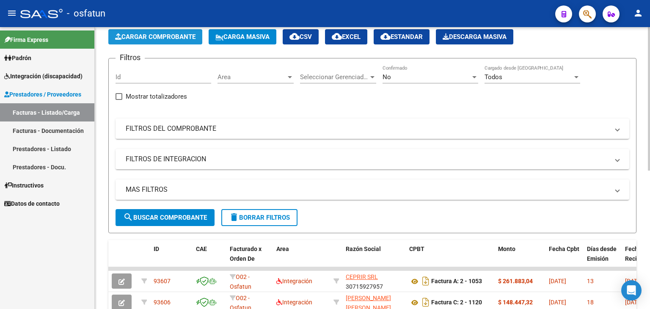
click at [157, 37] on span "Cargar Comprobante" at bounding box center [155, 37] width 80 height 8
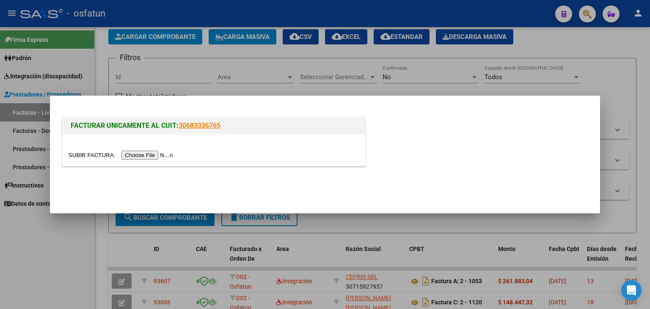
click at [173, 153] on input "file" at bounding box center [122, 155] width 107 height 9
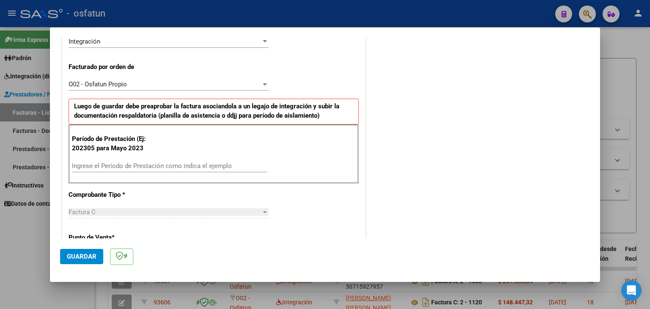
scroll to position [254, 0]
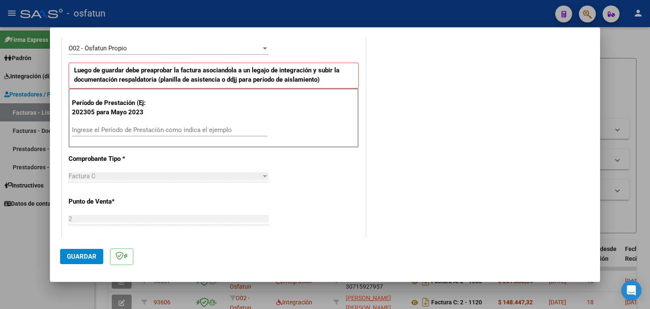
click at [152, 131] on input "Ingrese el Período de Prestación como indica el ejemplo" at bounding box center [169, 130] width 195 height 8
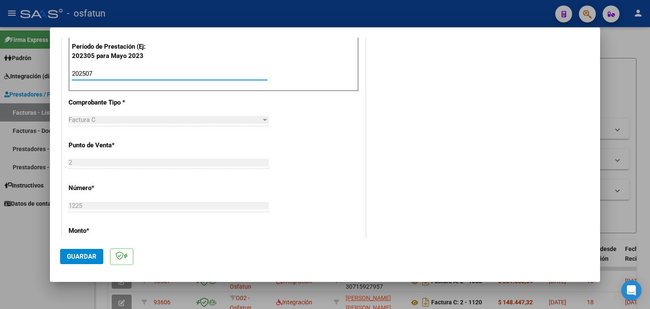
scroll to position [296, 0]
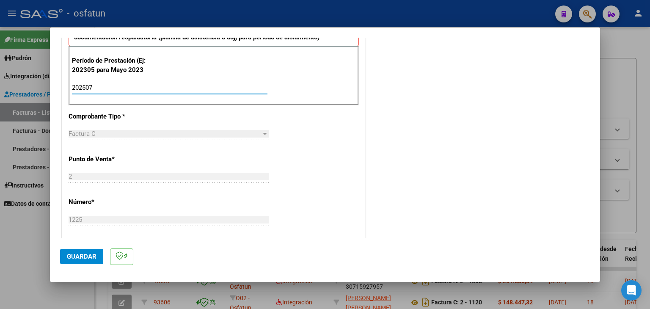
type input "202507"
drag, startPoint x: 85, startPoint y: 257, endPoint x: 141, endPoint y: 226, distance: 64.2
click at [85, 256] on span "Guardar" at bounding box center [82, 256] width 30 height 8
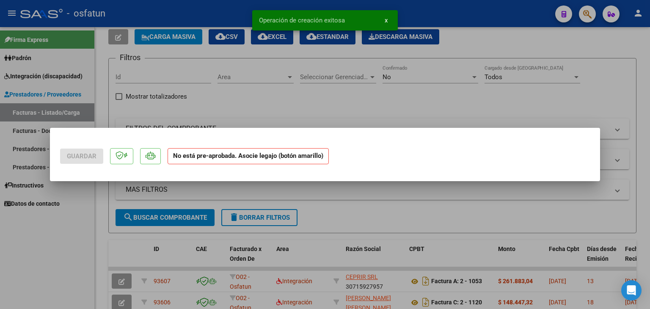
scroll to position [0, 0]
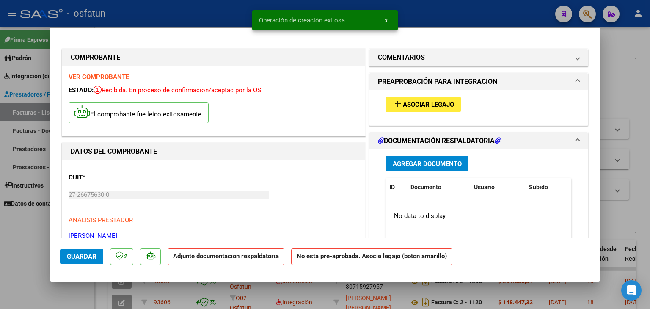
click at [442, 100] on span "add Asociar Legajo" at bounding box center [422, 104] width 61 height 8
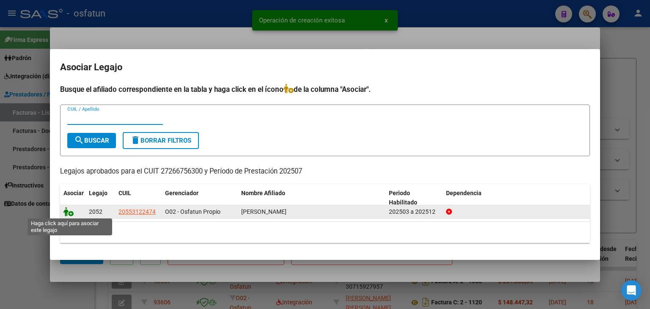
click at [67, 215] on icon at bounding box center [68, 211] width 10 height 9
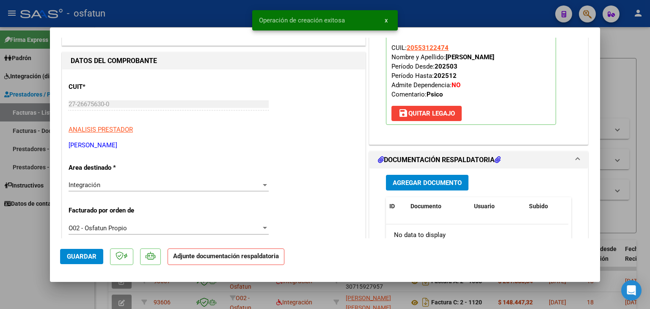
scroll to position [127, 0]
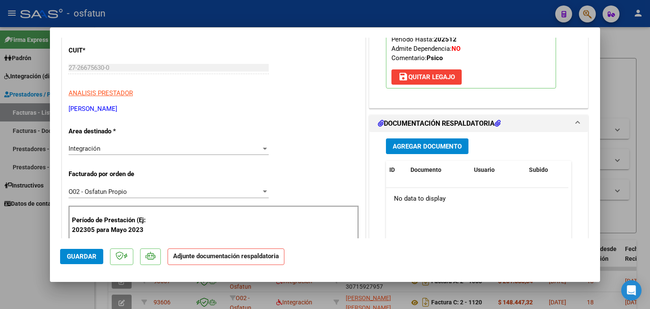
click at [406, 156] on div "Agregar Documento ID Documento Usuario Subido Acción No data to display 0 total…" at bounding box center [478, 216] width 198 height 169
click at [409, 143] on span "Agregar Documento" at bounding box center [426, 147] width 69 height 8
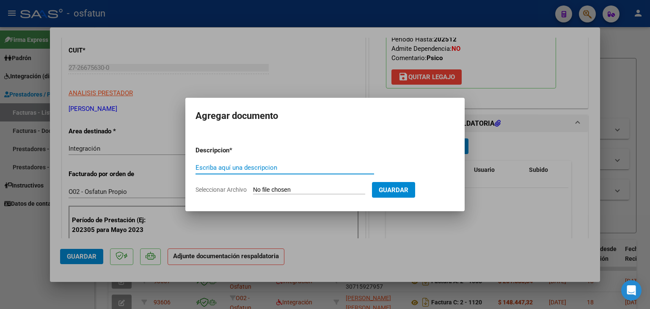
click at [289, 169] on input "Escriba aquí una descripcion" at bounding box center [284, 168] width 178 height 8
drag, startPoint x: 171, startPoint y: 188, endPoint x: 159, endPoint y: 183, distance: 13.4
click at [166, 187] on div "COMPROBANTE VER COMPROBANTE ESTADO: Recibida. En proceso de confirmacion/acepta…" at bounding box center [325, 154] width 650 height 309
click at [291, 169] on input "AUTORIZACIÓN" at bounding box center [284, 168] width 178 height 8
type input "A"
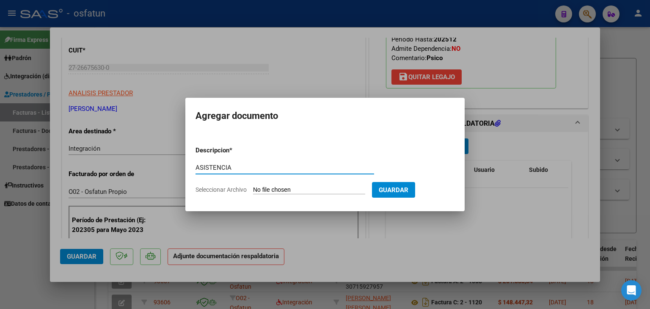
type input "ASISTENCIA"
click at [289, 188] on input "Seleccionar Archivo" at bounding box center [309, 190] width 112 height 8
type input "C:\fakepath\PLANILLA ASISTENCIA - PSICO - [DATE].pdf"
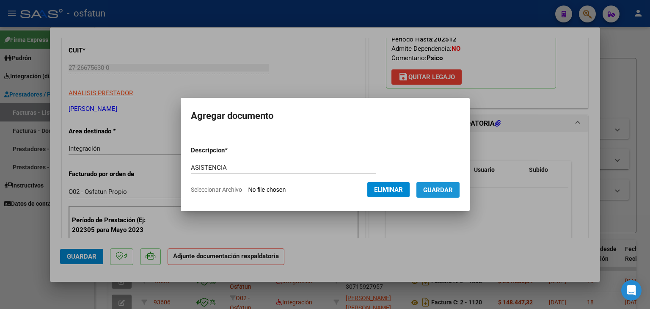
click at [439, 186] on span "Guardar" at bounding box center [438, 190] width 30 height 8
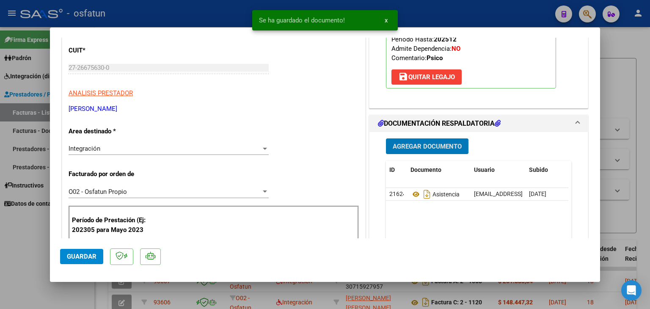
click at [421, 150] on button "Agregar Documento" at bounding box center [427, 146] width 82 height 16
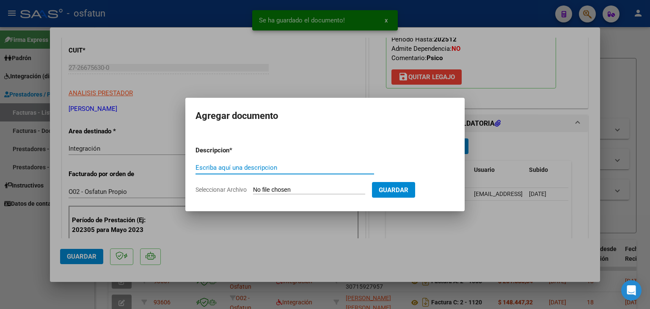
click at [296, 171] on input "Escriba aquí una descripcion" at bounding box center [284, 168] width 178 height 8
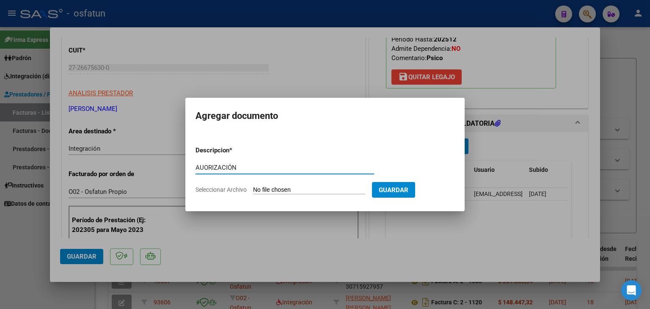
type input "AUORIZACIÓN"
click at [304, 186] on app-file-uploader "Seleccionar Archivo" at bounding box center [283, 190] width 176 height 8
click at [302, 195] on form "Descripcion * AUORIZACIÓN Escriba aquí una descripcion Seleccionar Archivo Guar…" at bounding box center [324, 170] width 259 height 62
click at [303, 191] on input "Seleccionar Archivo" at bounding box center [309, 190] width 112 height 8
type input "C:\fakepath\PRESUPUESTO AUTORIZADO - PSICO - 2025.pdf"
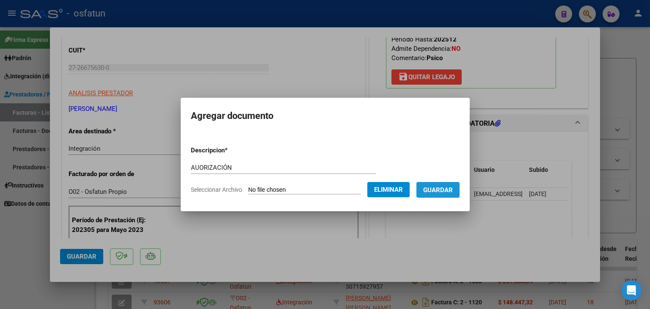
click at [439, 191] on span "Guardar" at bounding box center [438, 190] width 30 height 8
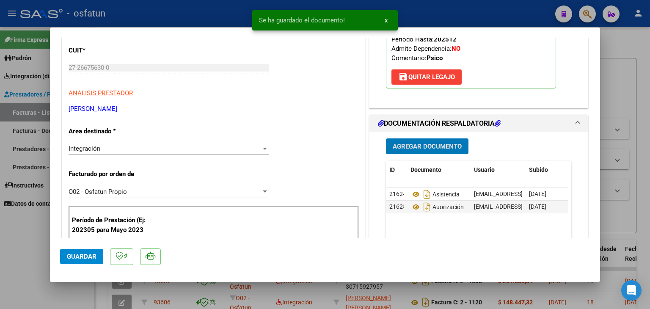
click at [83, 258] on span "Guardar" at bounding box center [82, 256] width 30 height 8
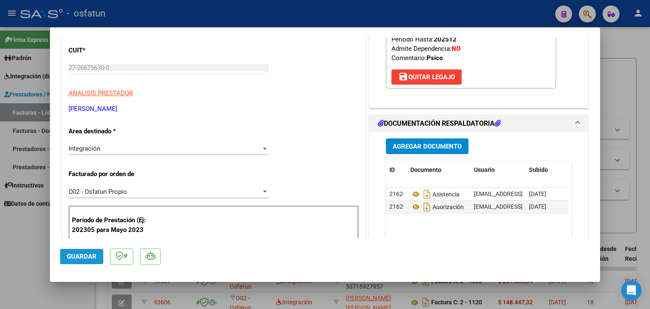
click at [98, 251] on button "Guardar" at bounding box center [81, 256] width 43 height 15
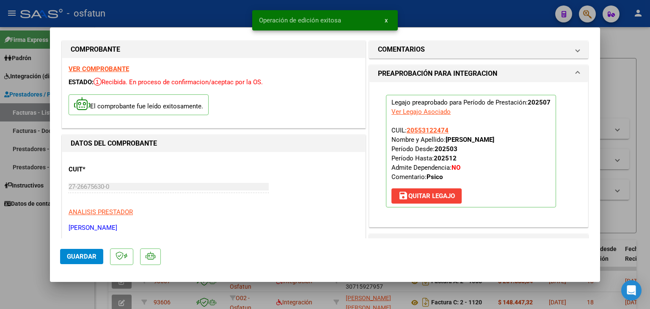
scroll to position [0, 0]
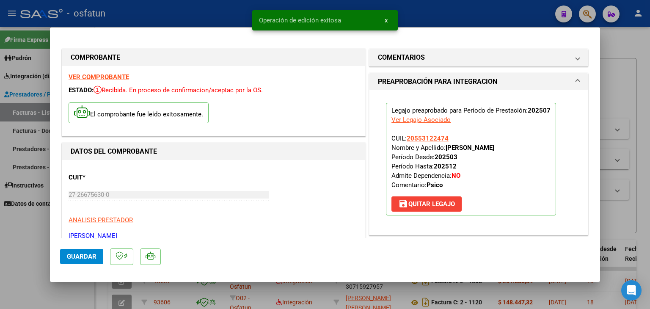
click at [213, 9] on div at bounding box center [325, 154] width 650 height 309
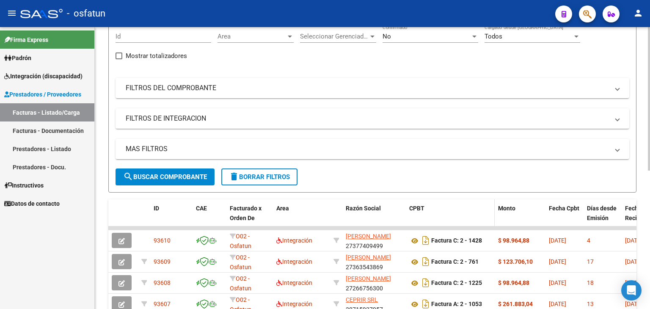
scroll to position [85, 0]
